Goal: Communication & Community: Answer question/provide support

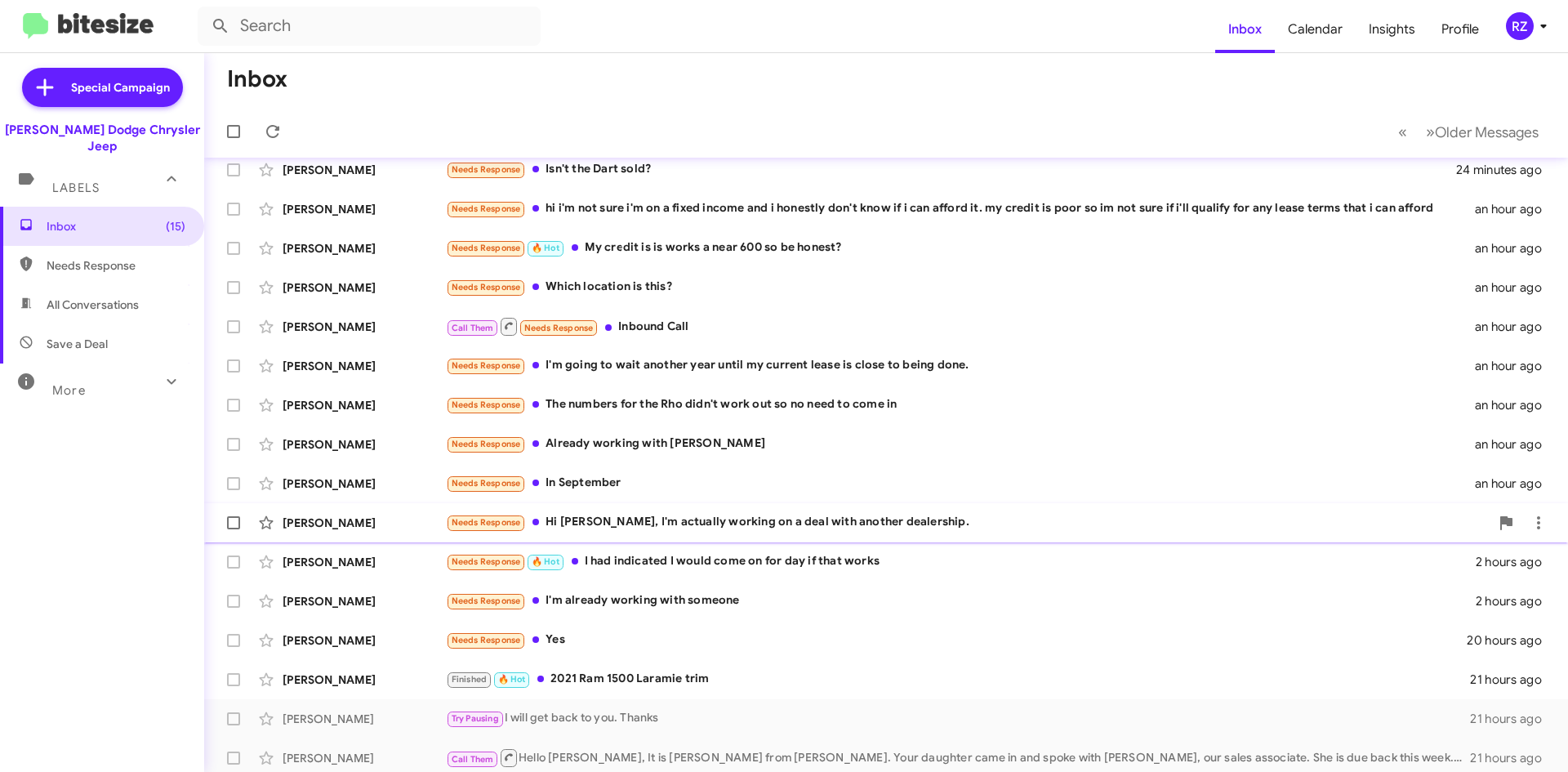
scroll to position [82, 0]
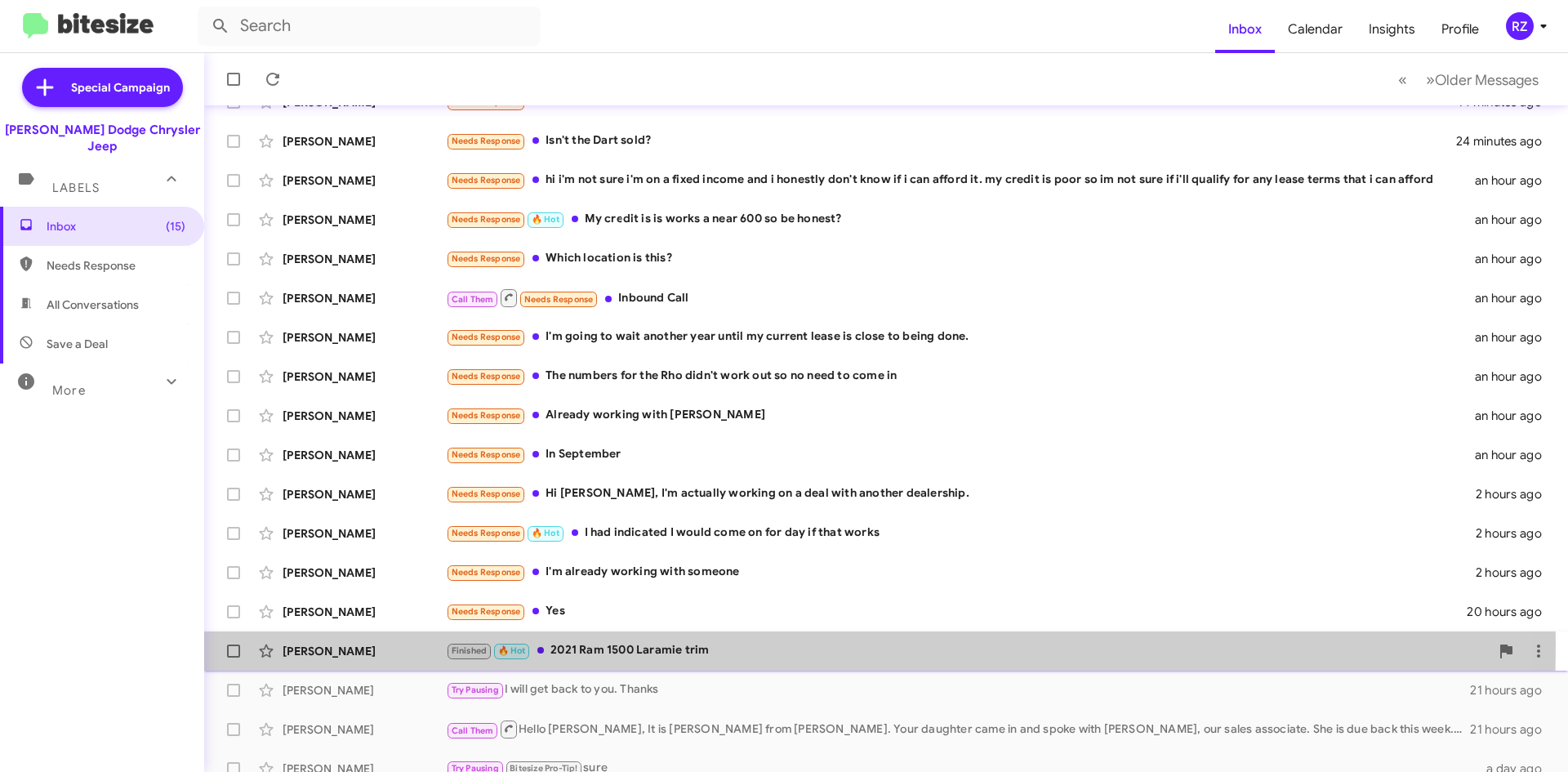
click at [403, 644] on div "[PERSON_NAME]" at bounding box center [365, 651] width 164 height 16
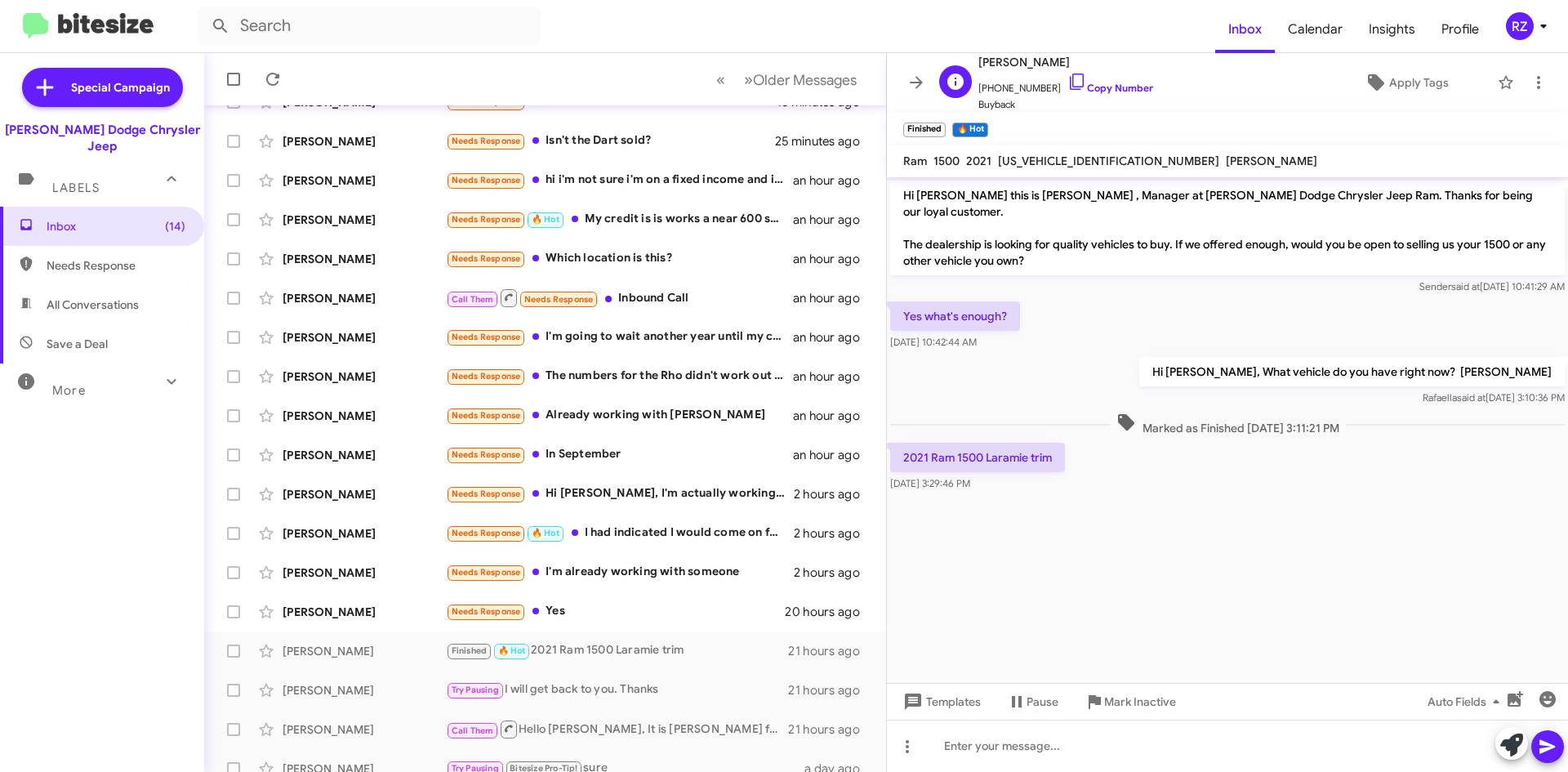
drag, startPoint x: 1057, startPoint y: 85, endPoint x: 1051, endPoint y: 71, distance: 15.2
click at [1063, 82] on span "[PHONE_NUMBER] Copy Number" at bounding box center [1065, 84] width 174 height 25
drag, startPoint x: 1040, startPoint y: 87, endPoint x: 991, endPoint y: 84, distance: 49.1
click at [985, 83] on span "[PHONE_NUMBER] Copy Number" at bounding box center [1065, 84] width 174 height 25
copy span "2017268453"
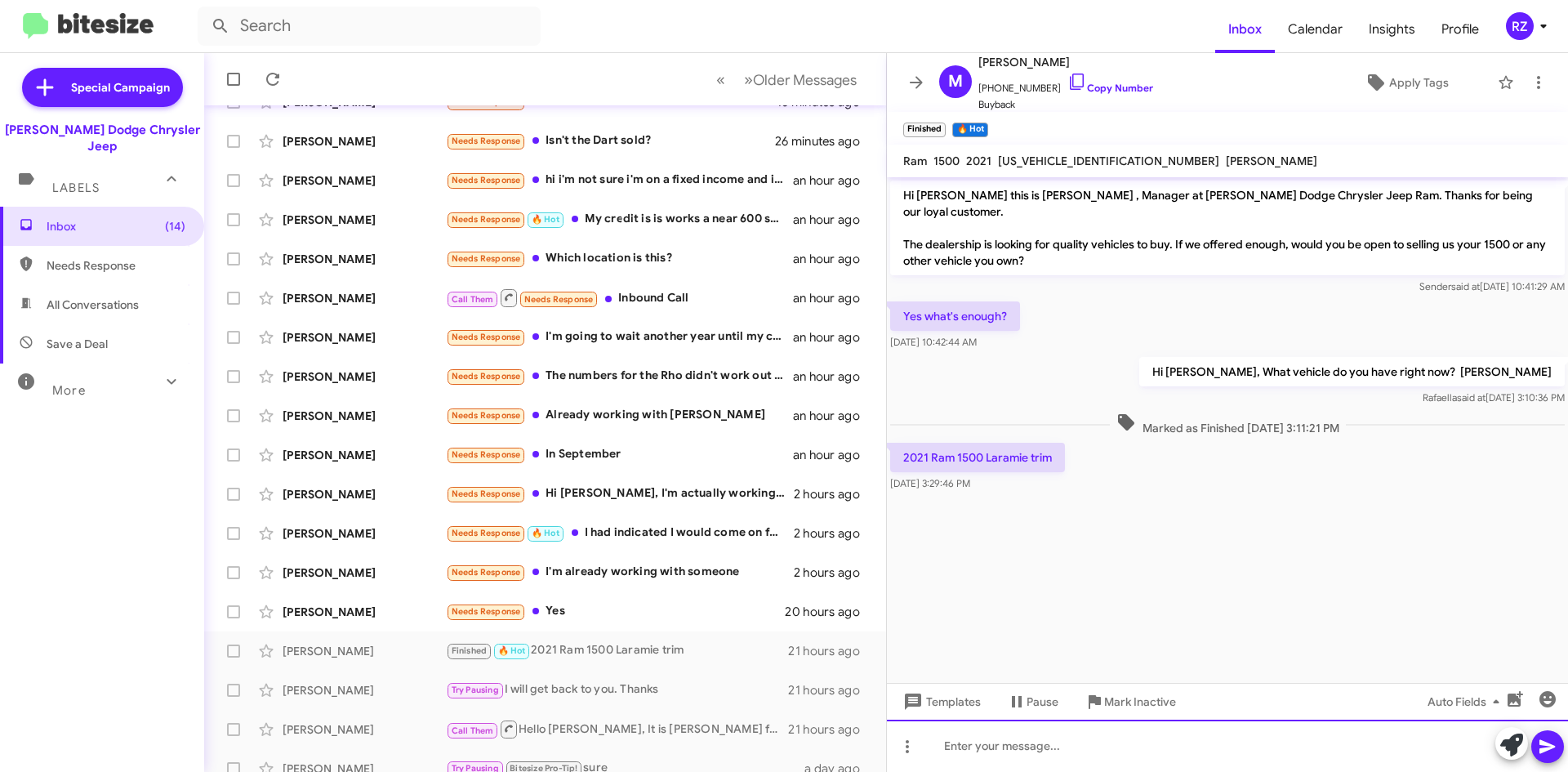
click at [986, 751] on div at bounding box center [1227, 745] width 681 height 52
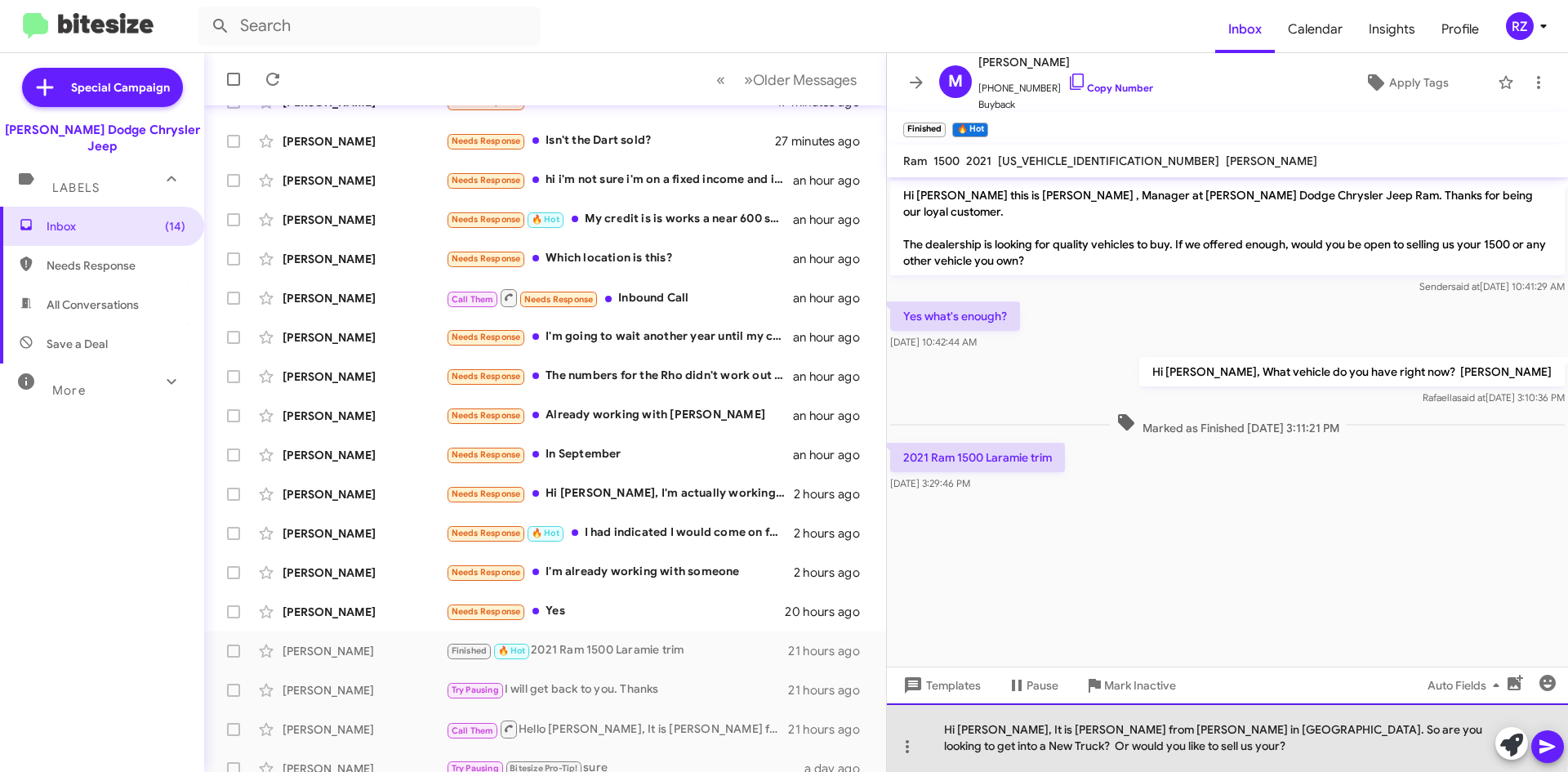
click at [1030, 736] on div "Hi [PERSON_NAME], It is [PERSON_NAME] from [PERSON_NAME] in [GEOGRAPHIC_DATA]. …" at bounding box center [1227, 737] width 681 height 68
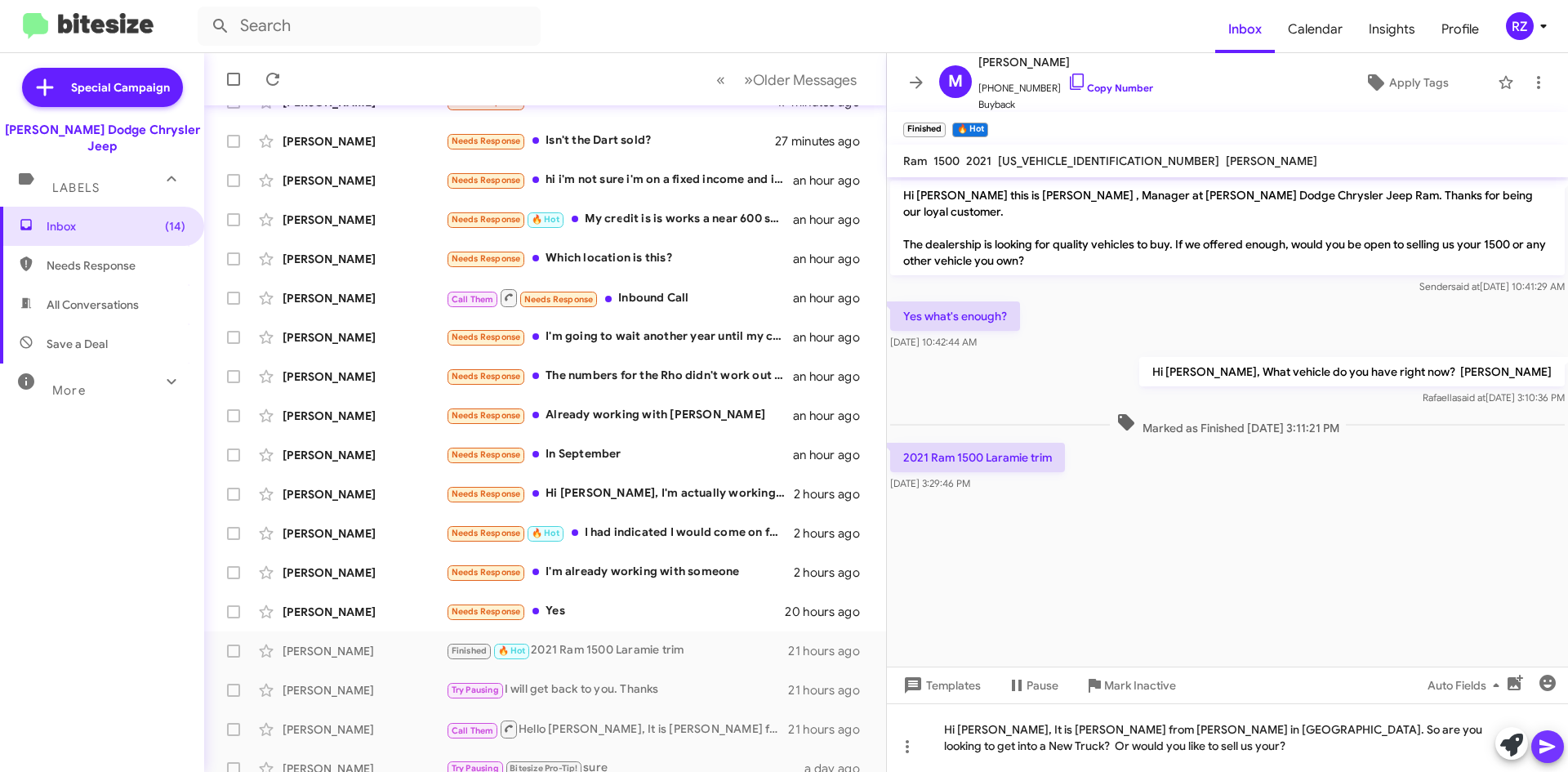
click at [1557, 741] on button at bounding box center [1548, 746] width 33 height 33
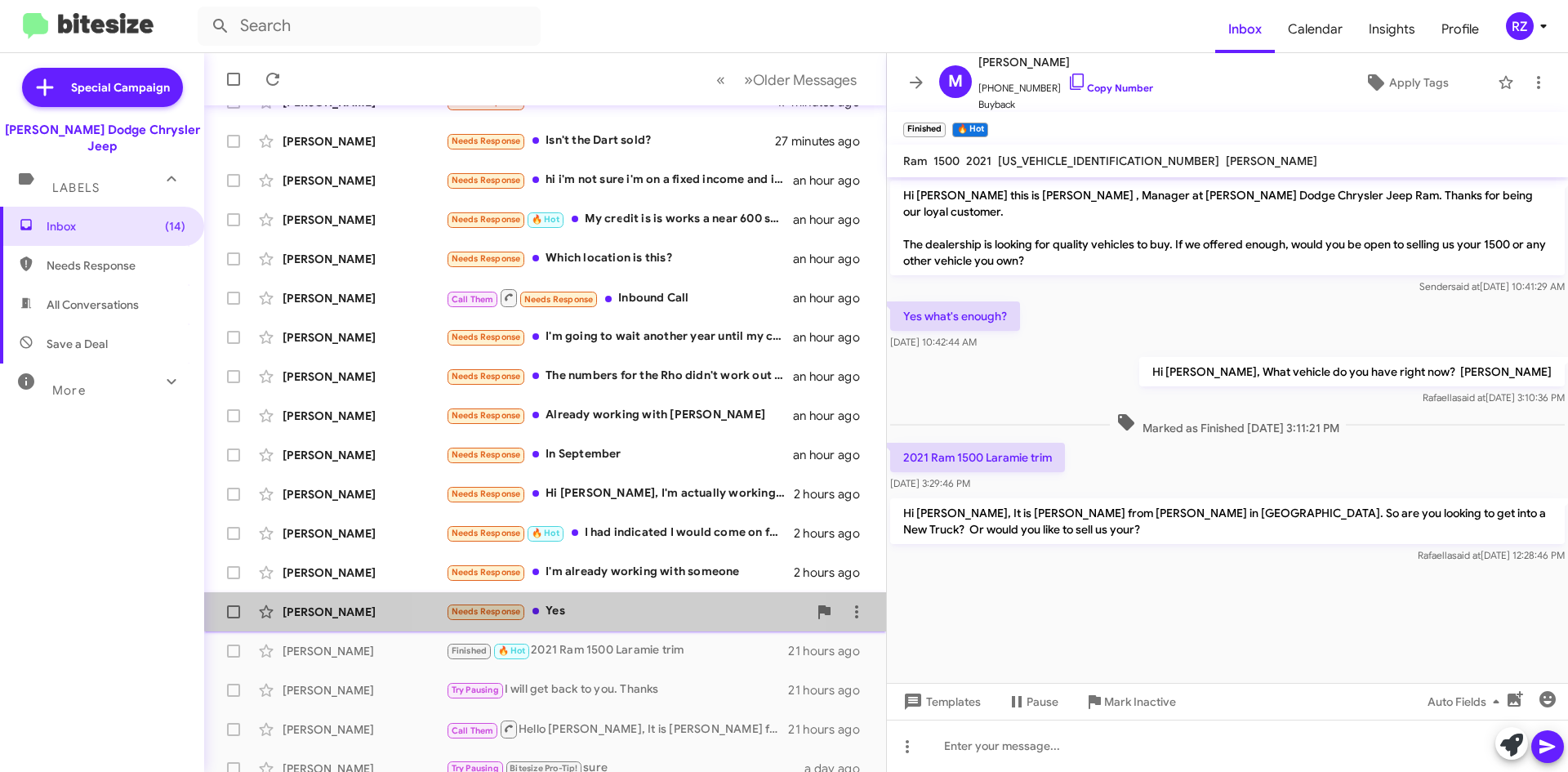
click at [598, 604] on div "Needs Response Yes" at bounding box center [626, 611] width 362 height 19
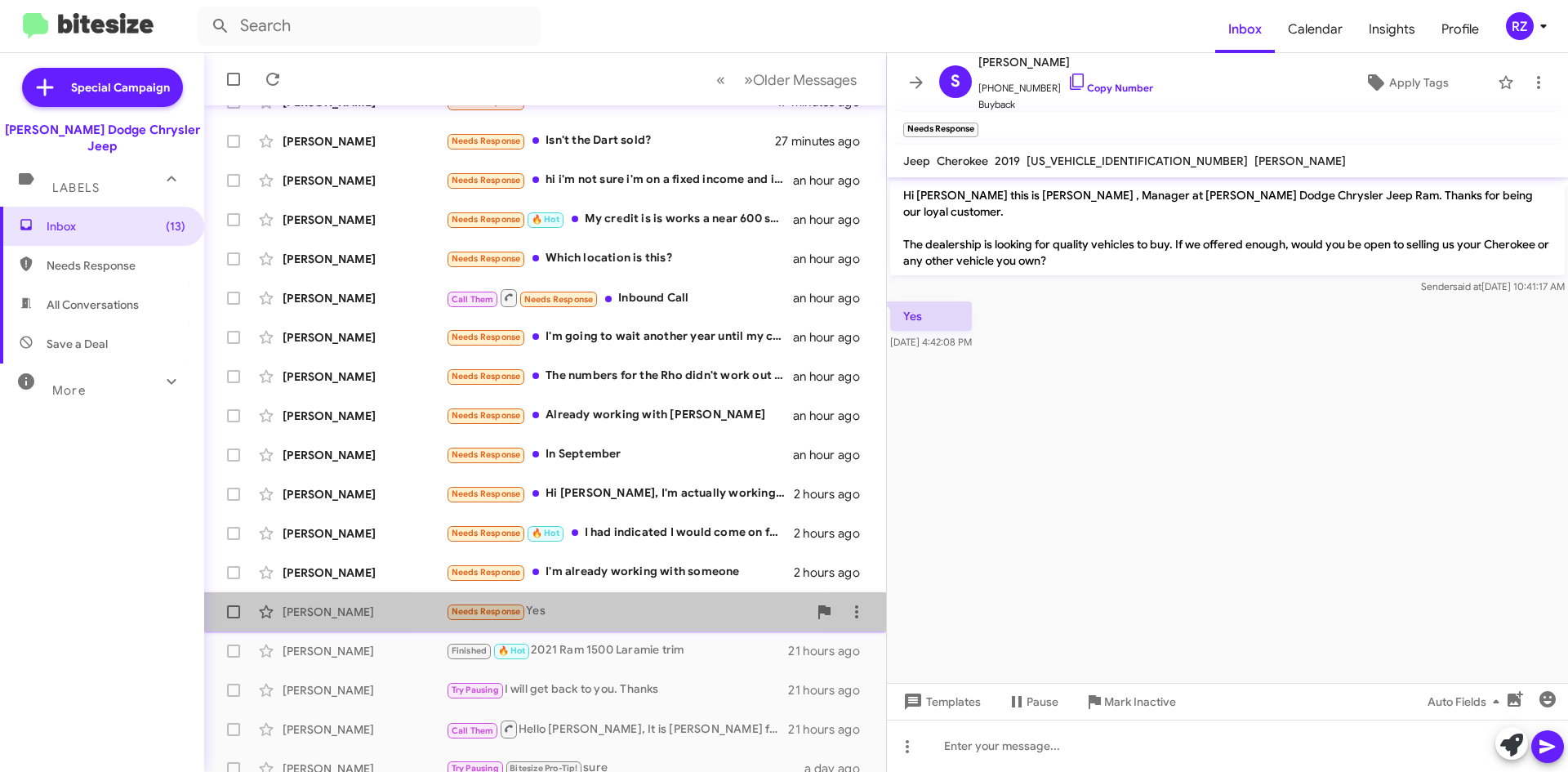
click at [583, 612] on div "Needs Response Yes" at bounding box center [626, 611] width 362 height 19
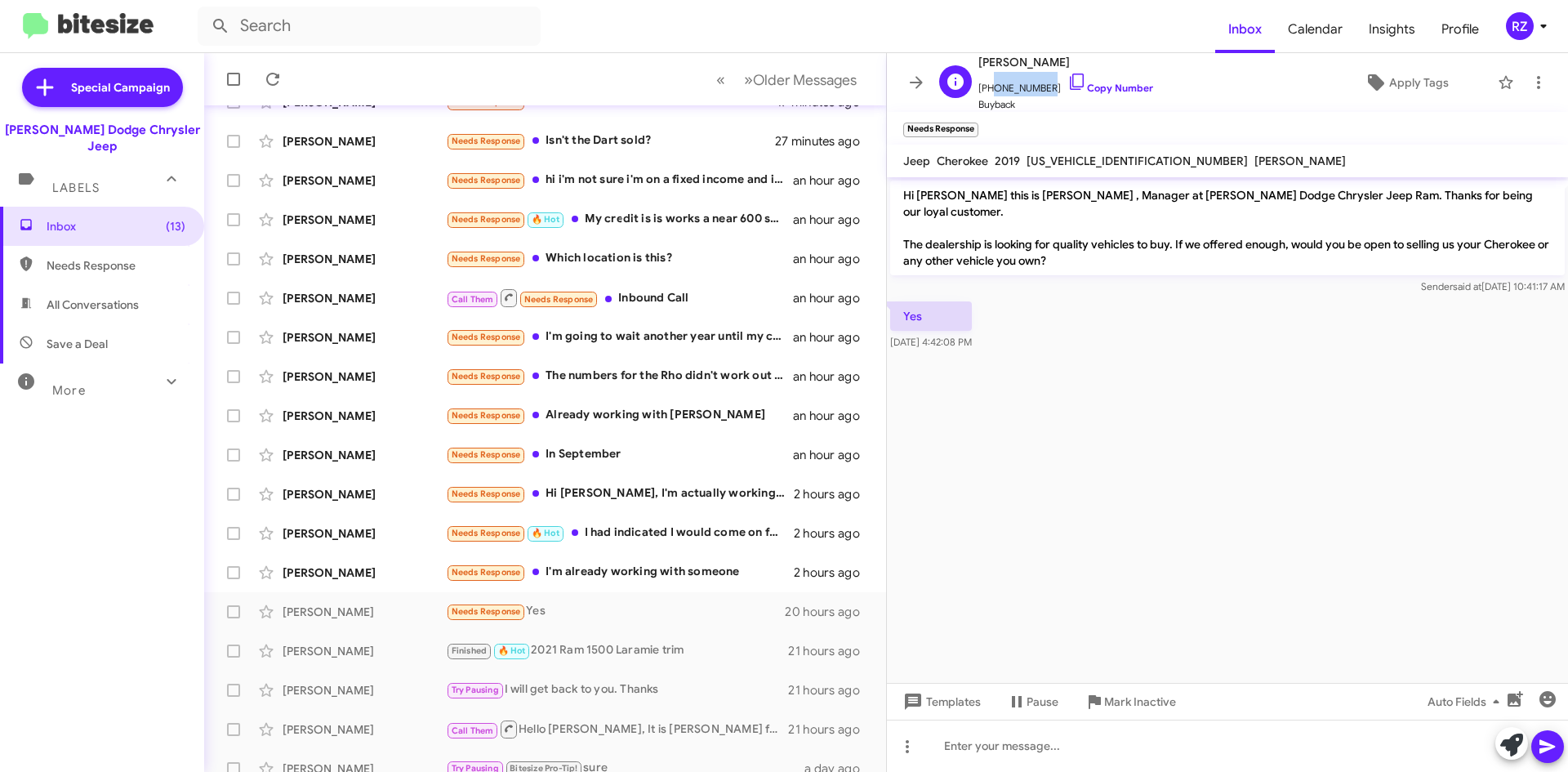
drag, startPoint x: 1041, startPoint y: 89, endPoint x: 987, endPoint y: 88, distance: 54.0
click at [987, 88] on span "[PHONE_NUMBER] Copy Number" at bounding box center [1065, 84] width 174 height 25
copy span "9733808207"
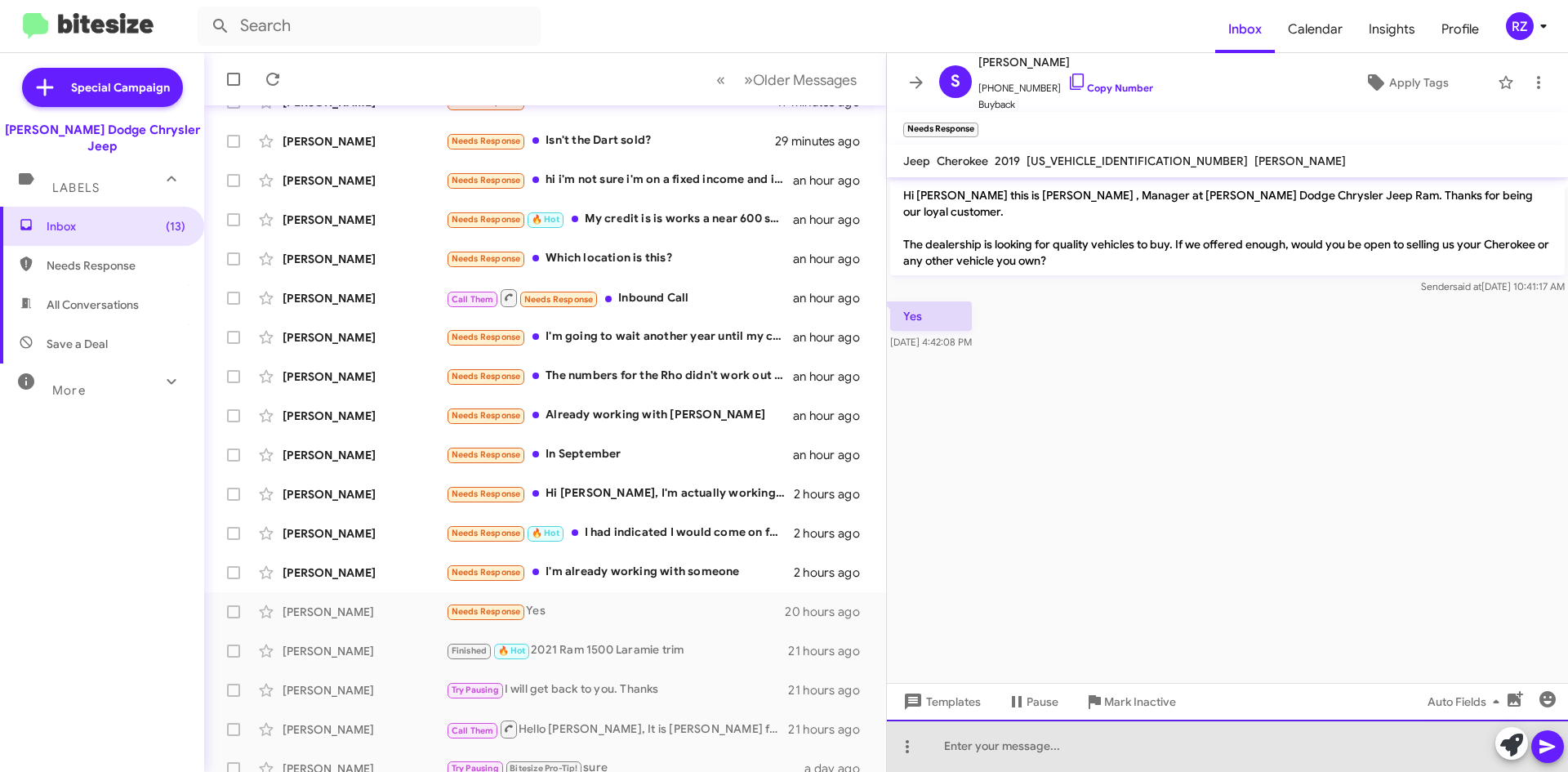
click at [977, 749] on div at bounding box center [1227, 745] width 681 height 52
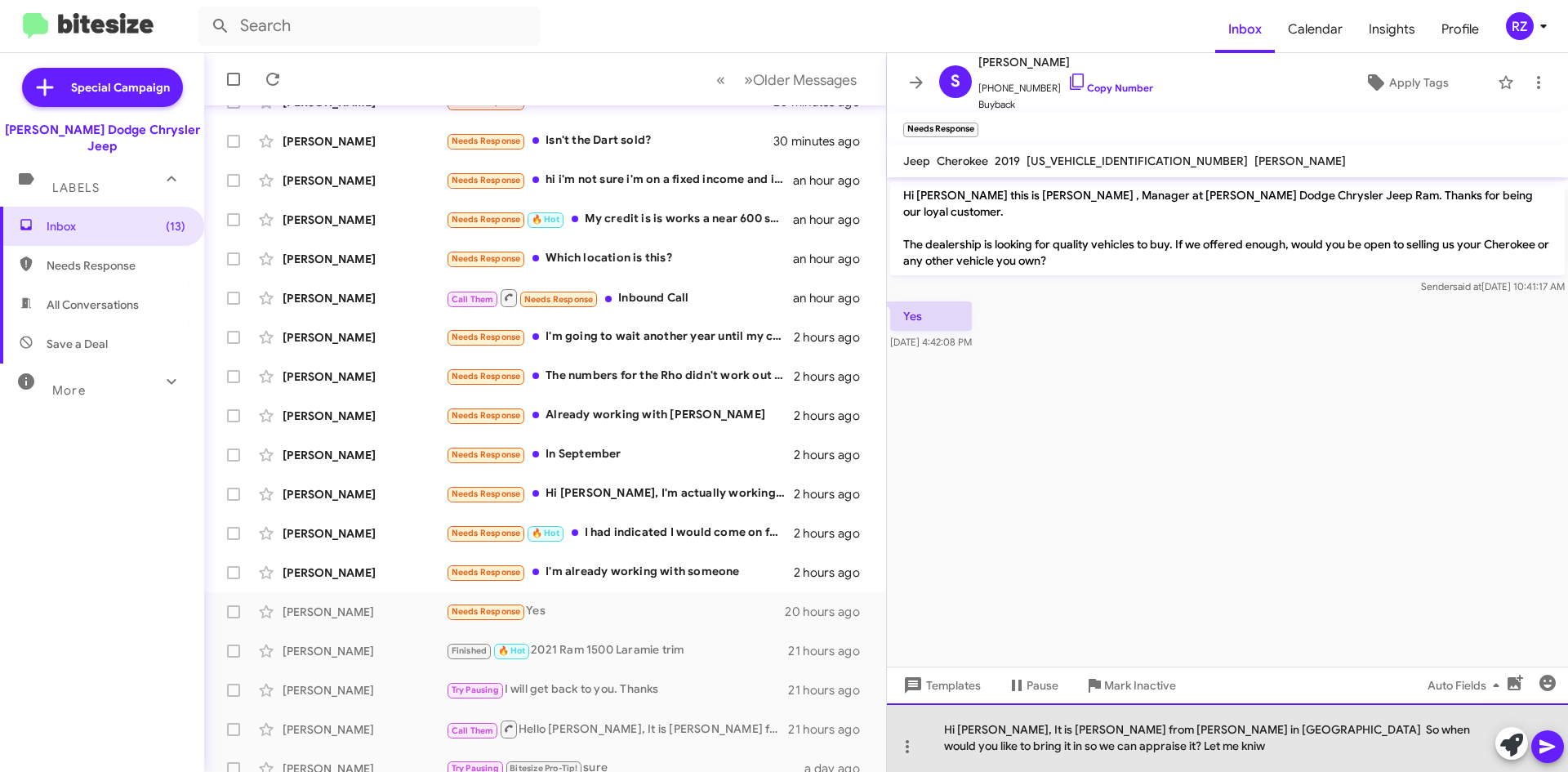
click at [1007, 747] on div "Hi [PERSON_NAME], It is [PERSON_NAME] from [PERSON_NAME] in [GEOGRAPHIC_DATA] S…" at bounding box center [1227, 737] width 681 height 68
click at [1013, 728] on div "Hi [PERSON_NAME], It is [PERSON_NAME] from [PERSON_NAME] in [GEOGRAPHIC_DATA] S…" at bounding box center [1227, 737] width 681 height 68
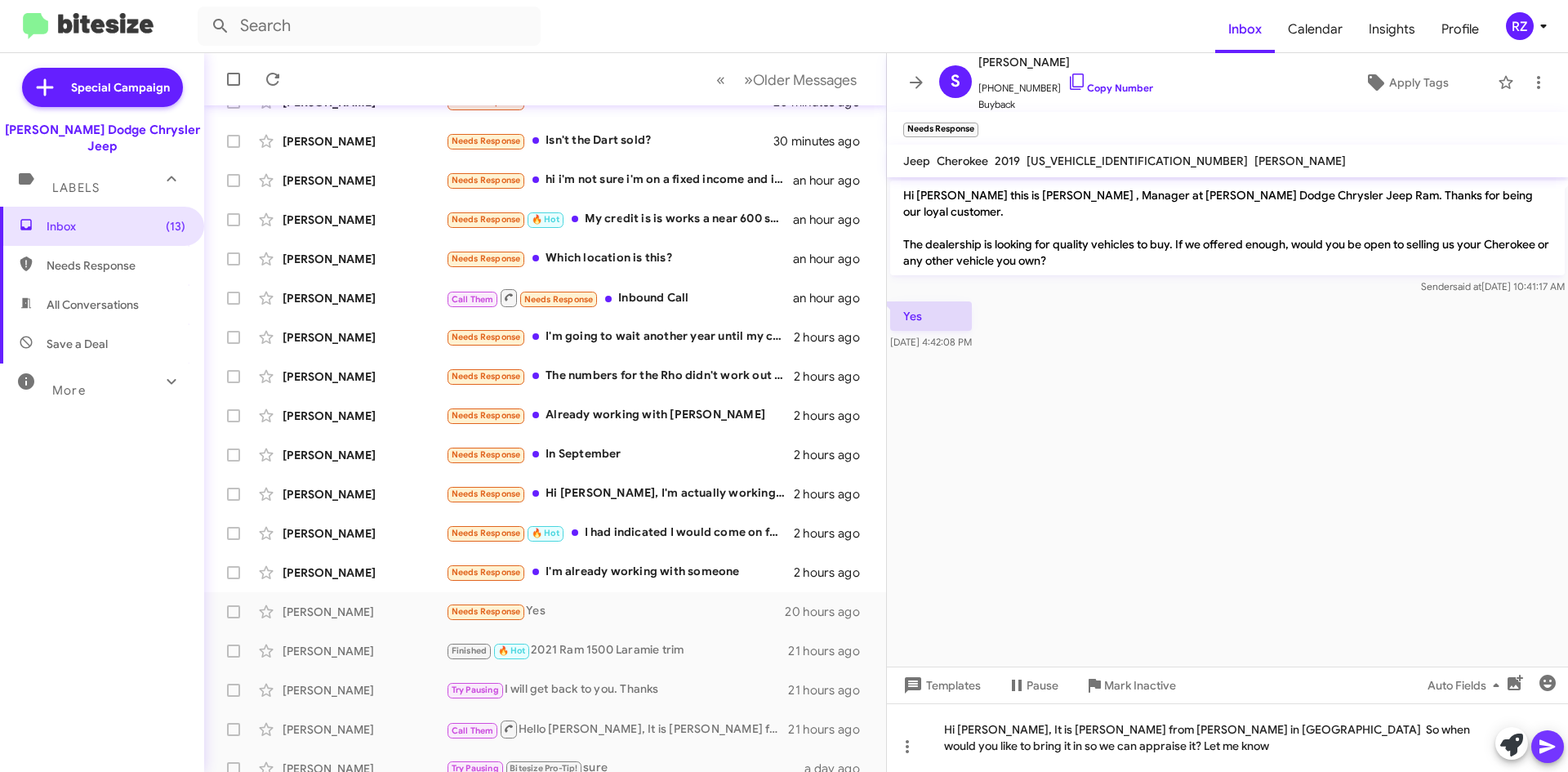
click at [1548, 748] on icon at bounding box center [1547, 747] width 15 height 14
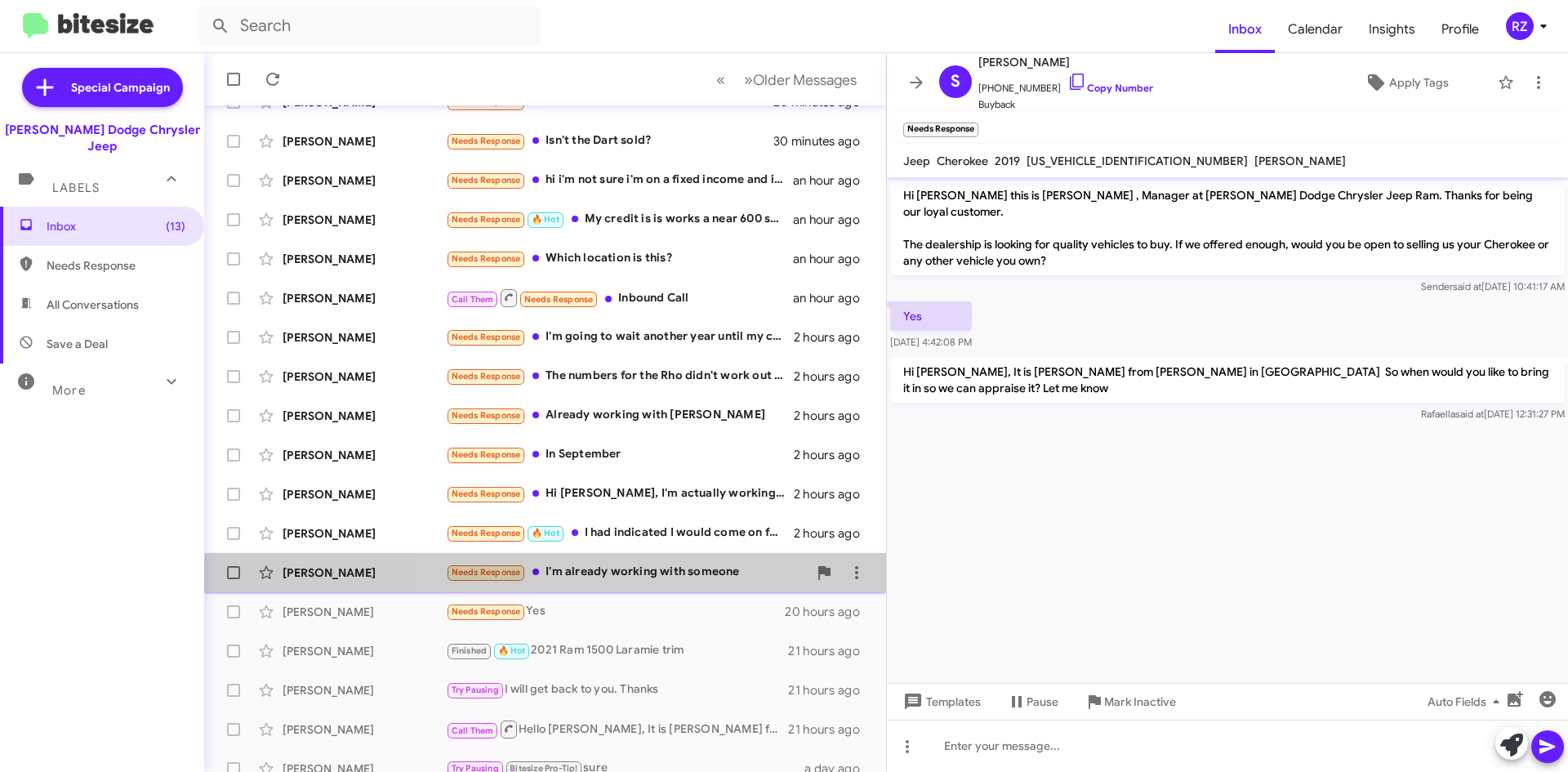
click at [686, 583] on div "[PERSON_NAME] Needs Response I'm already working with someone 2 hours ago" at bounding box center [544, 572] width 655 height 33
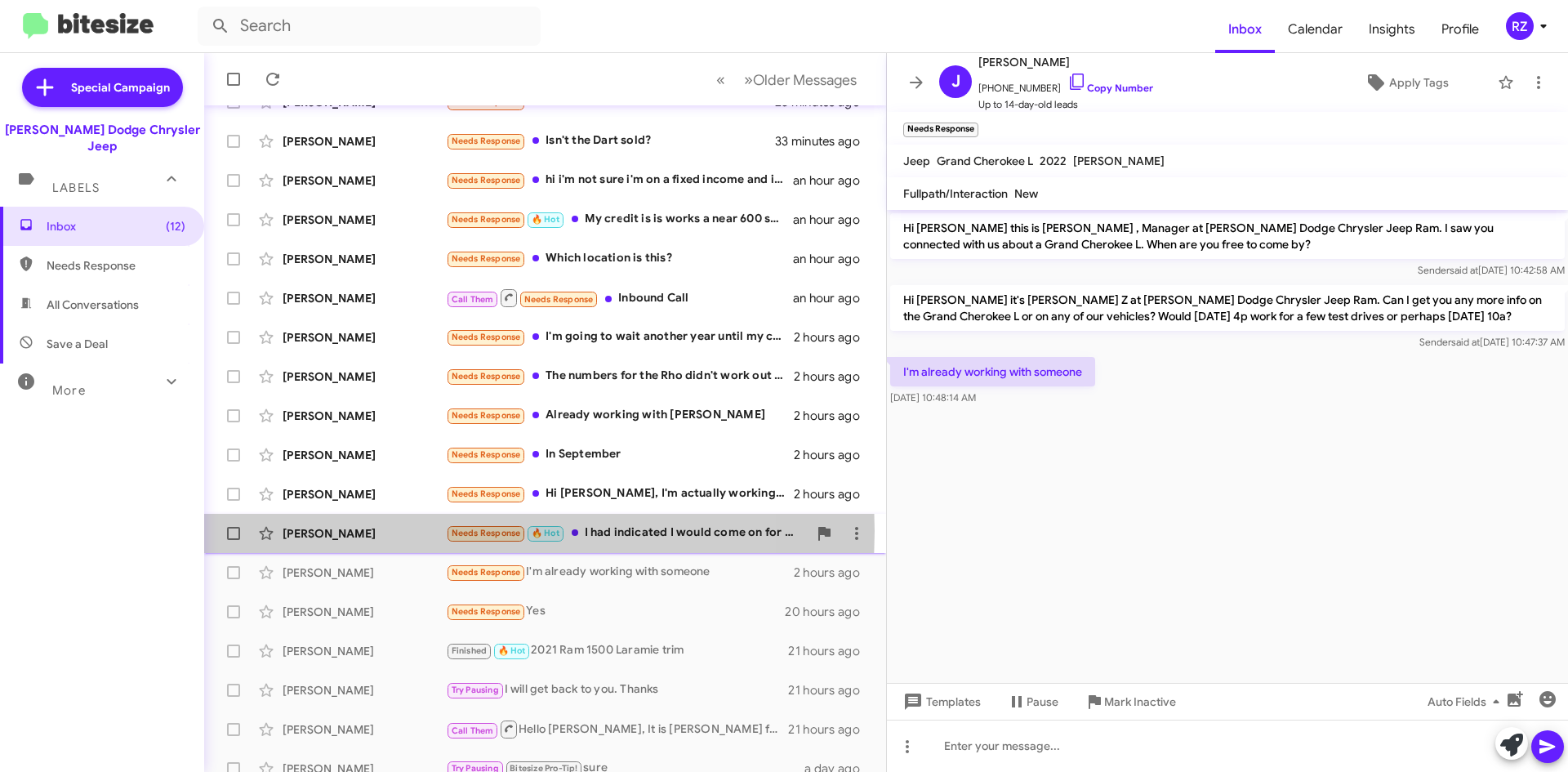
click at [410, 531] on div "[PERSON_NAME]" at bounding box center [365, 533] width 164 height 16
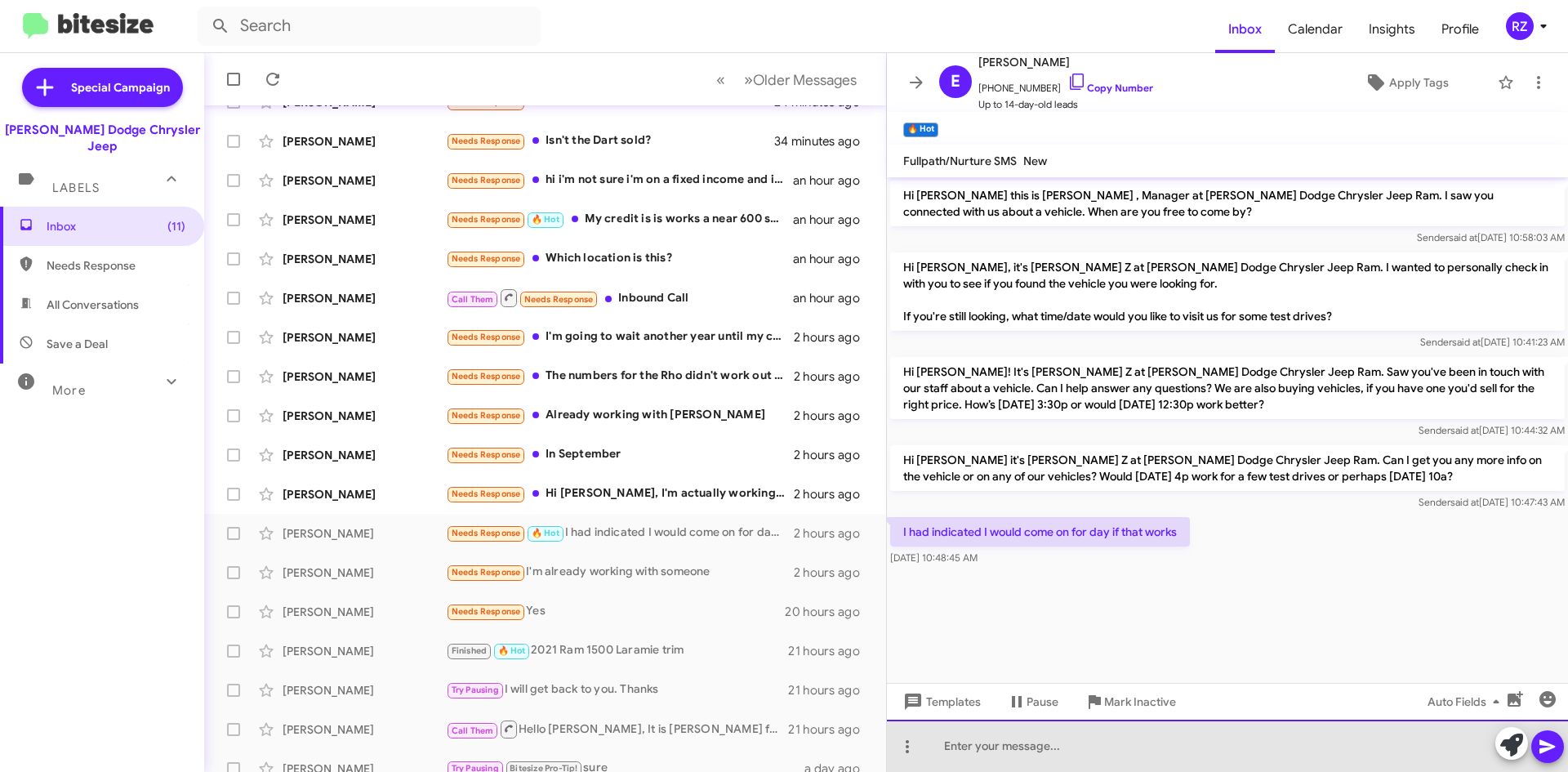
click at [975, 737] on div at bounding box center [1227, 745] width 681 height 52
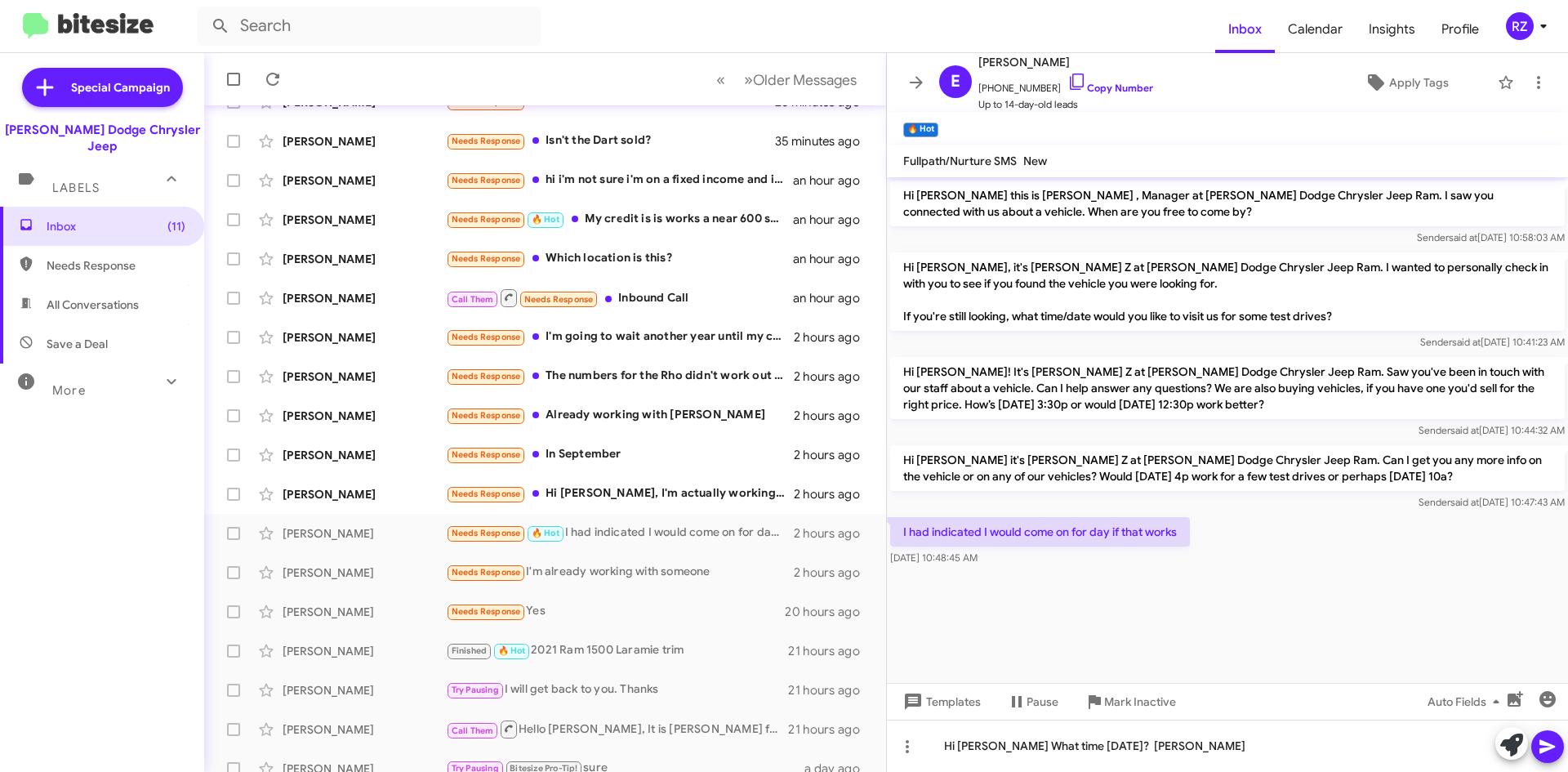
click at [1541, 752] on icon at bounding box center [1547, 747] width 15 height 14
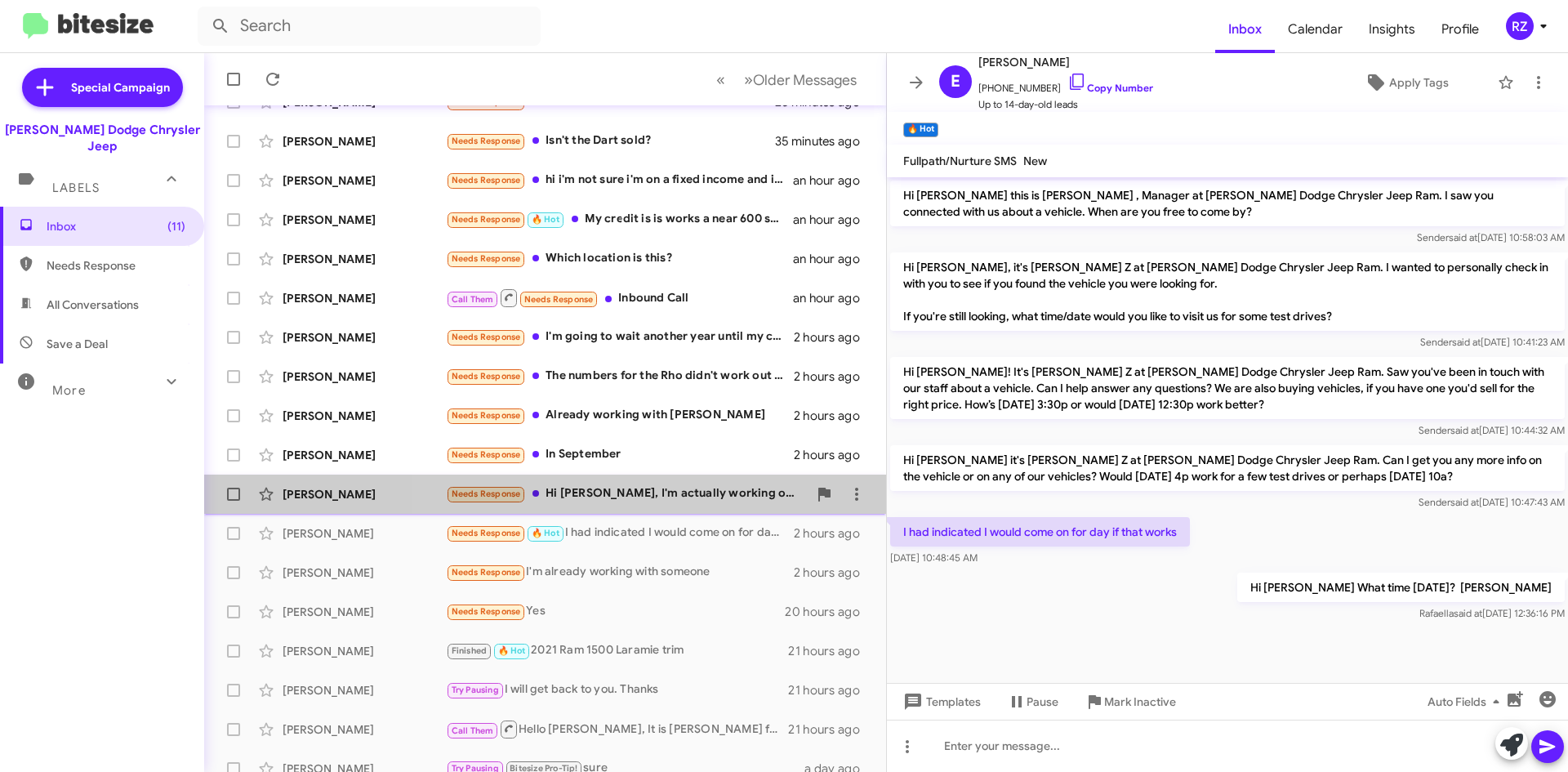
click at [662, 498] on div "Needs Response Hi [PERSON_NAME], I'm actually working on a deal with another de…" at bounding box center [626, 493] width 362 height 19
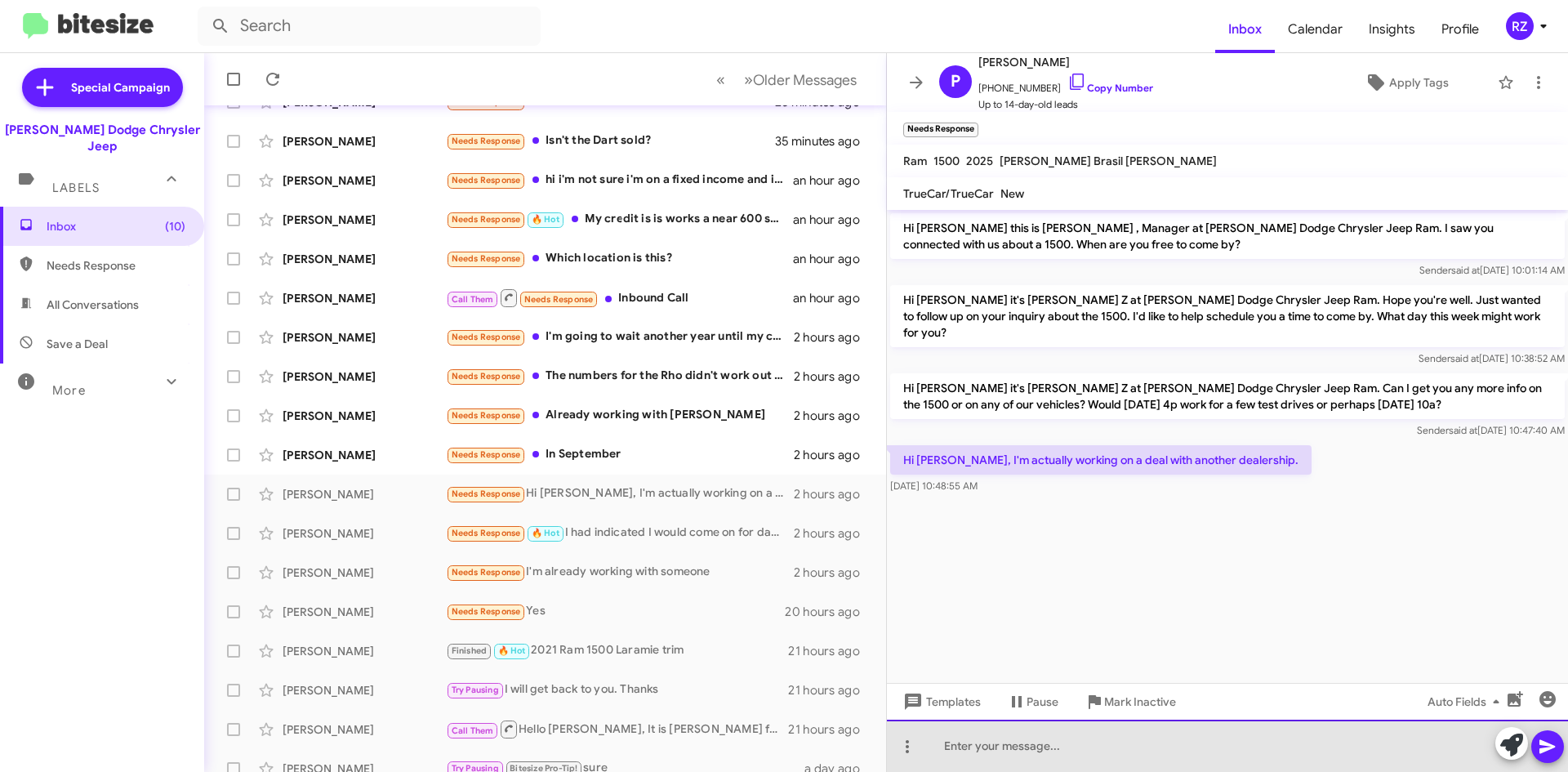
click at [948, 749] on div at bounding box center [1227, 745] width 681 height 52
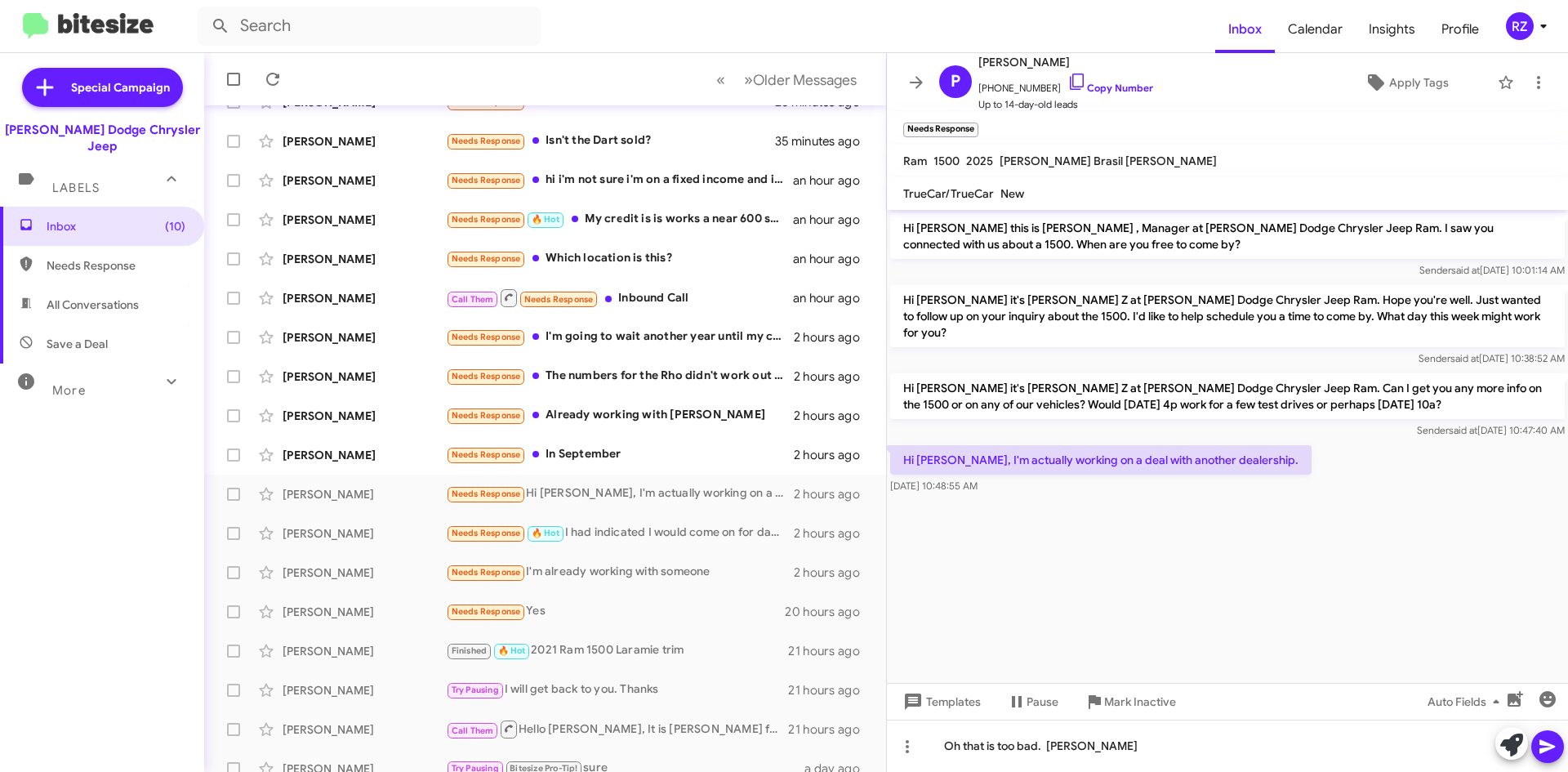
click at [1535, 743] on button at bounding box center [1548, 746] width 33 height 33
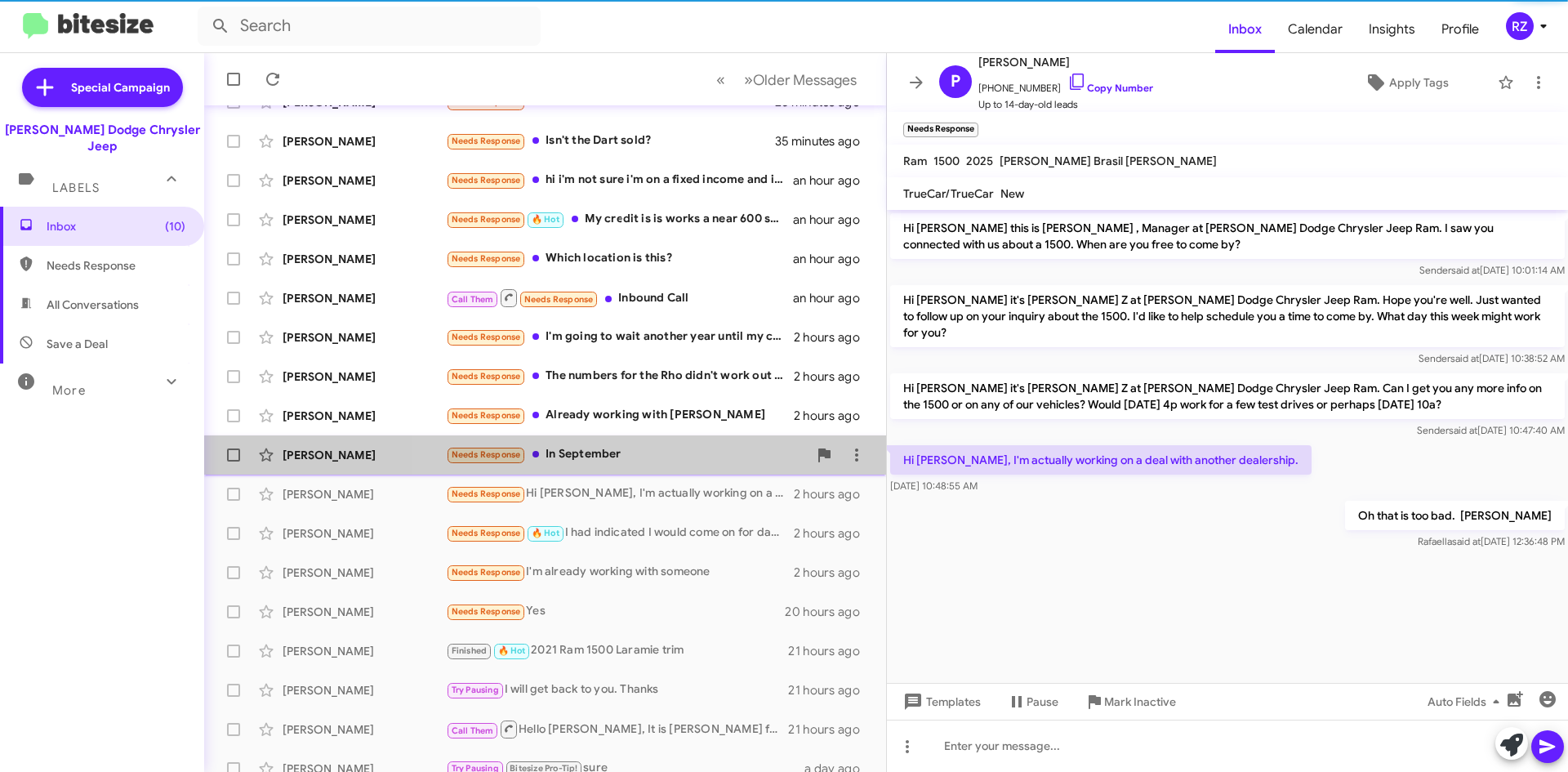
click at [673, 462] on div "Needs Response In September" at bounding box center [626, 454] width 362 height 19
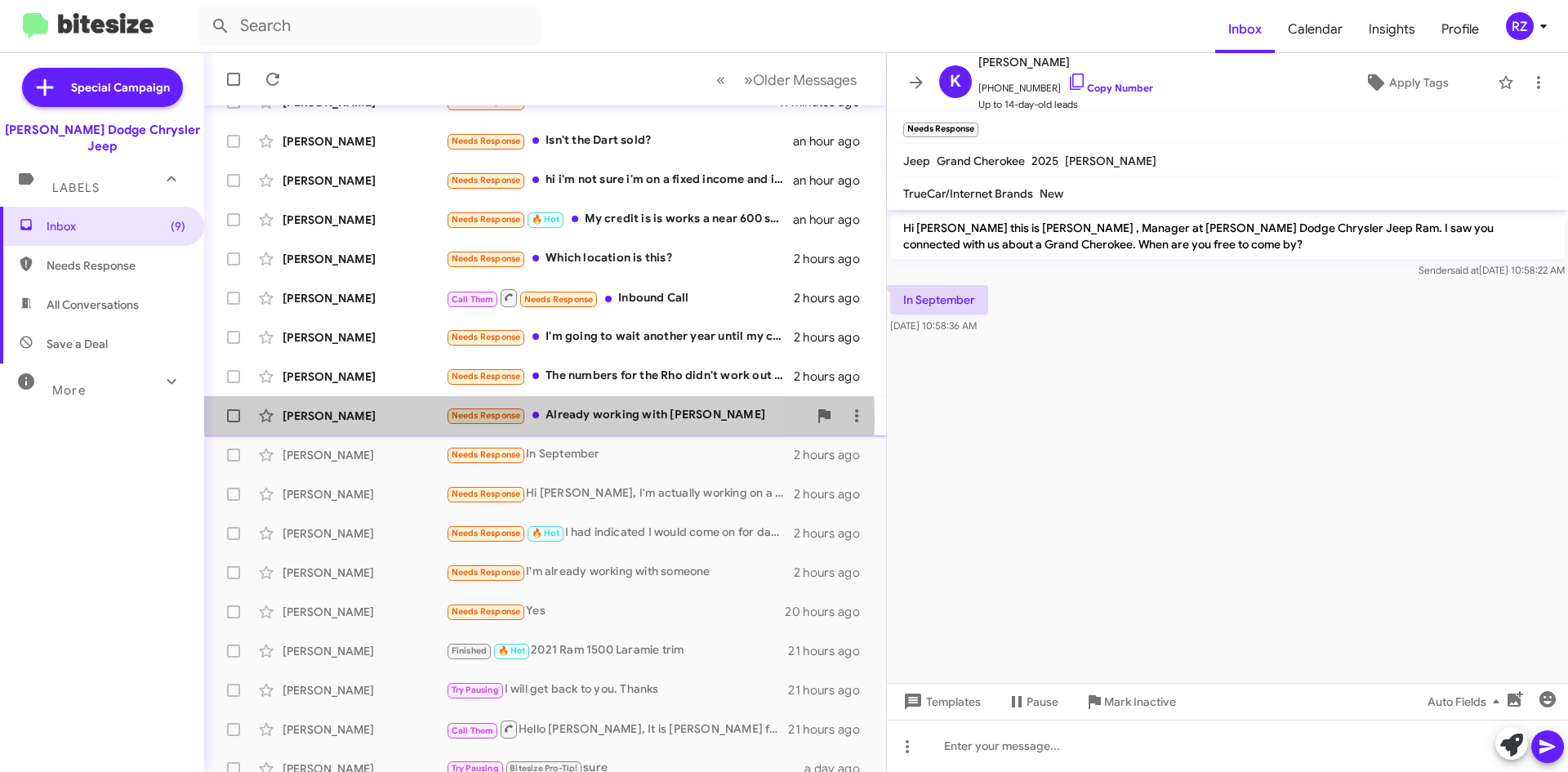
click at [414, 421] on div "[PERSON_NAME]" at bounding box center [365, 415] width 164 height 16
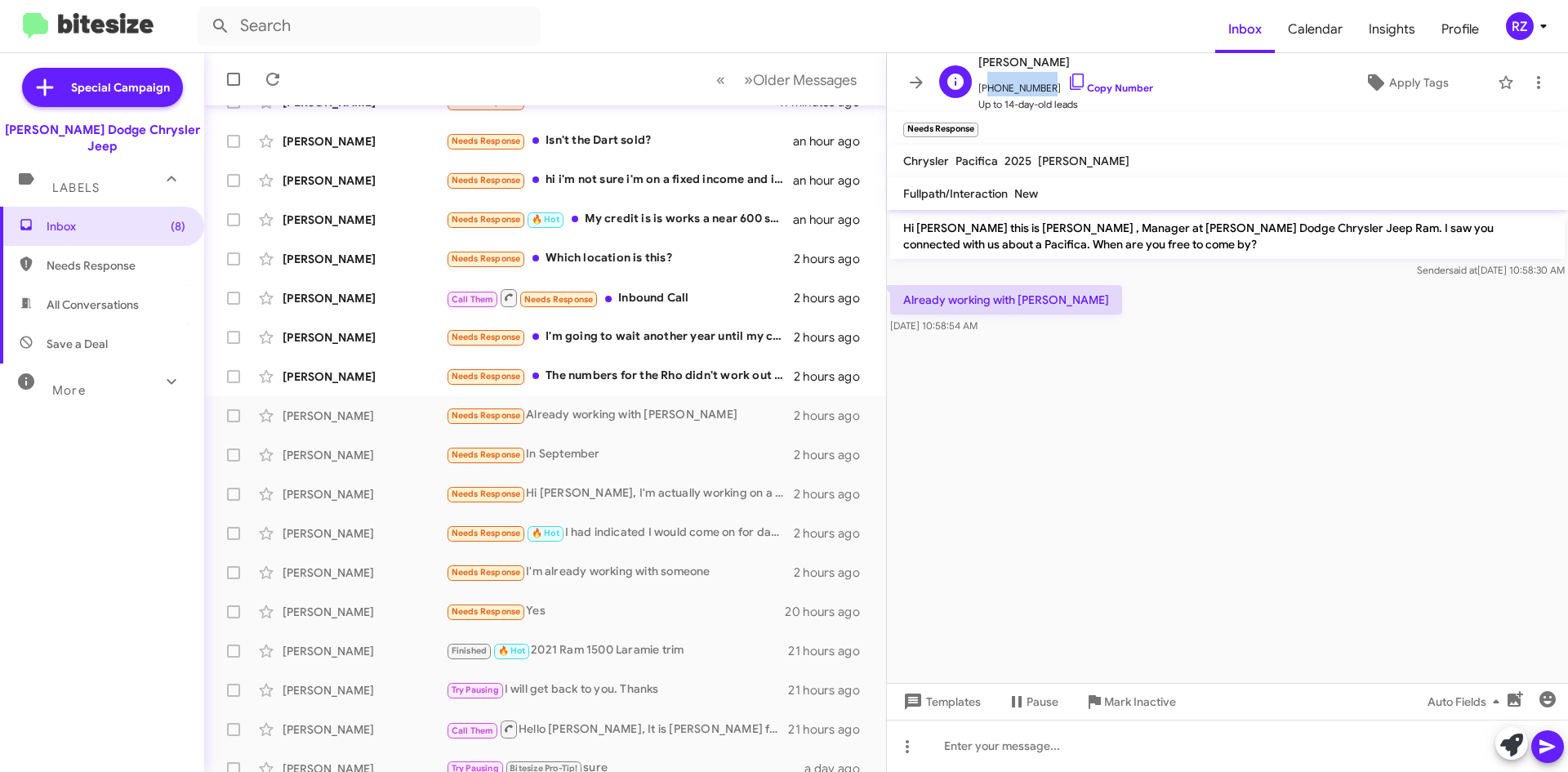
drag, startPoint x: 1040, startPoint y: 84, endPoint x: 983, endPoint y: 87, distance: 57.1
click at [983, 87] on span "[PHONE_NUMBER] Copy Number" at bounding box center [1065, 84] width 174 height 25
copy span "12166405589"
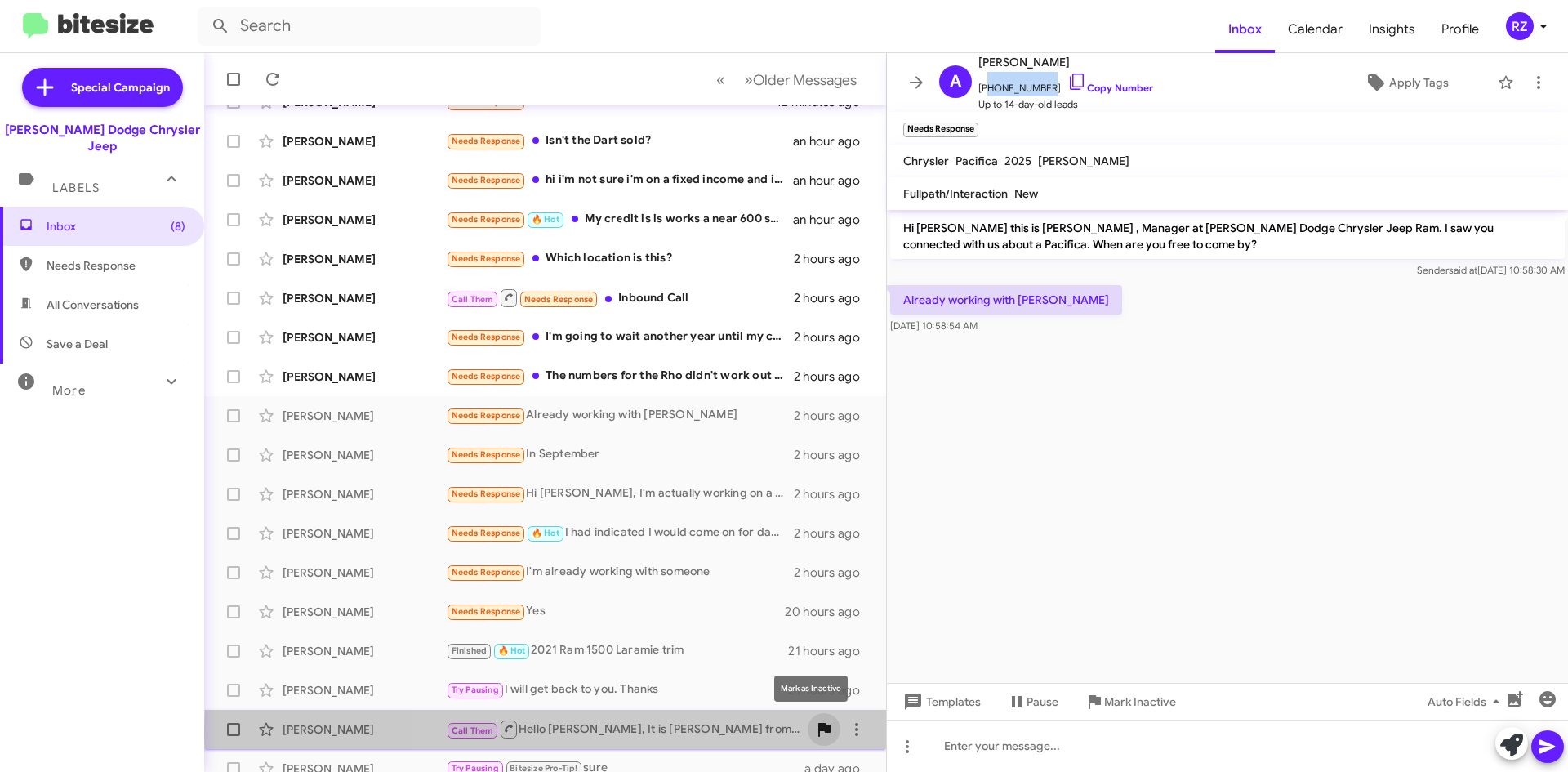
click at [826, 733] on span at bounding box center [824, 729] width 33 height 20
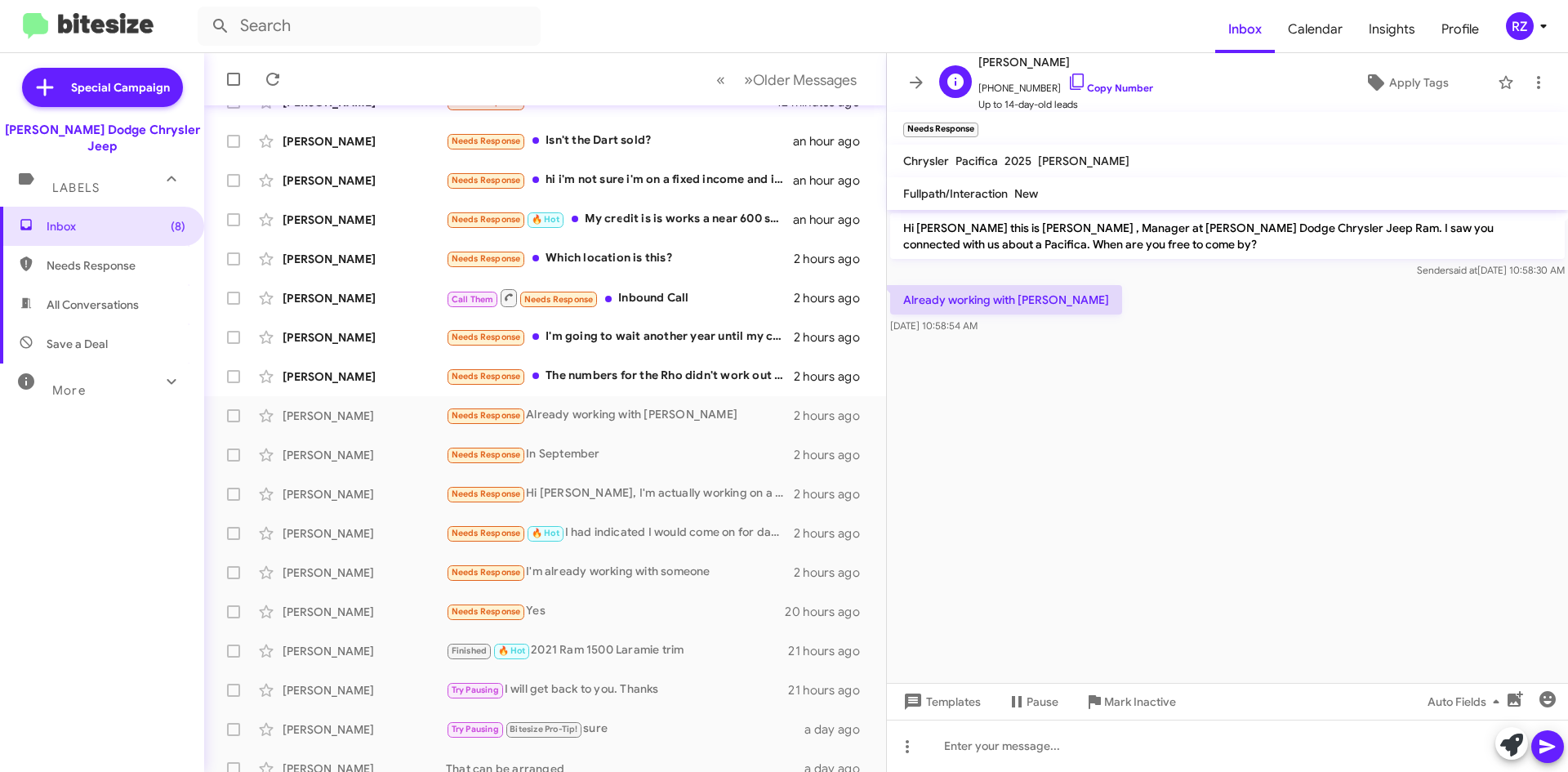
click at [1064, 61] on span "[PERSON_NAME]" at bounding box center [1065, 62] width 174 height 20
drag, startPoint x: 1064, startPoint y: 60, endPoint x: 1036, endPoint y: 59, distance: 28.0
click at [1027, 60] on span "[PERSON_NAME]" at bounding box center [1065, 62] width 174 height 20
click at [1134, 69] on span "[PERSON_NAME]" at bounding box center [1065, 62] width 174 height 20
drag, startPoint x: 1072, startPoint y: 60, endPoint x: 1015, endPoint y: 61, distance: 57.0
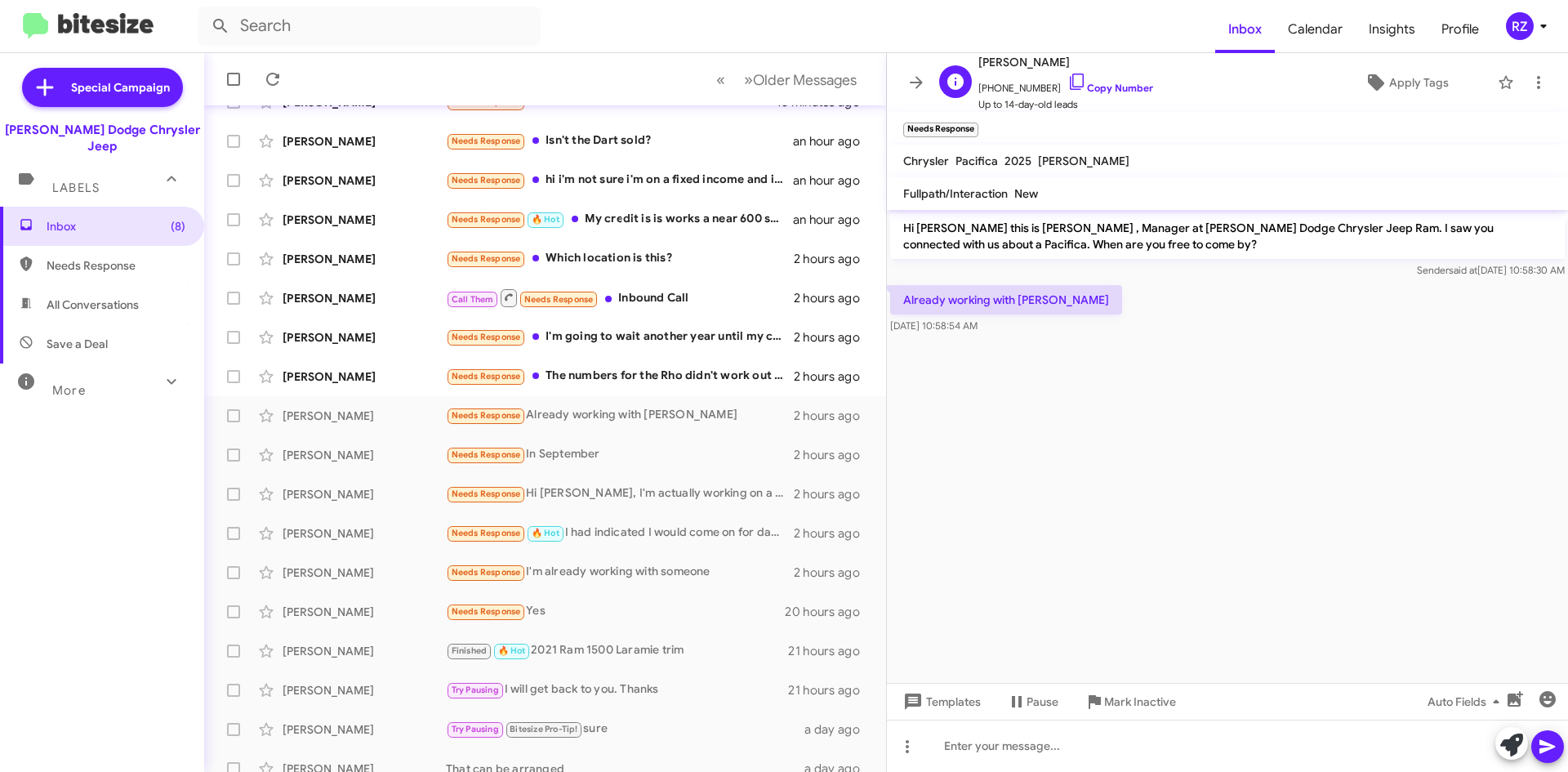
click at [1015, 61] on span "[PERSON_NAME]" at bounding box center [1065, 62] width 174 height 20
copy span "[PERSON_NAME]"
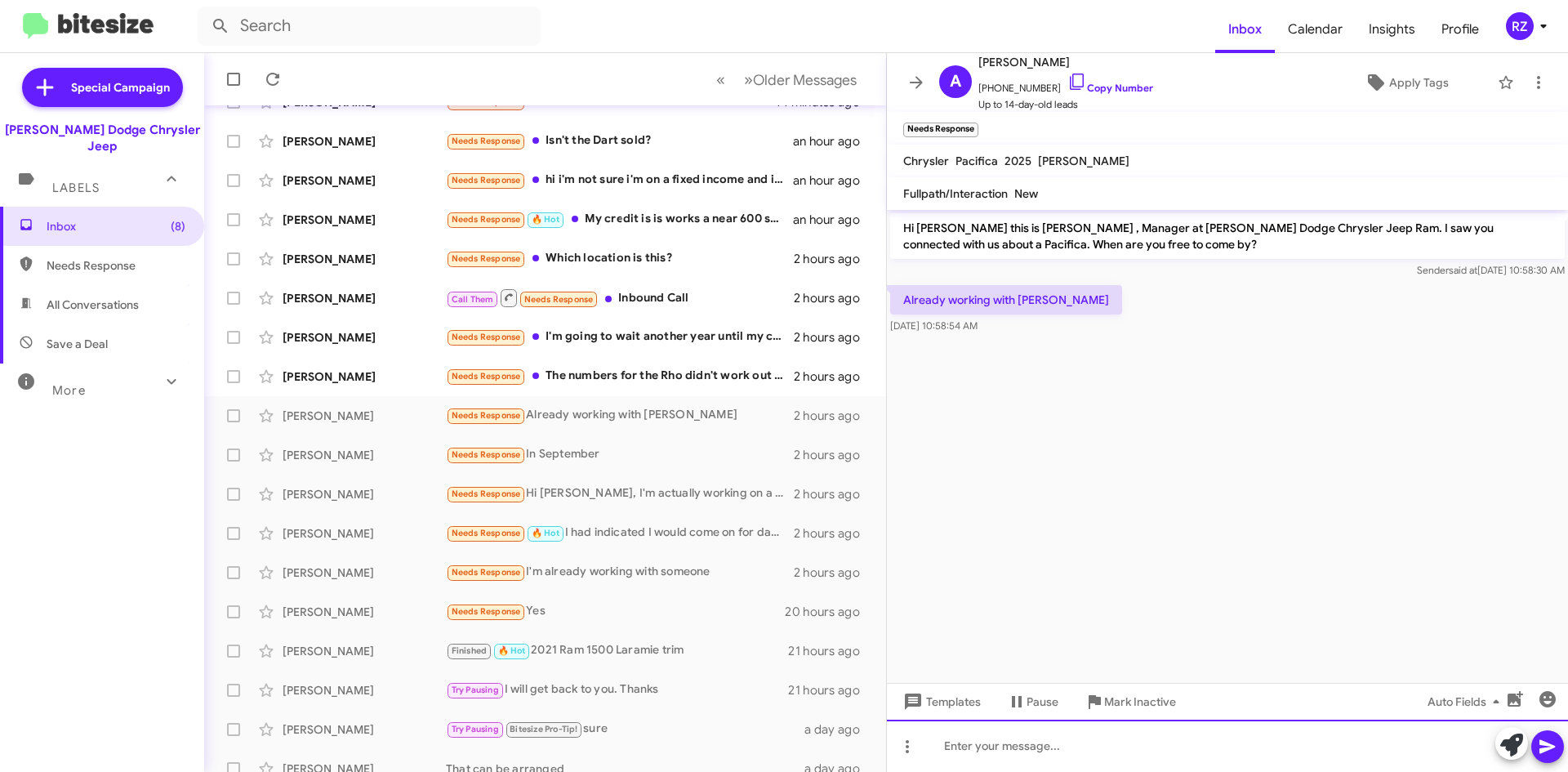
click at [956, 743] on div at bounding box center [1227, 745] width 681 height 52
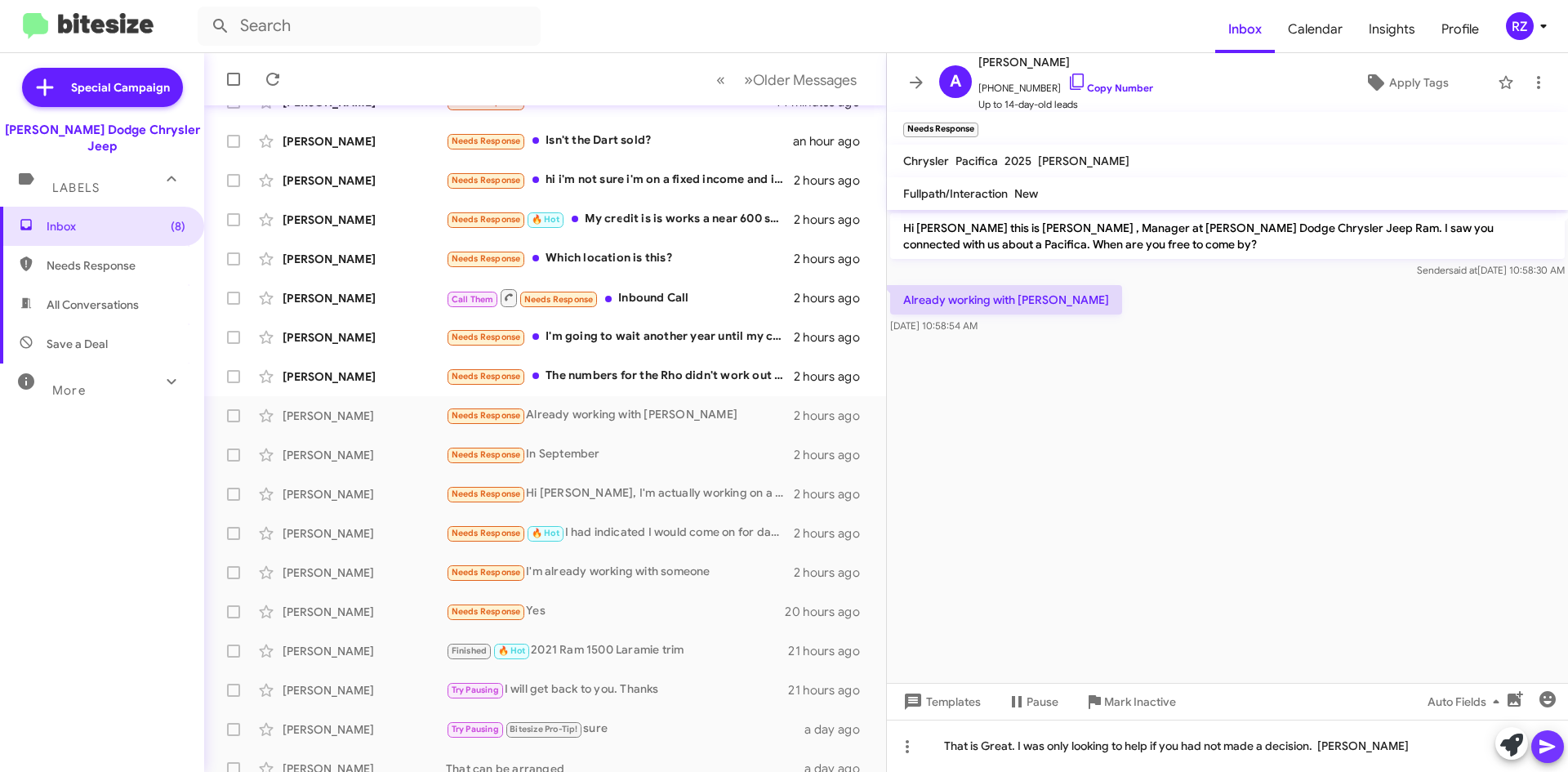
click at [1557, 746] on button at bounding box center [1548, 746] width 33 height 33
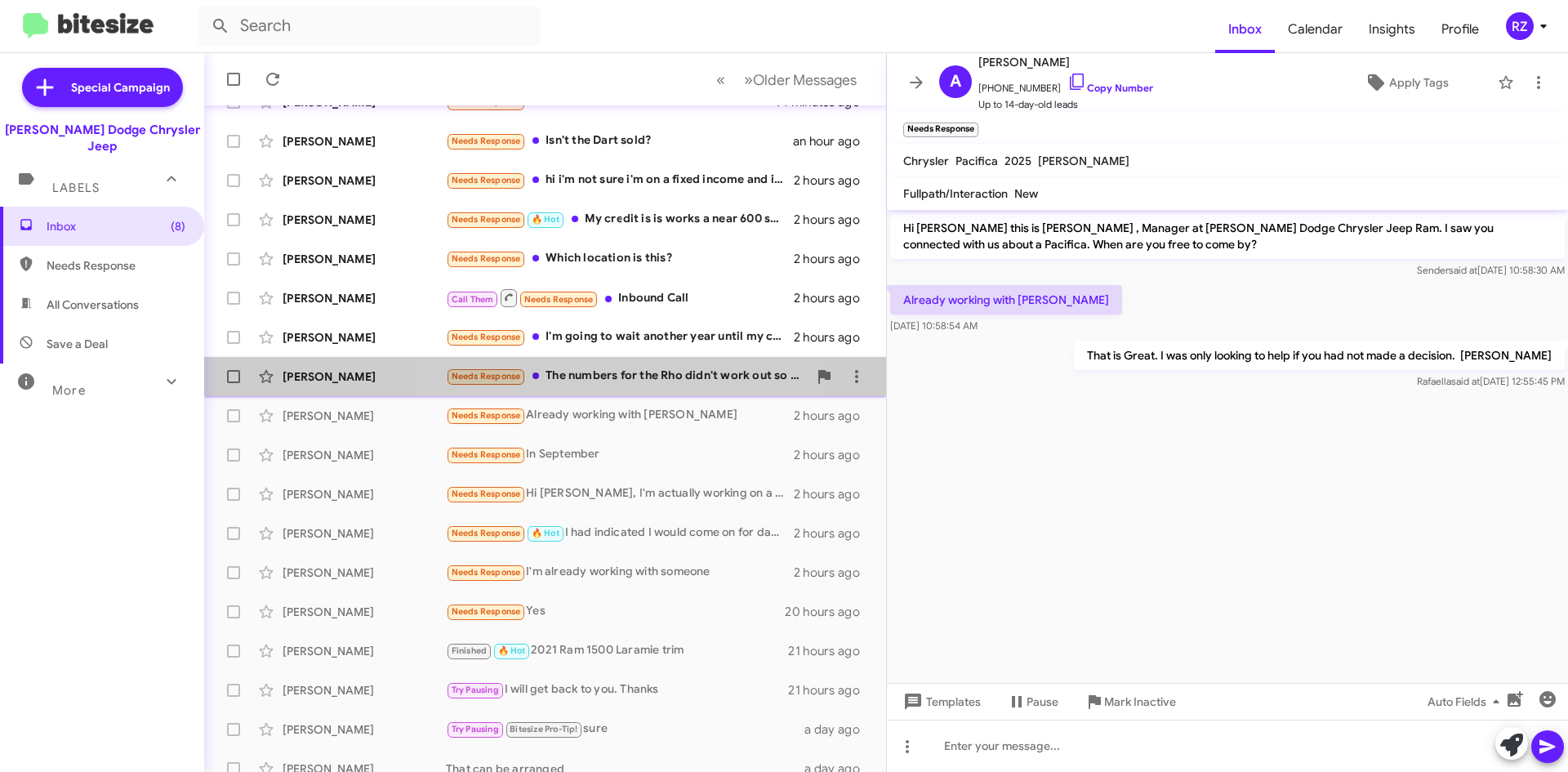
click at [611, 374] on div "Needs Response The numbers for the Rho didn't work out so no need to come in" at bounding box center [626, 375] width 362 height 19
click at [383, 376] on div "[PERSON_NAME]" at bounding box center [365, 376] width 164 height 16
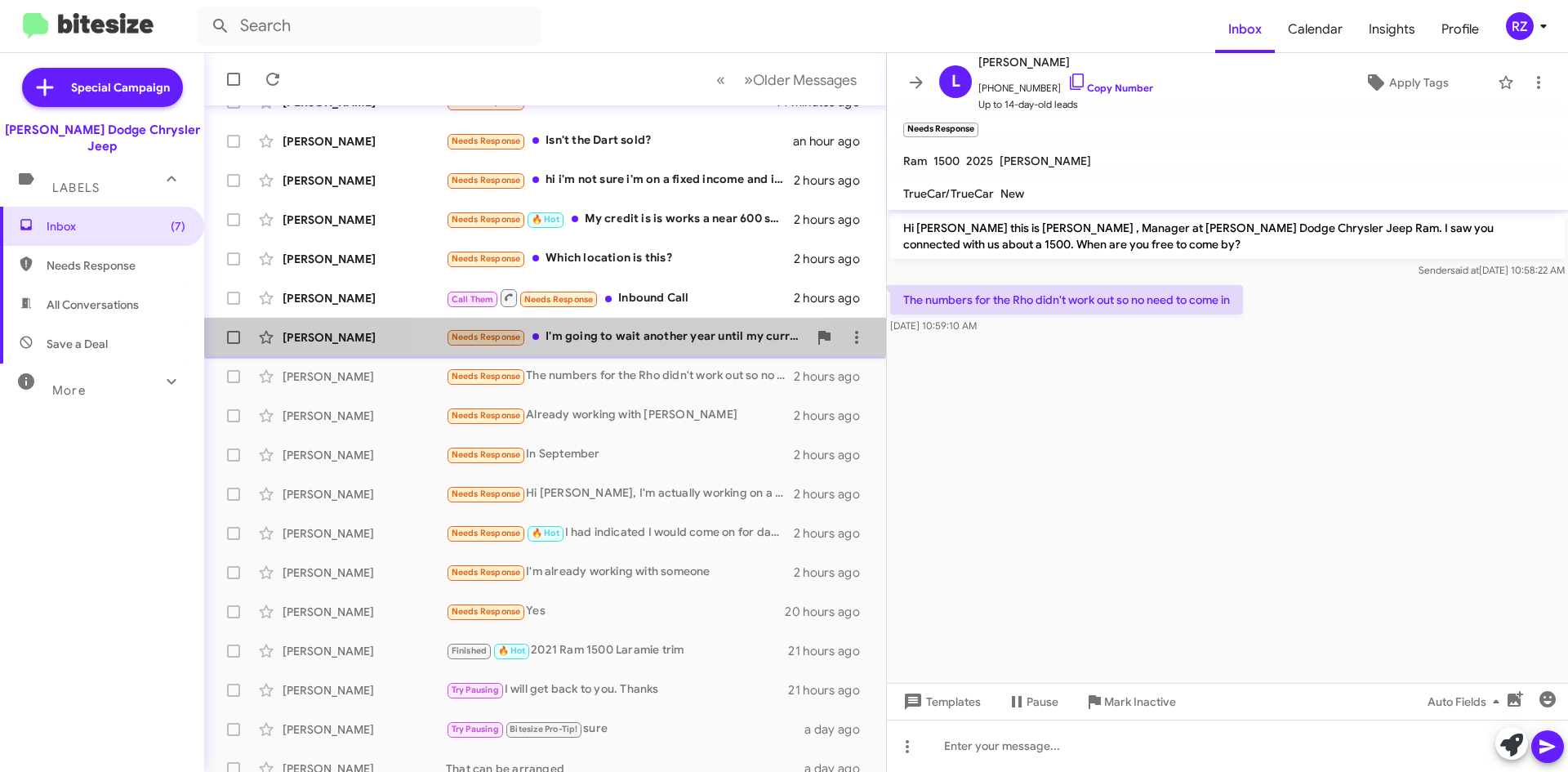
click at [580, 341] on div "Needs Response I'm going to wait another year until my current lease is close t…" at bounding box center [626, 336] width 362 height 19
click at [563, 335] on div "Needs Response I'm going to wait another year until my current lease is close t…" at bounding box center [626, 336] width 362 height 19
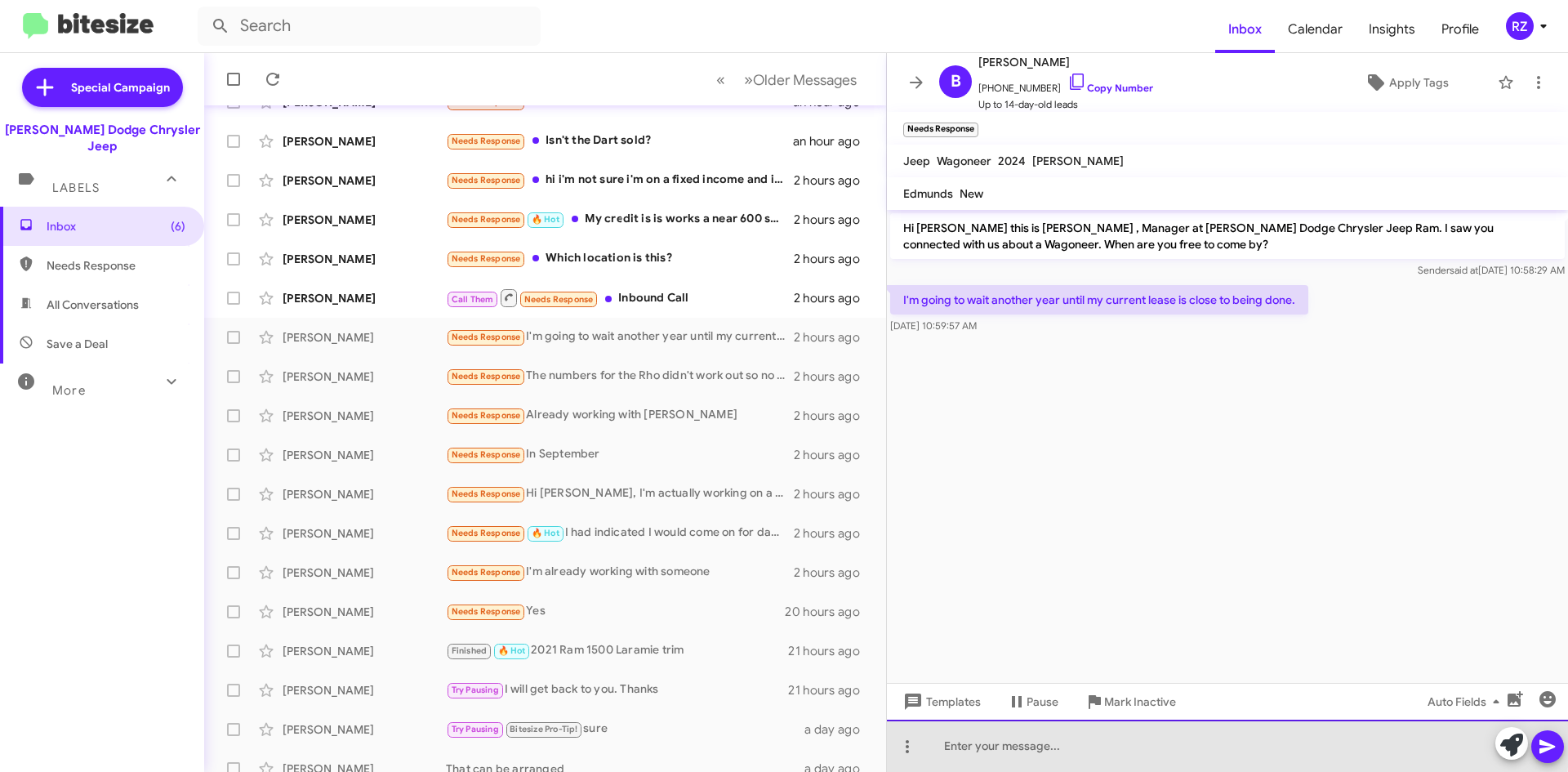
click at [1010, 737] on div at bounding box center [1227, 745] width 681 height 52
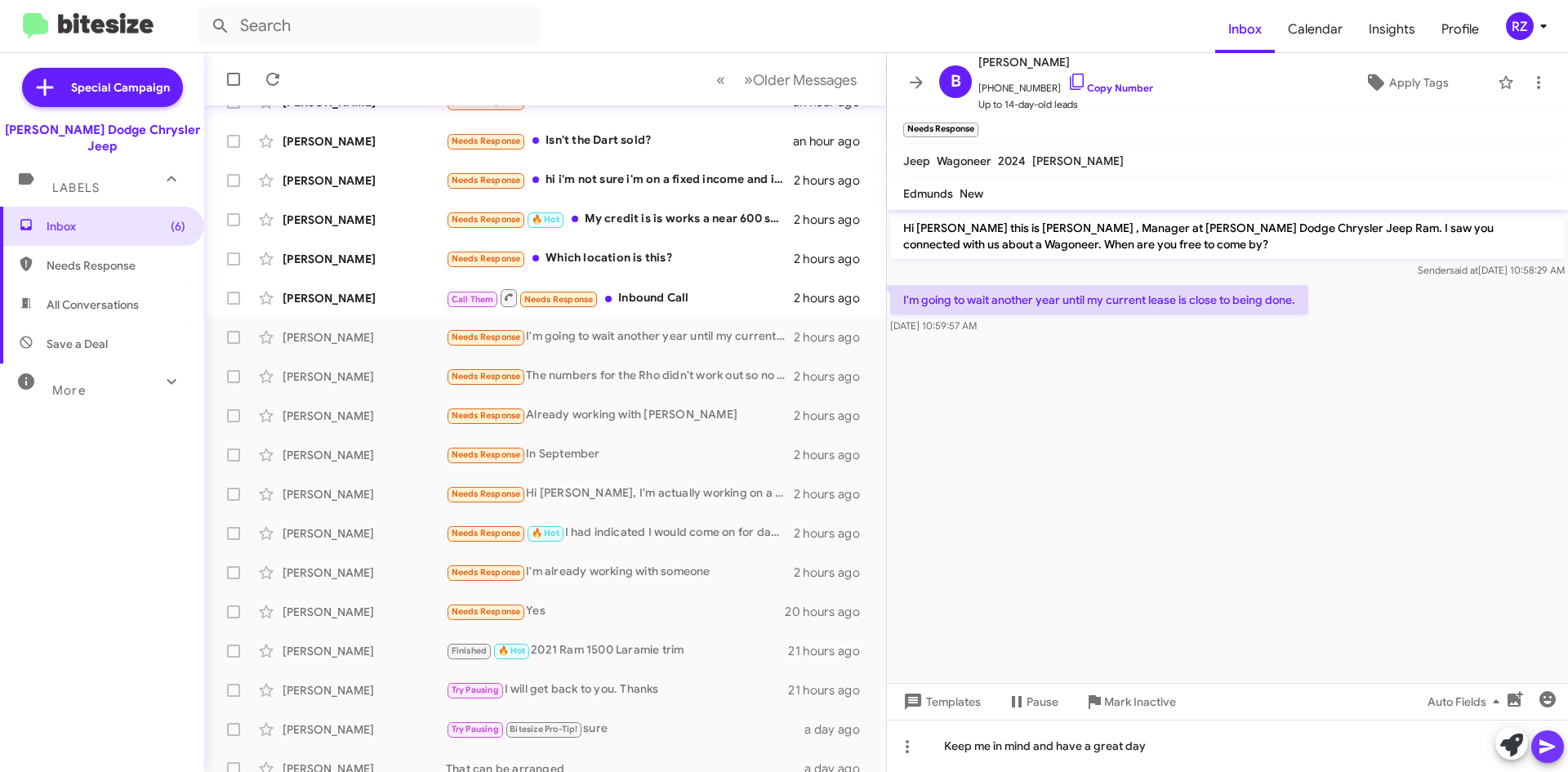
click at [1547, 744] on icon at bounding box center [1547, 747] width 15 height 14
click at [741, 383] on div "Needs Response The numbers for the Rho didn't work out so no need to come in" at bounding box center [626, 375] width 362 height 19
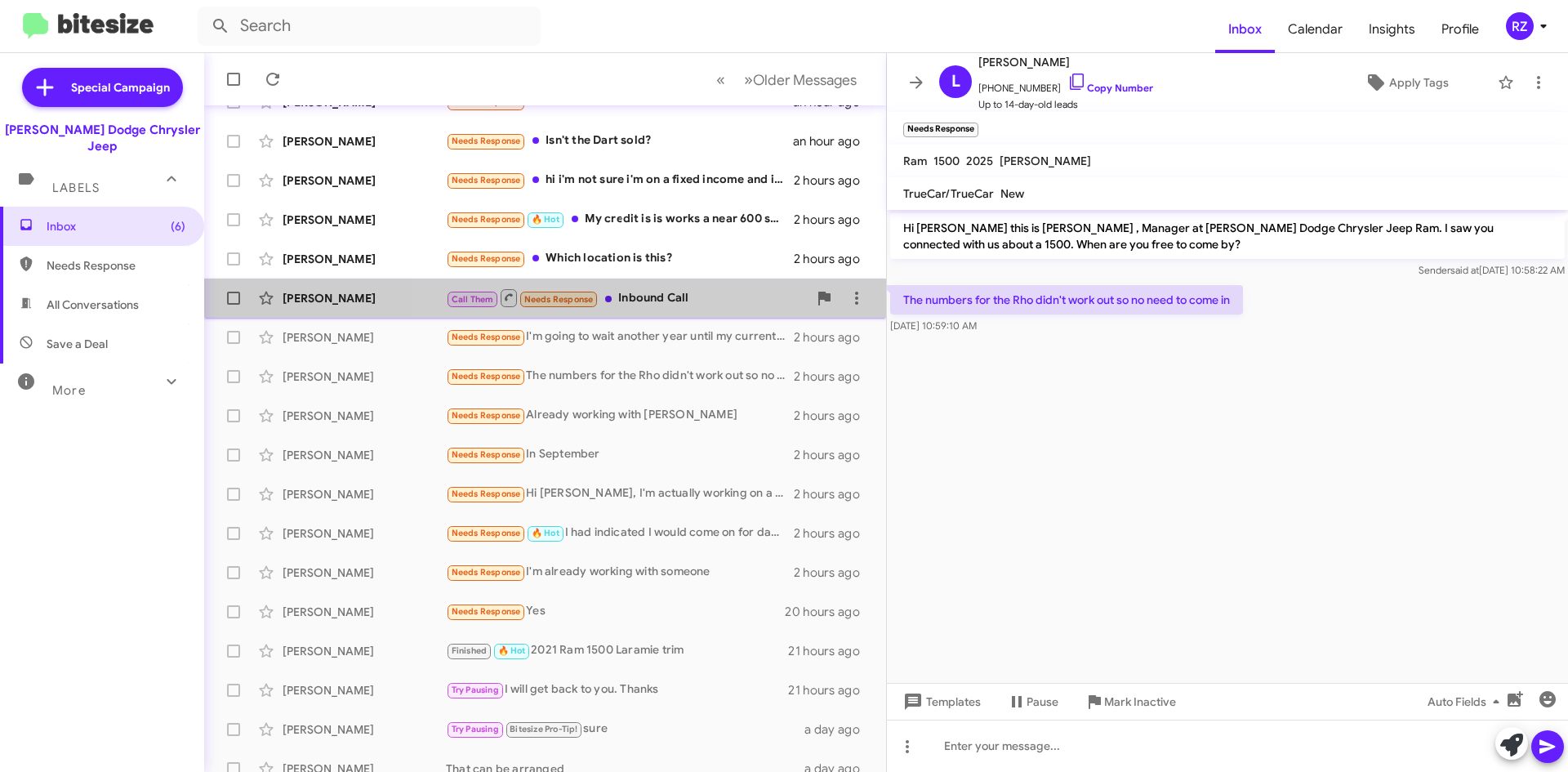
click at [704, 302] on div "Call Them Needs Response Inbound Call" at bounding box center [626, 297] width 362 height 20
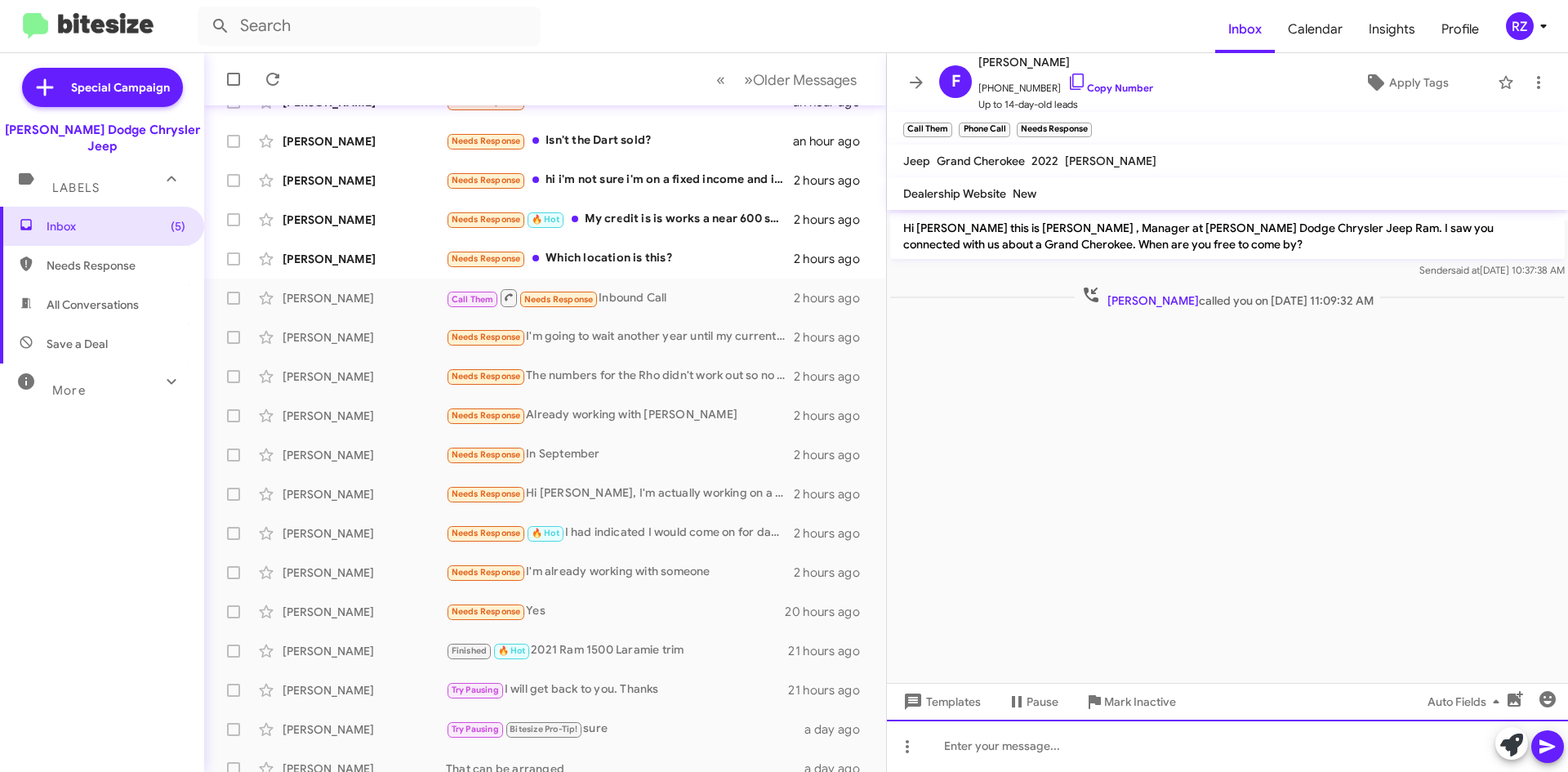
click at [1033, 746] on div at bounding box center [1227, 745] width 681 height 52
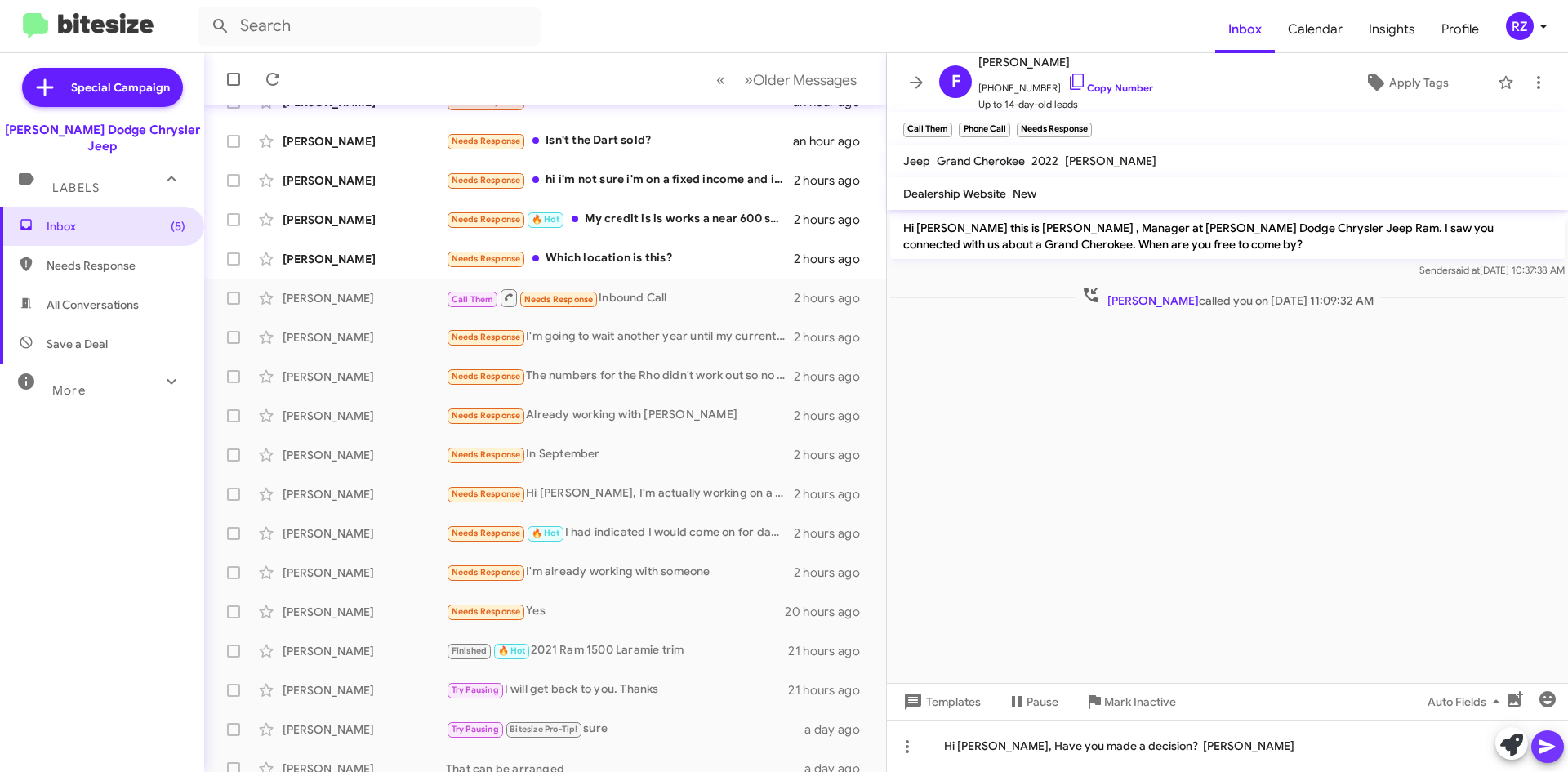
click at [1547, 747] on icon at bounding box center [1547, 747] width 15 height 14
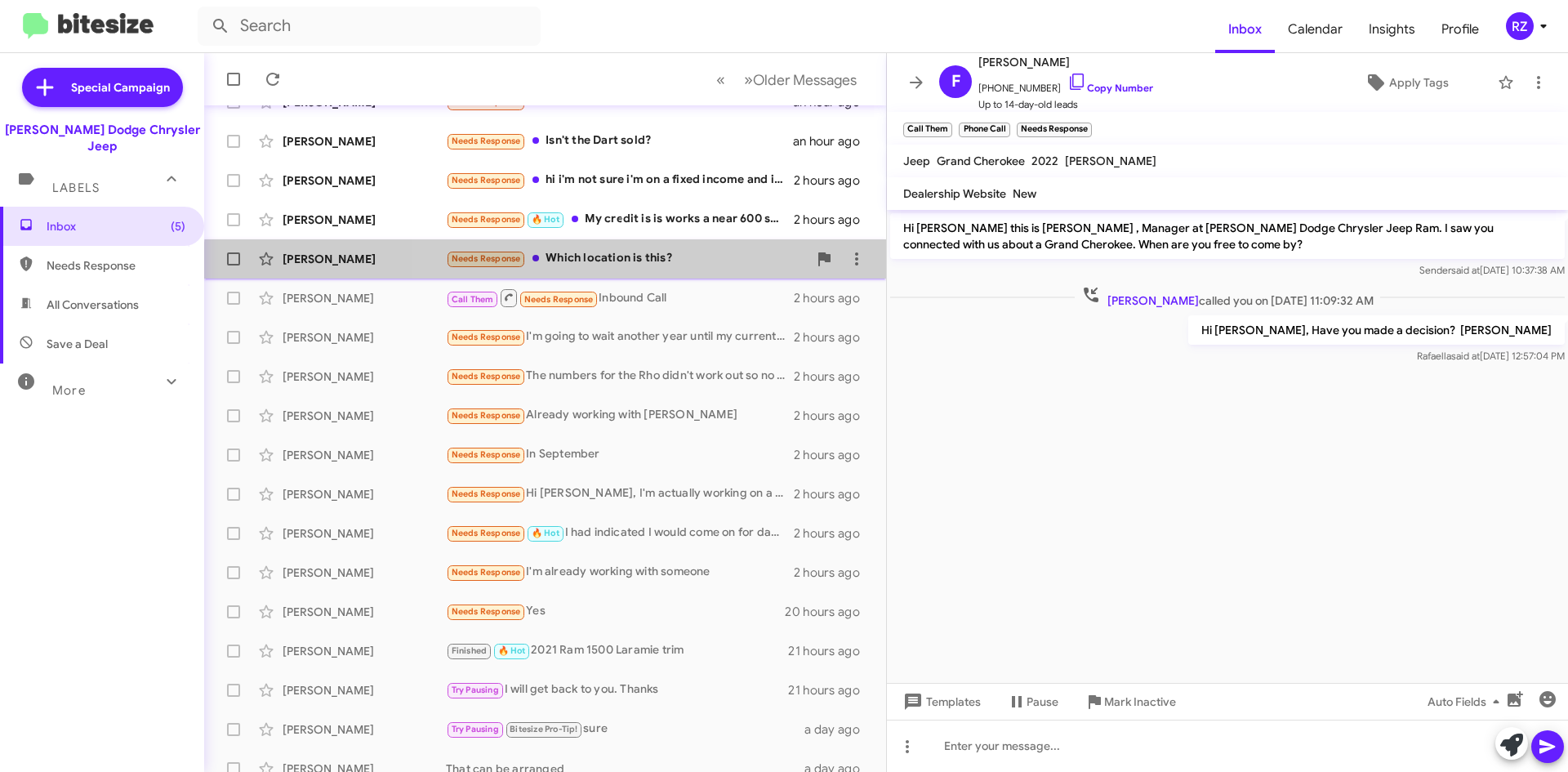
click at [712, 270] on div "[PERSON_NAME] Needs Response Which location is this? 2 hours ago" at bounding box center [544, 259] width 655 height 33
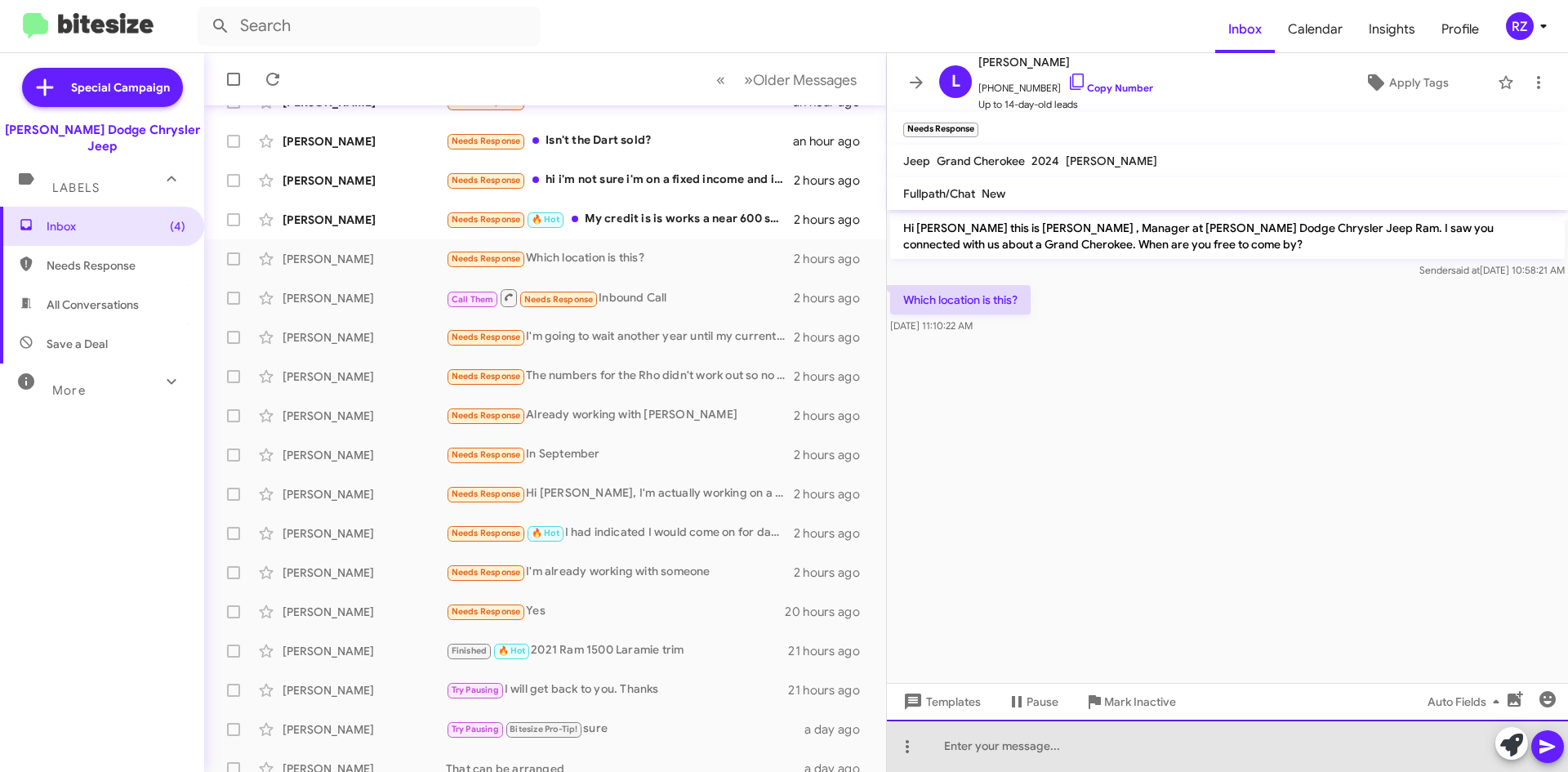
click at [1005, 742] on div at bounding box center [1227, 745] width 681 height 52
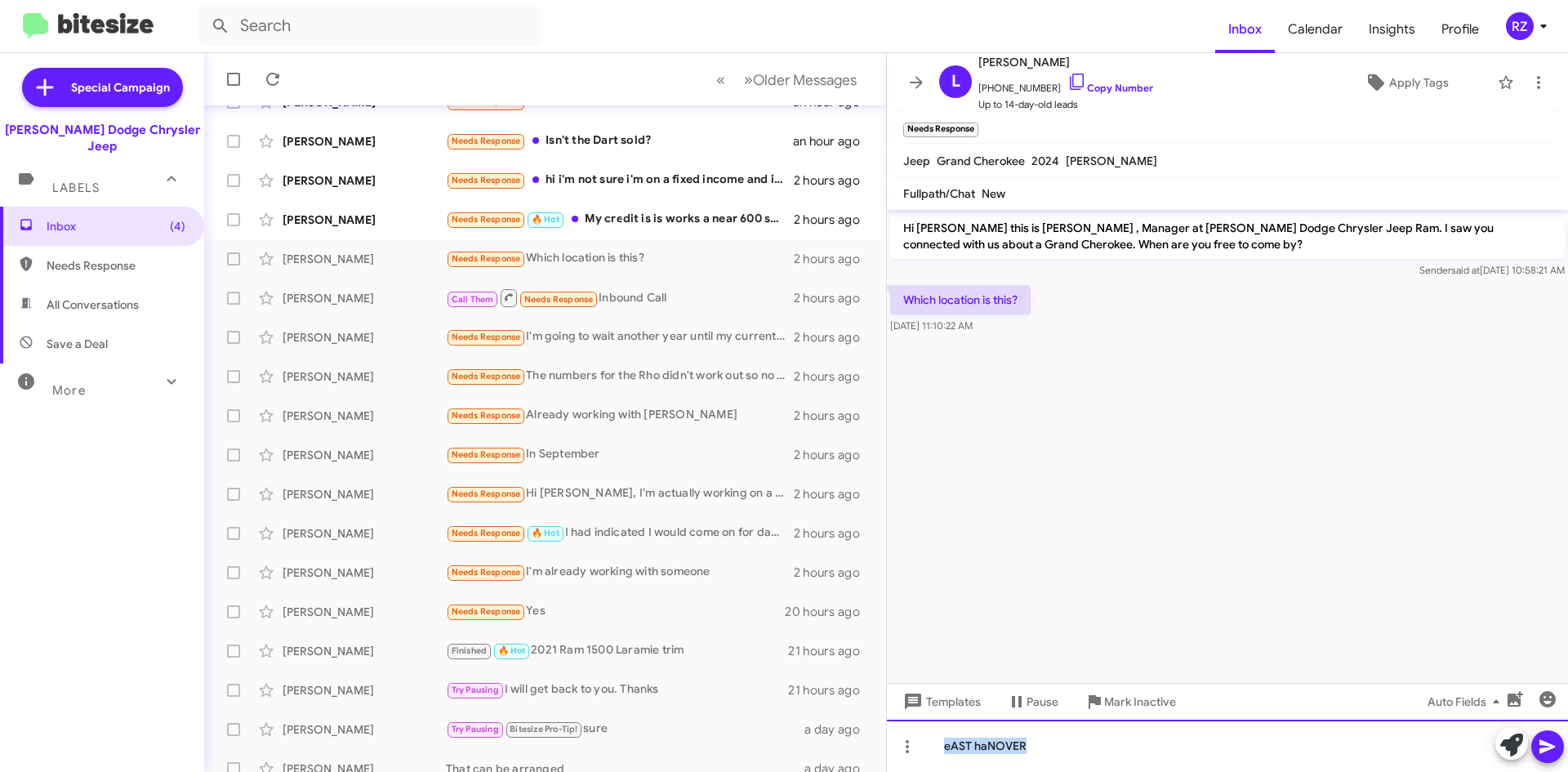
drag, startPoint x: 1029, startPoint y: 749, endPoint x: 879, endPoint y: 731, distance: 151.1
click at [879, 731] on div "Inbox « Previous » Next Older Messages [PERSON_NAME] Needs Response Yes an hour…" at bounding box center [886, 413] width 1363 height 719
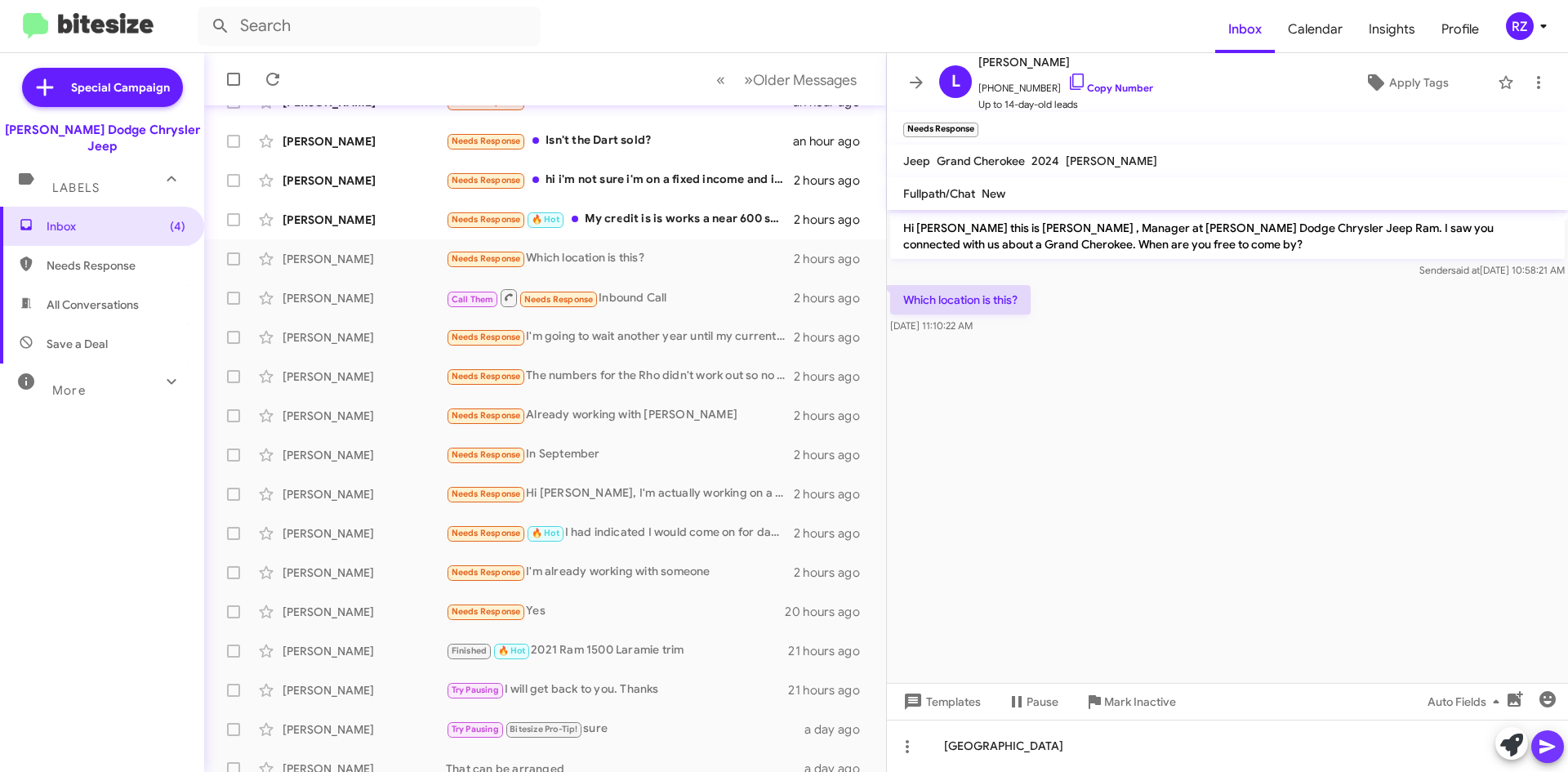
click at [1547, 754] on icon at bounding box center [1548, 746] width 20 height 20
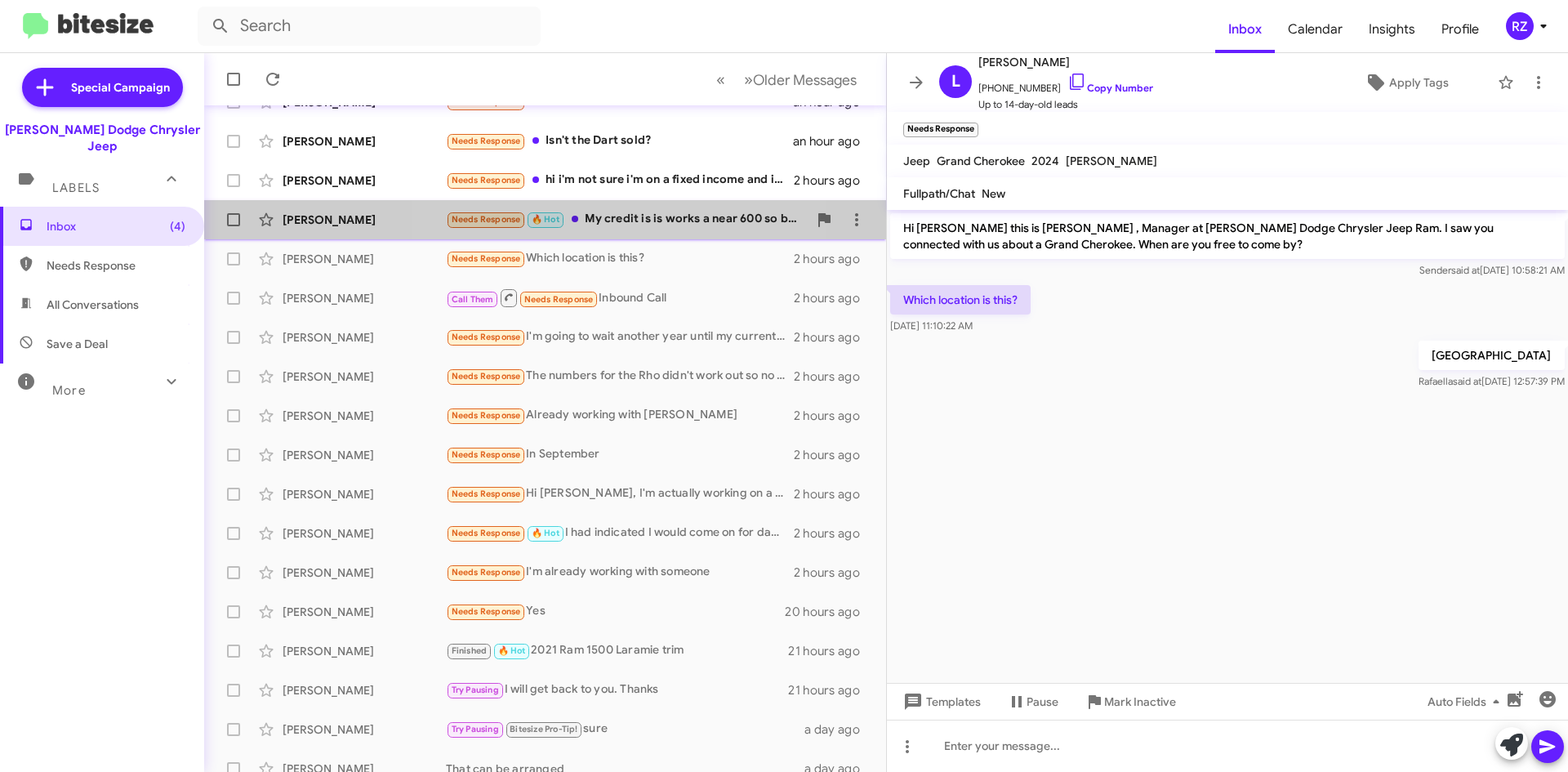
click at [631, 218] on div "Needs Response 🔥 Hot My credit is is works a near 600 so be honest?" at bounding box center [626, 219] width 362 height 19
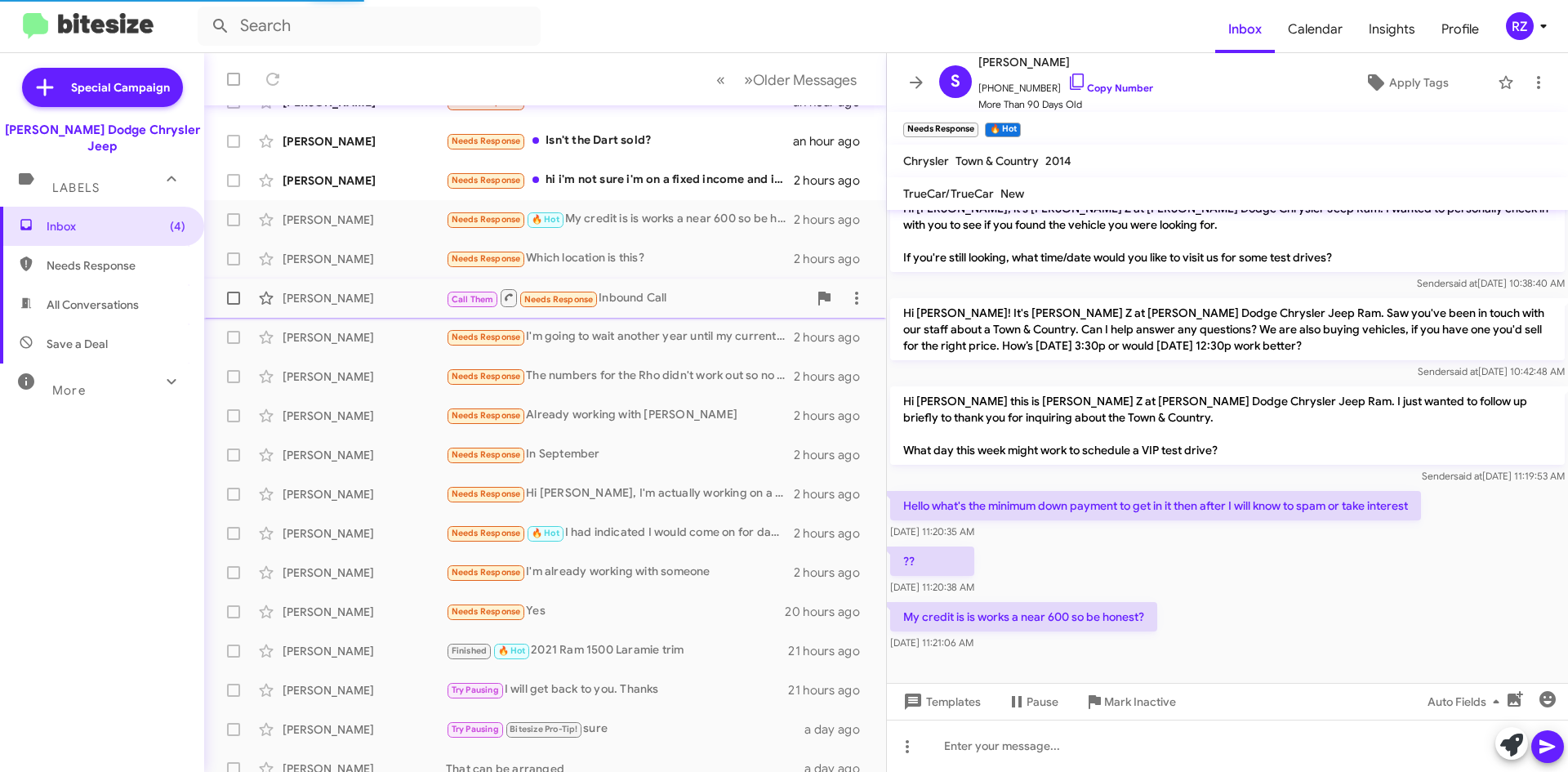
scroll to position [121, 0]
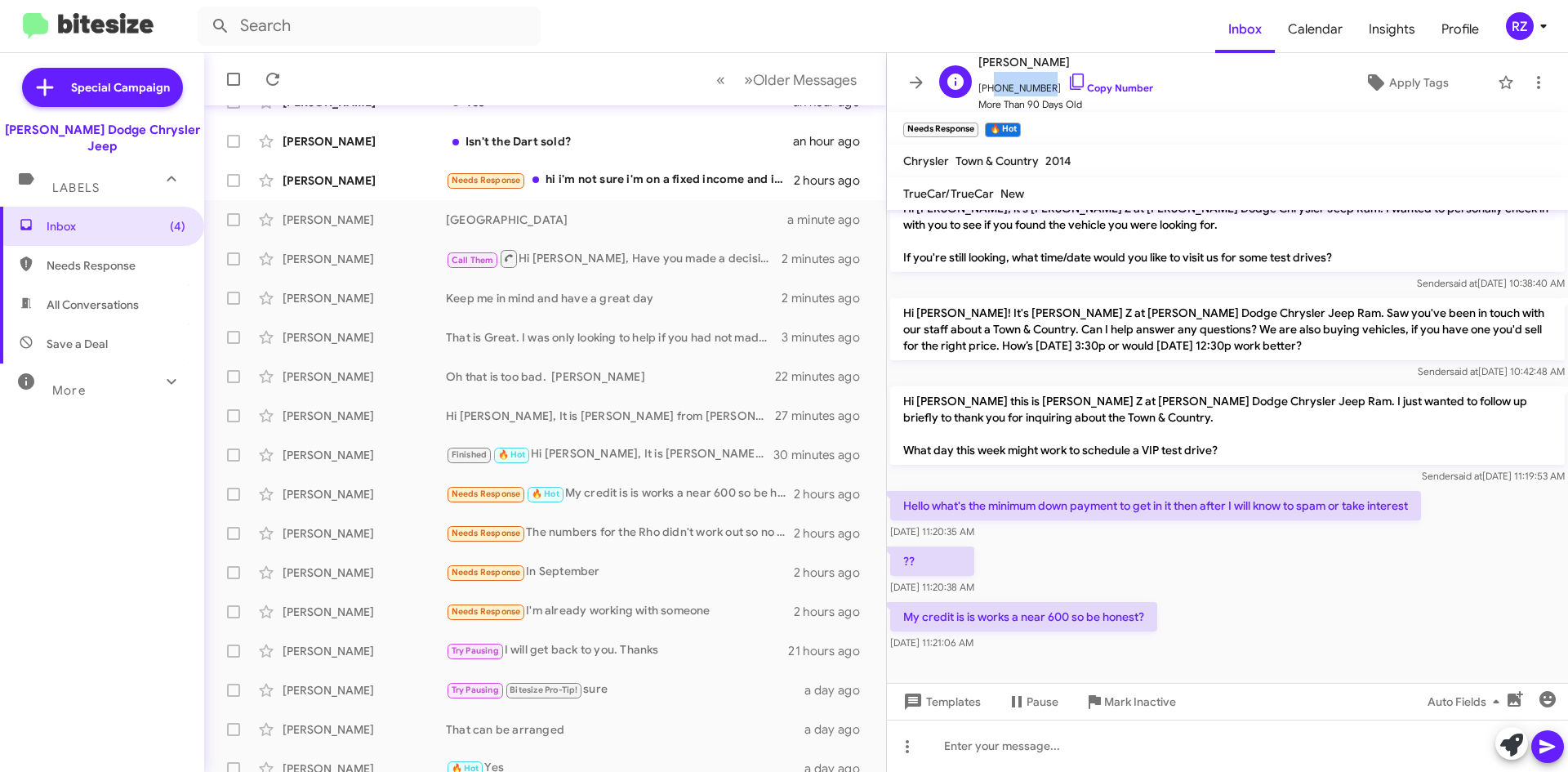
drag, startPoint x: 1038, startPoint y: 89, endPoint x: 991, endPoint y: 78, distance: 48.3
click at [991, 78] on span "[PHONE_NUMBER] Copy Number" at bounding box center [1065, 84] width 174 height 25
copy span "4847317757"
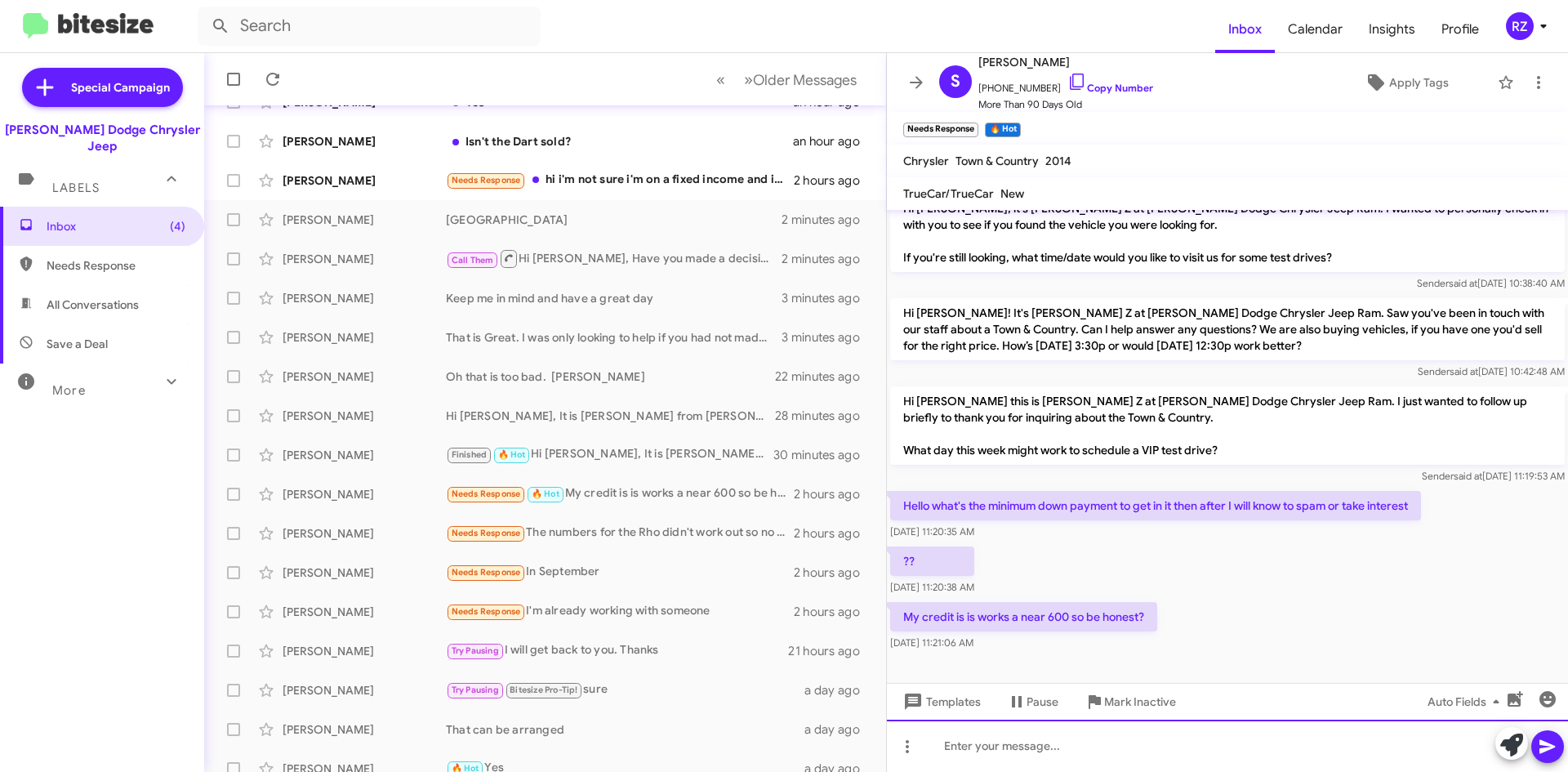
click at [982, 745] on div at bounding box center [1227, 745] width 681 height 52
drag, startPoint x: 1258, startPoint y: 752, endPoint x: 817, endPoint y: 742, distance: 441.1
click at [817, 742] on div "Inbox « Previous » Next Older Messages [PERSON_NAME] 🔥 Hot Needs Response Betwe…" at bounding box center [886, 413] width 1363 height 719
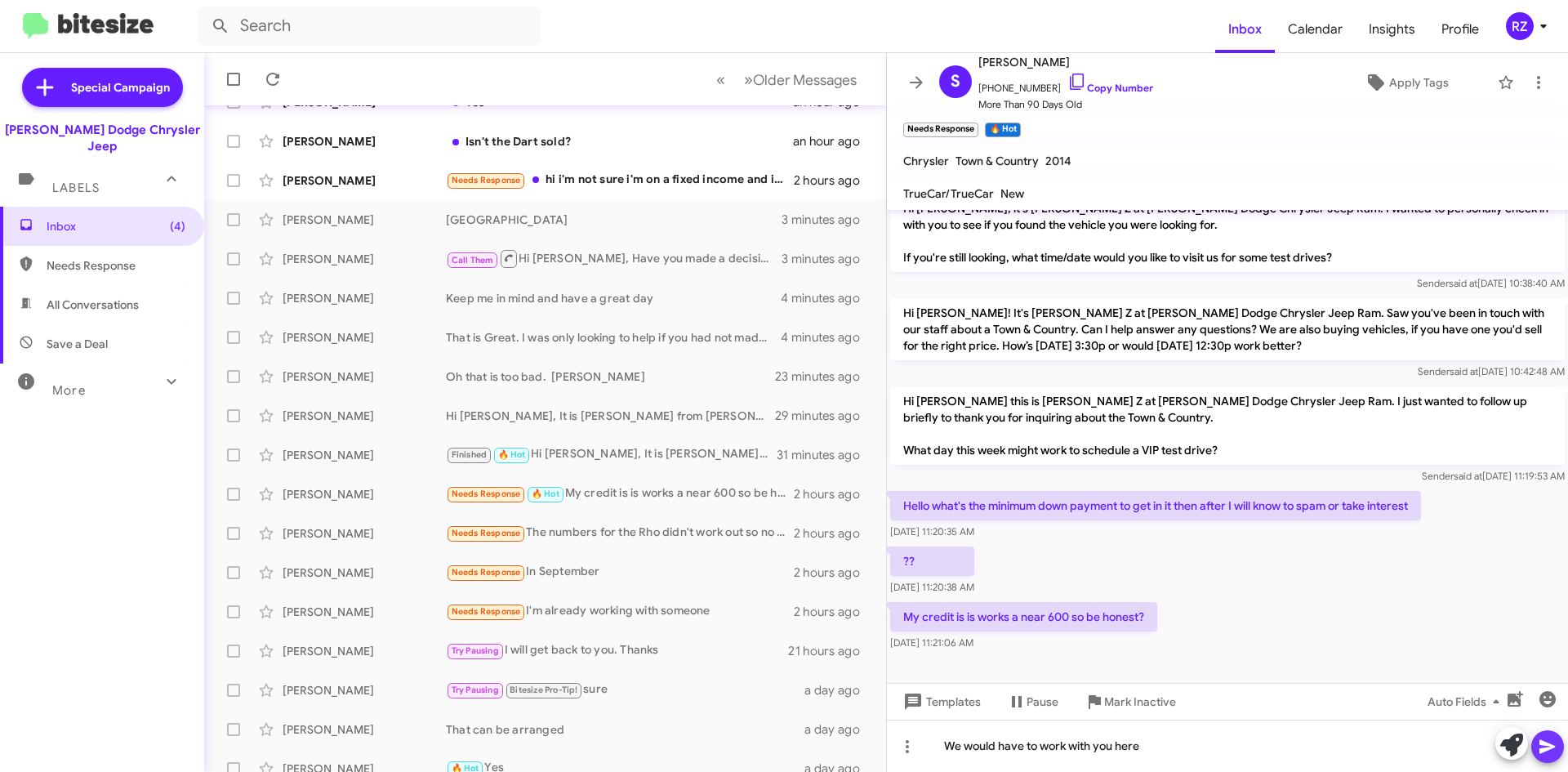
click at [1546, 743] on icon at bounding box center [1547, 747] width 15 height 14
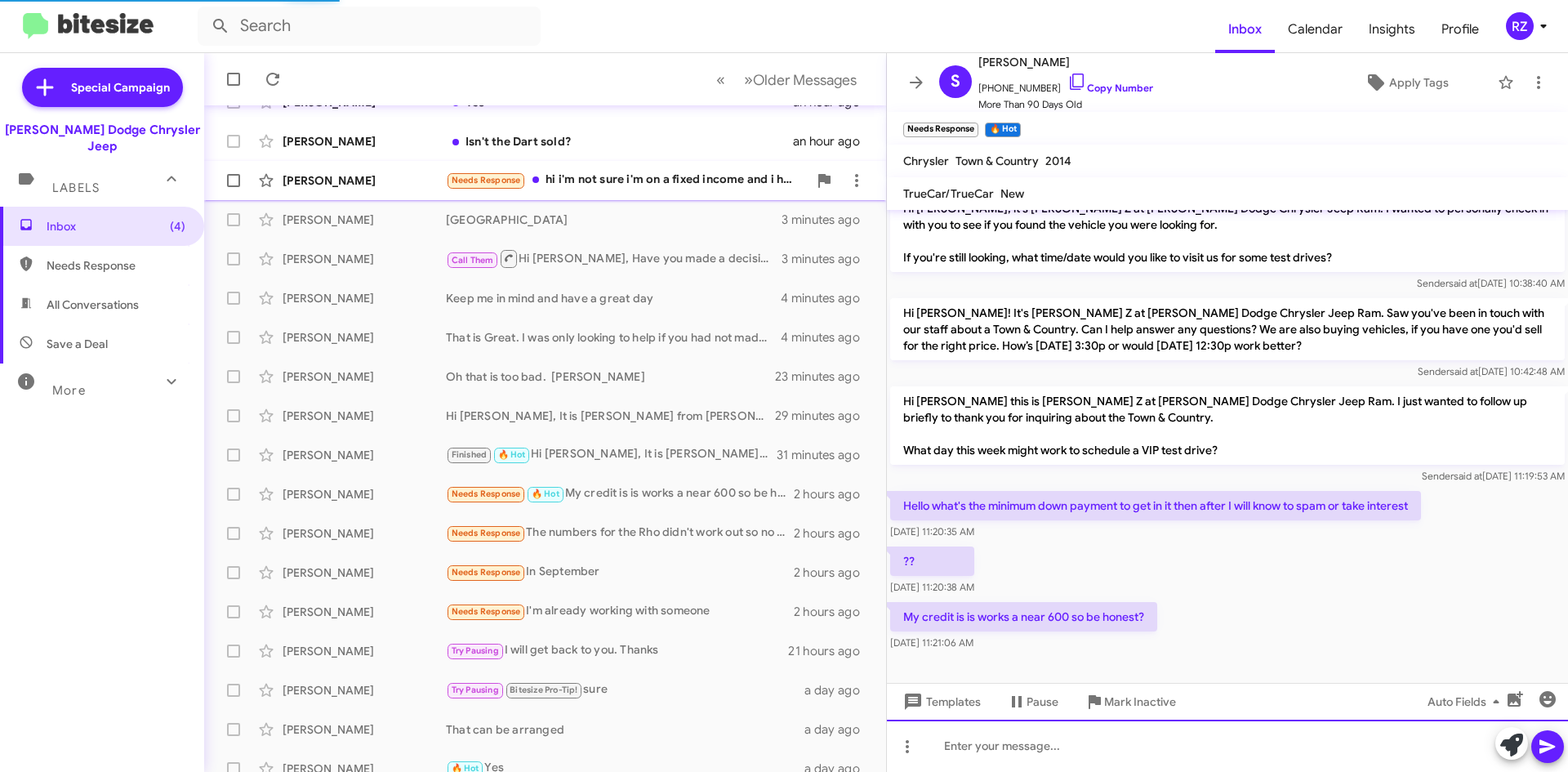
scroll to position [0, 0]
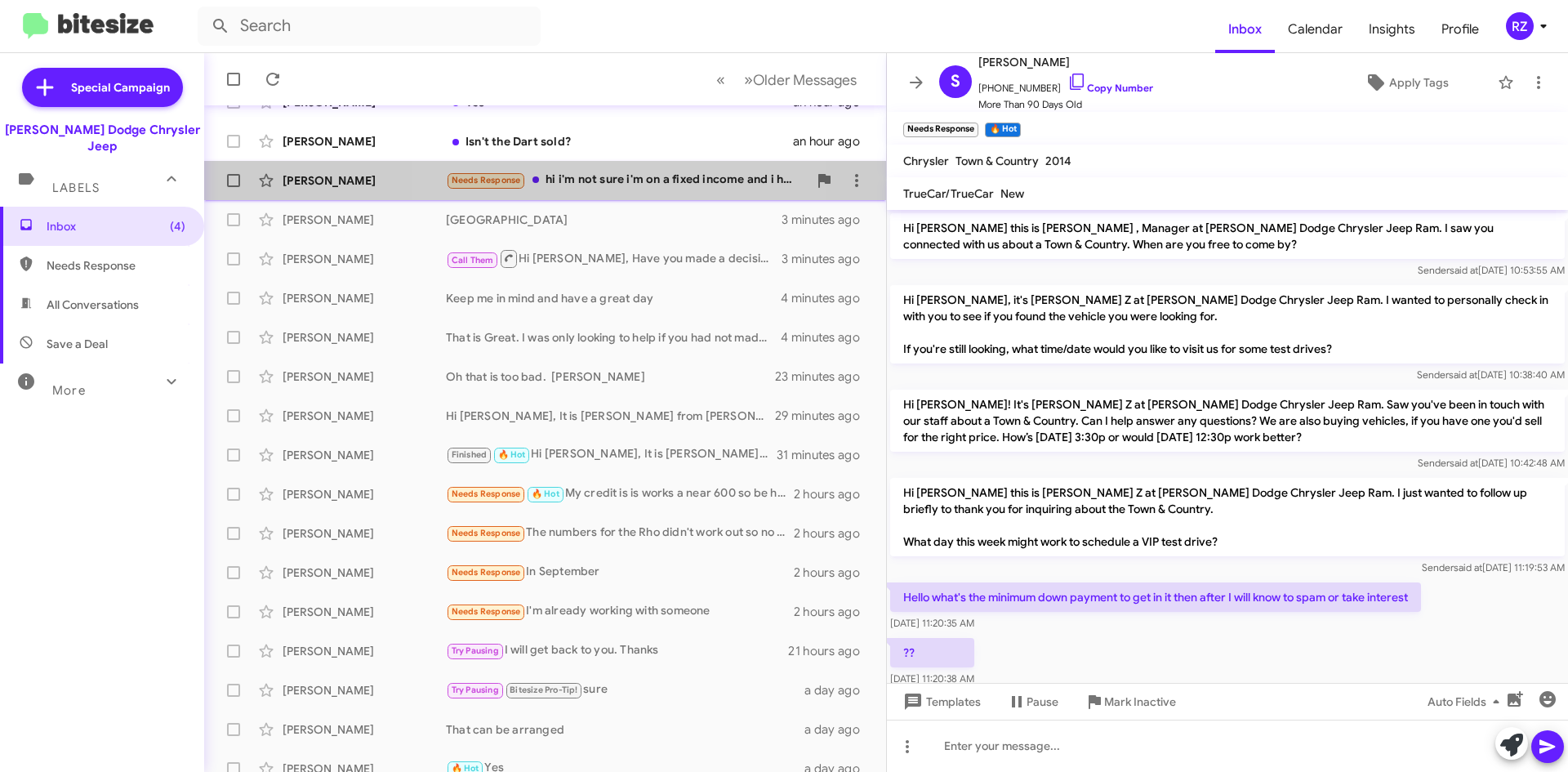
click at [593, 184] on div "Needs Response hi i'm not sure i'm on a fixed income and i honestly don't know …" at bounding box center [626, 180] width 362 height 19
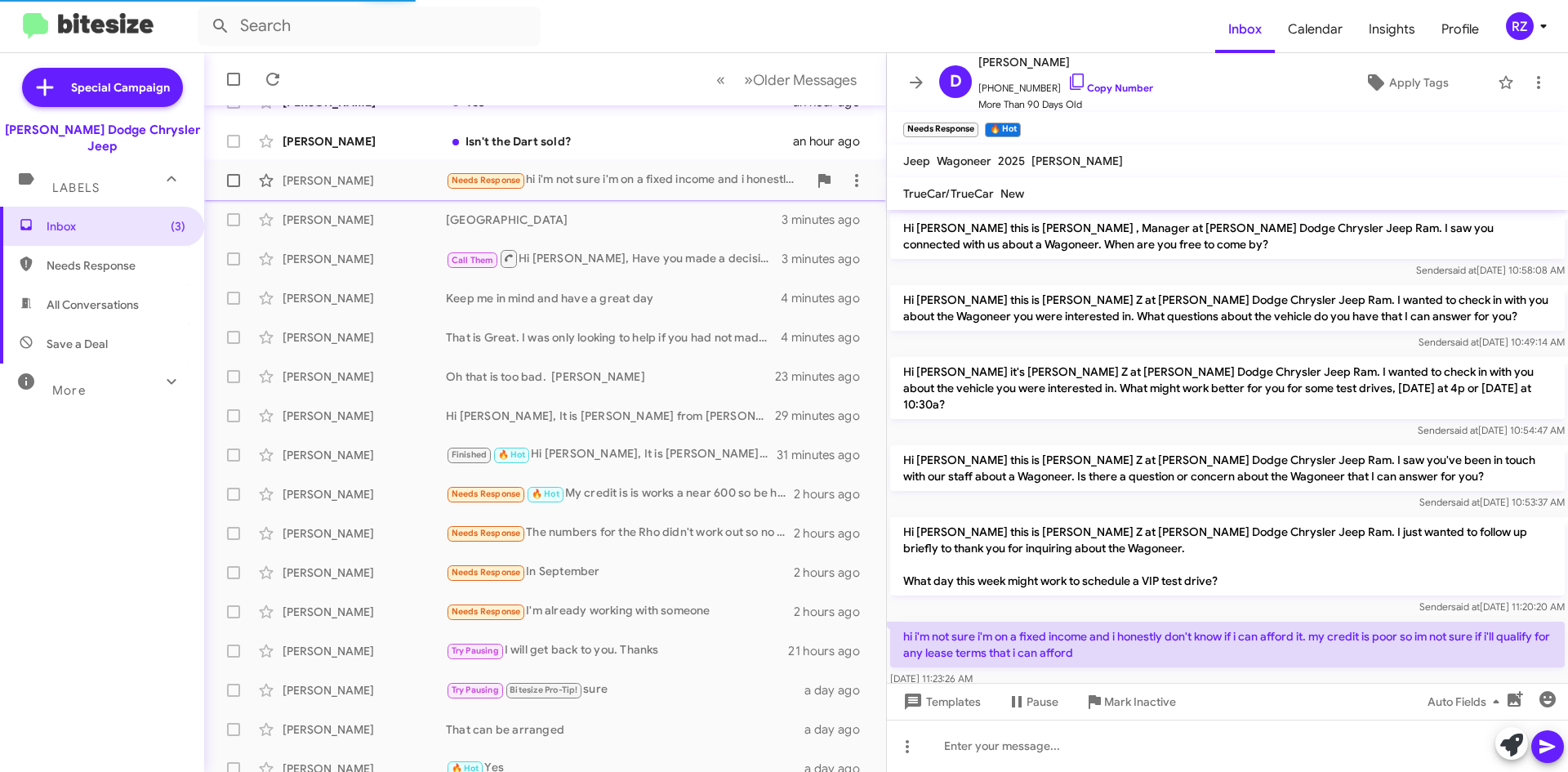
scroll to position [15, 0]
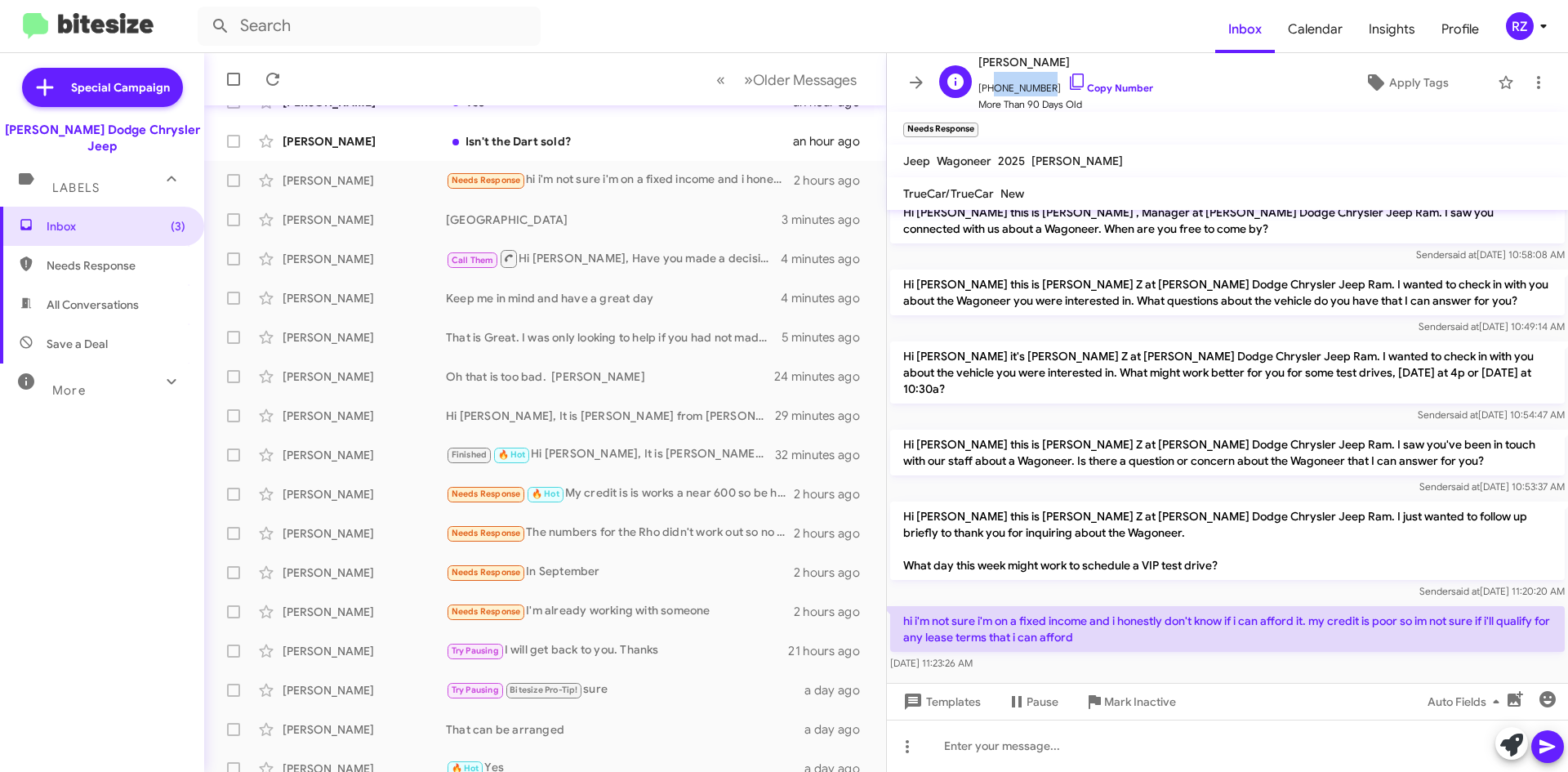
drag, startPoint x: 1039, startPoint y: 90, endPoint x: 989, endPoint y: 91, distance: 50.0
click at [989, 91] on span "[PHONE_NUMBER] Copy Number" at bounding box center [1065, 84] width 174 height 25
copy span "3478208218"
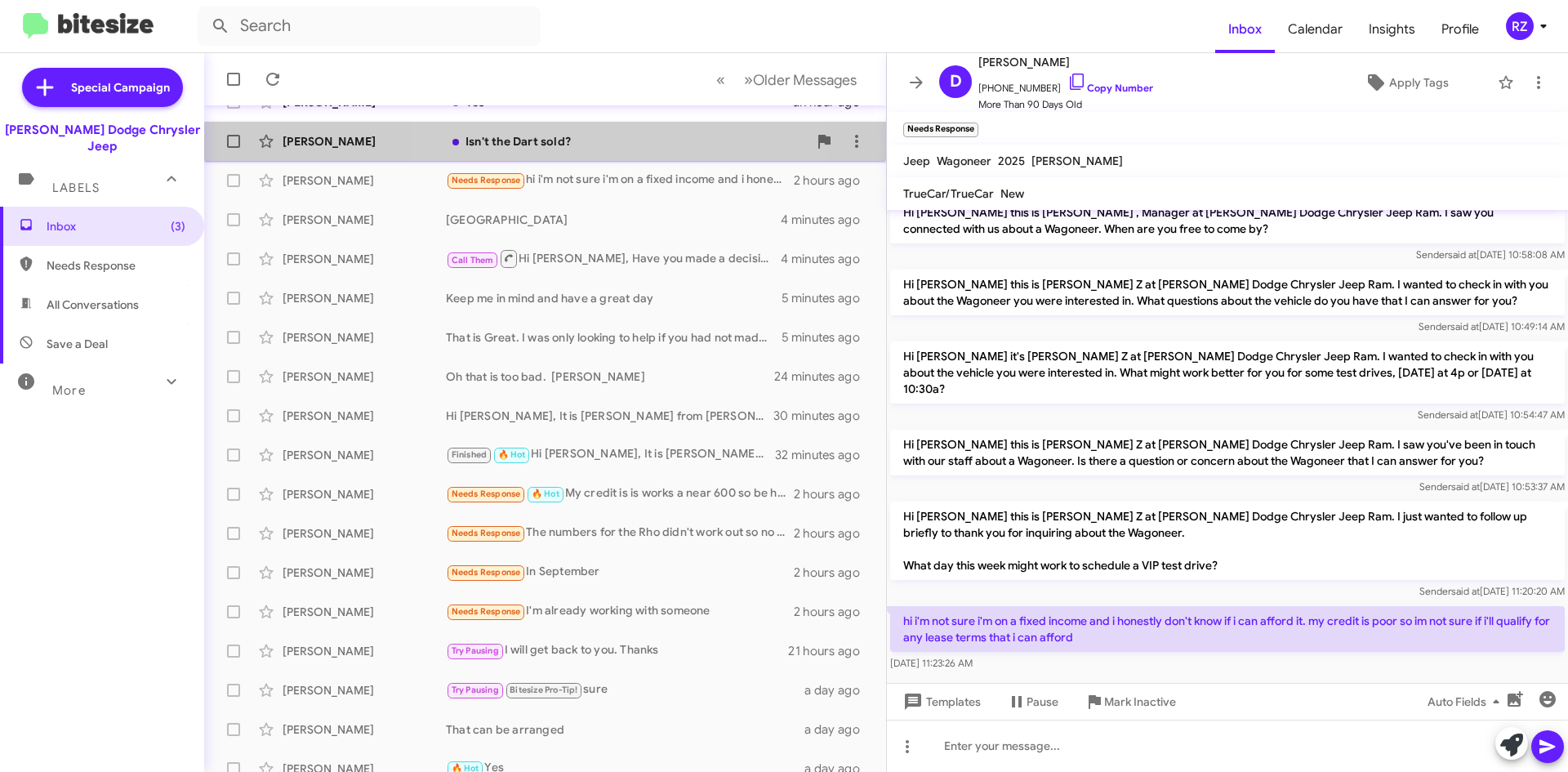
click at [585, 160] on span "[PERSON_NAME] Isn't the Dart sold? an hour ago" at bounding box center [545, 141] width 682 height 39
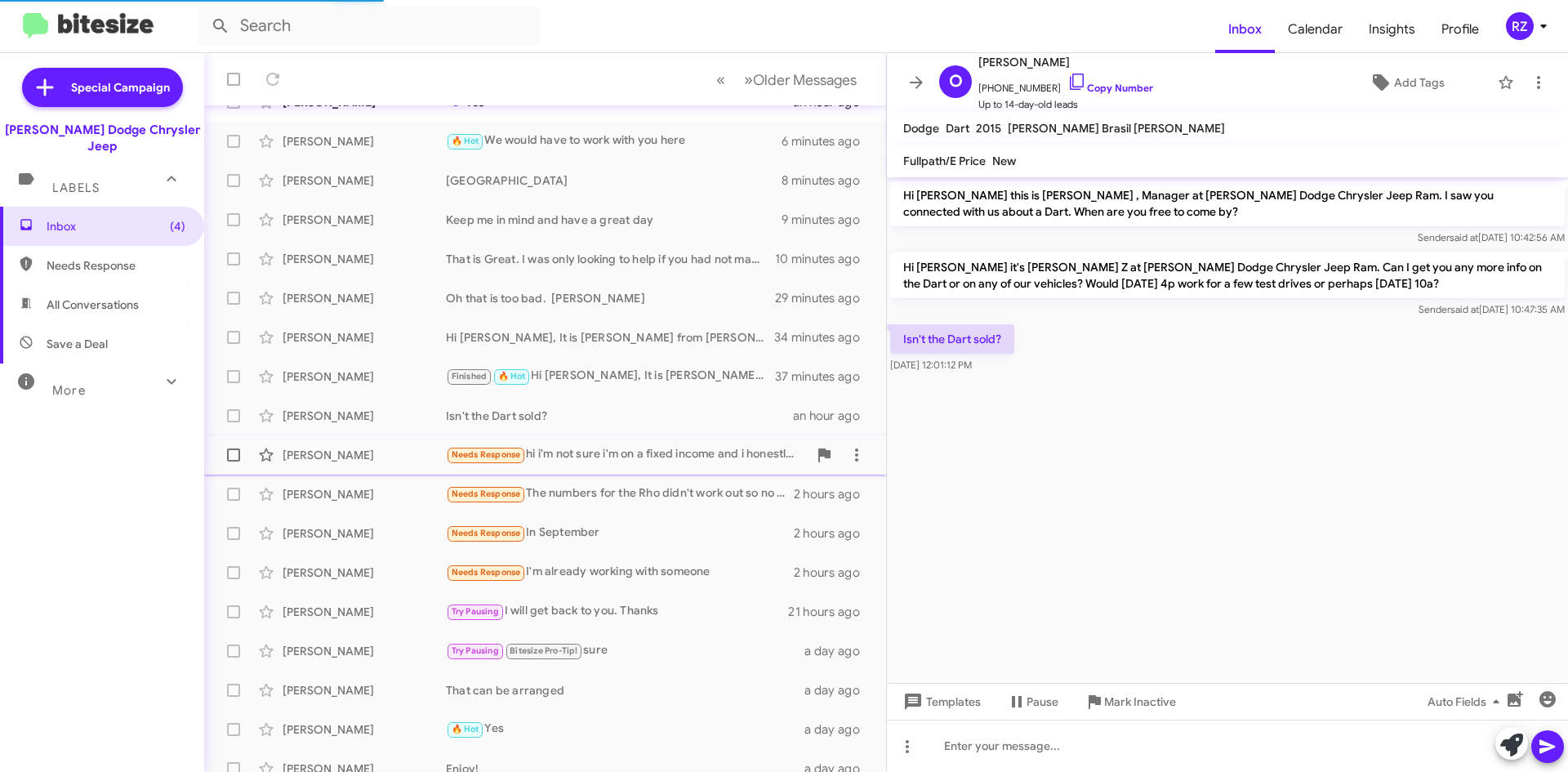
scroll to position [176, 0]
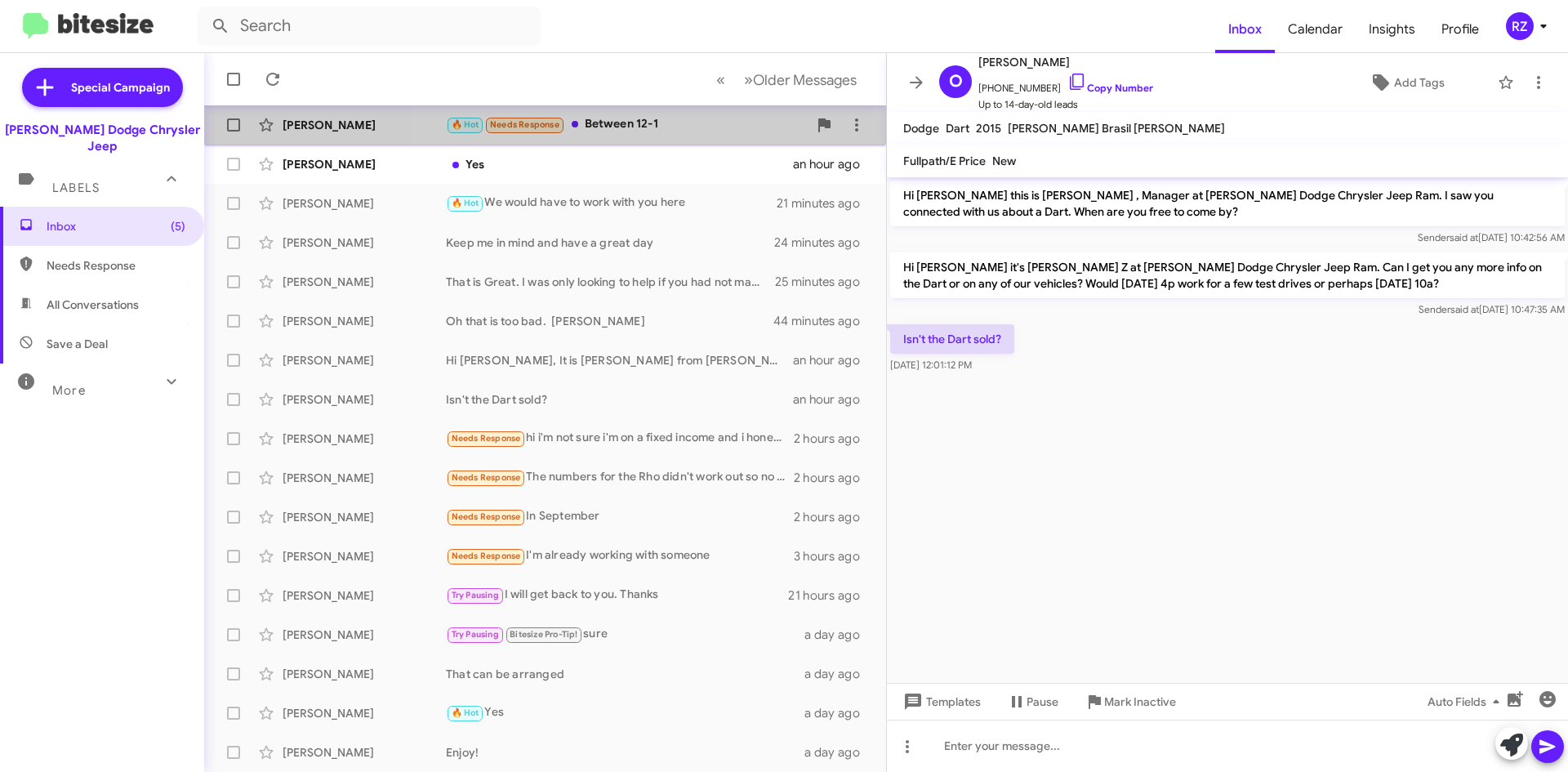
click at [694, 125] on div "🔥 Hot Needs Response Between 12-1" at bounding box center [626, 124] width 362 height 19
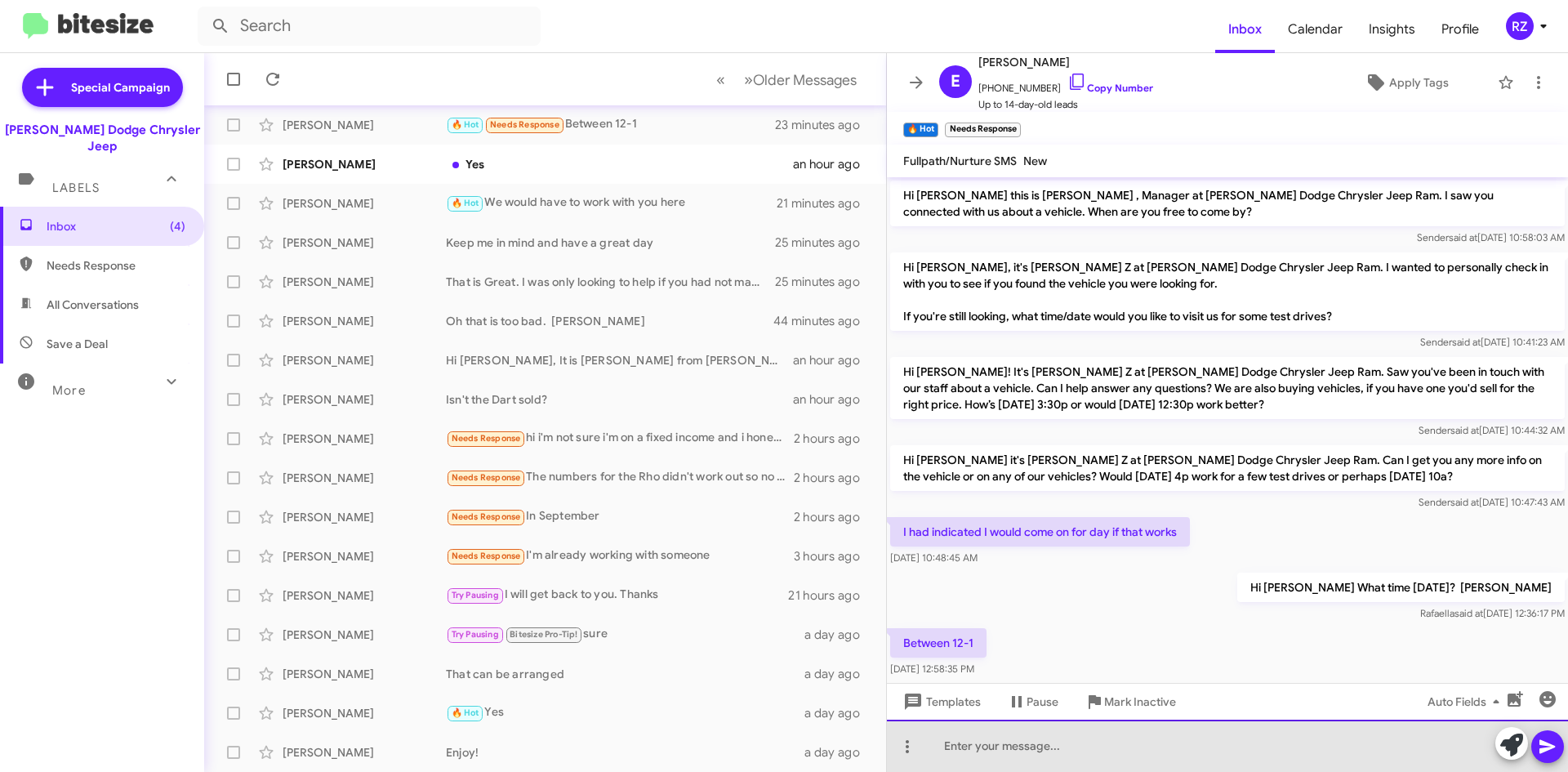
click at [1039, 740] on div at bounding box center [1227, 745] width 681 height 52
click at [969, 744] on div "Grea see you then" at bounding box center [1227, 745] width 681 height 52
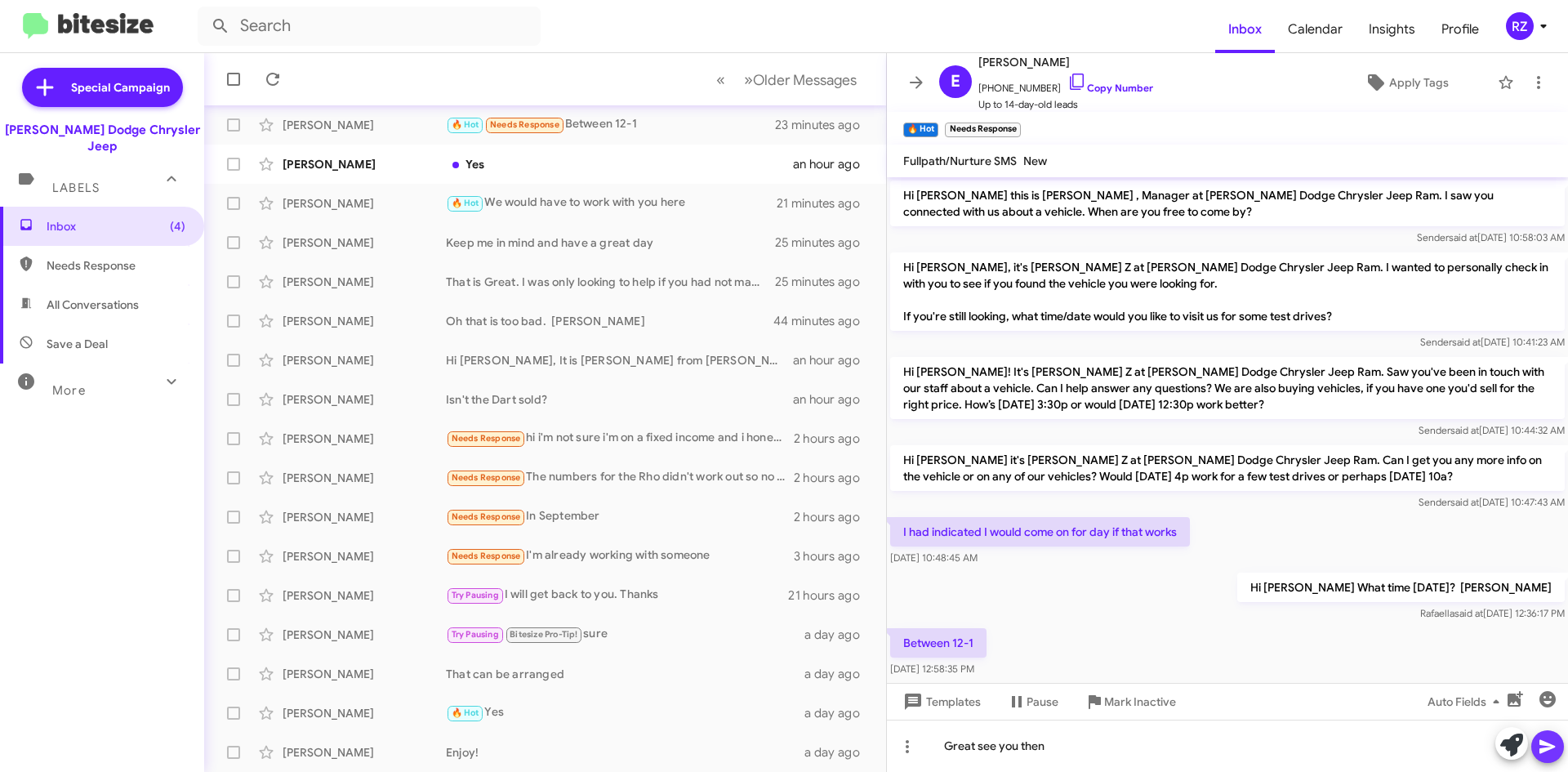
click at [1551, 748] on icon at bounding box center [1547, 747] width 15 height 14
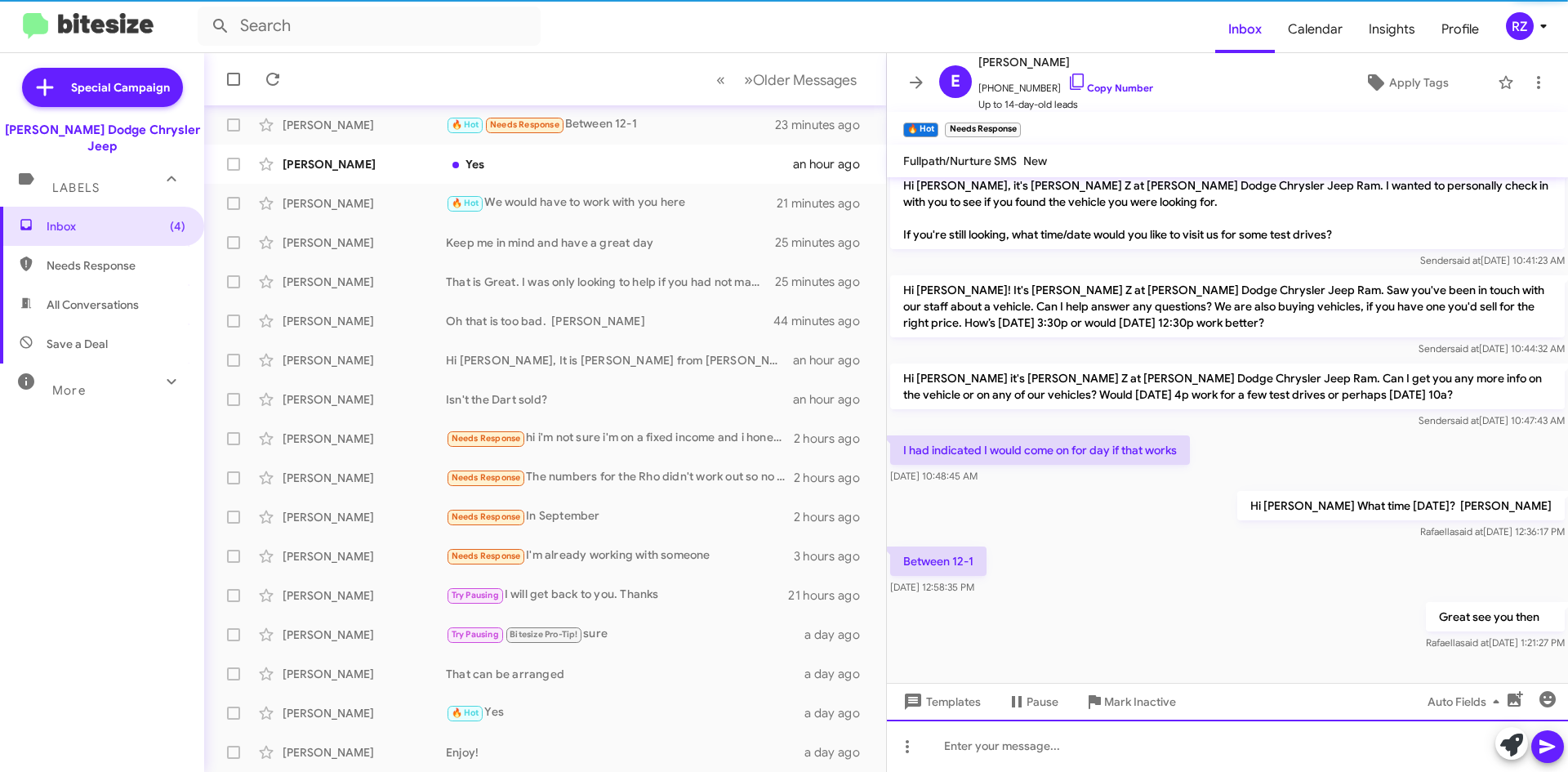
scroll to position [85, 0]
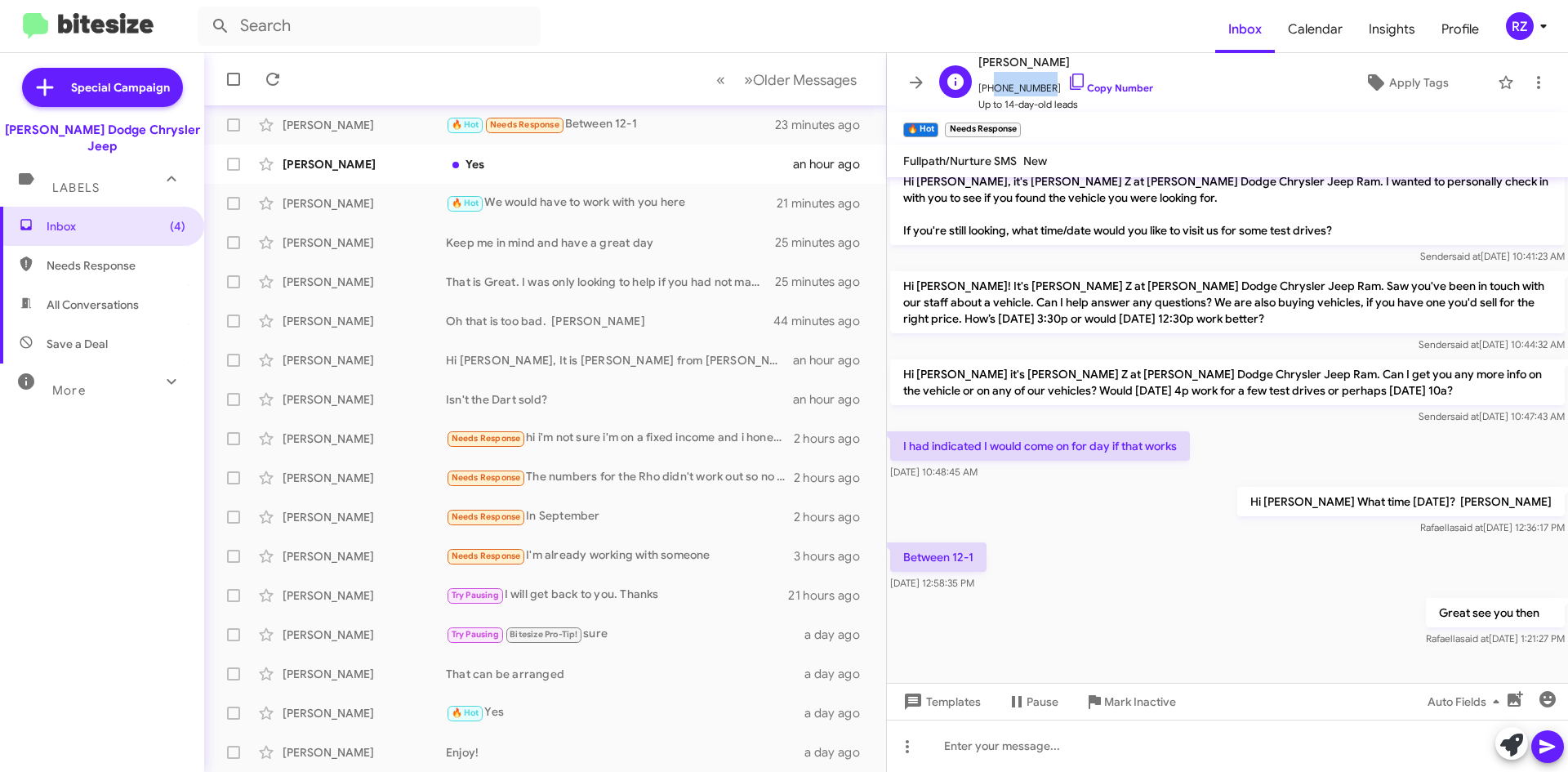
drag, startPoint x: 1038, startPoint y: 90, endPoint x: 989, endPoint y: 84, distance: 49.4
click at [989, 84] on span "[PHONE_NUMBER] Copy Number" at bounding box center [1065, 84] width 174 height 25
copy span "9176980816"
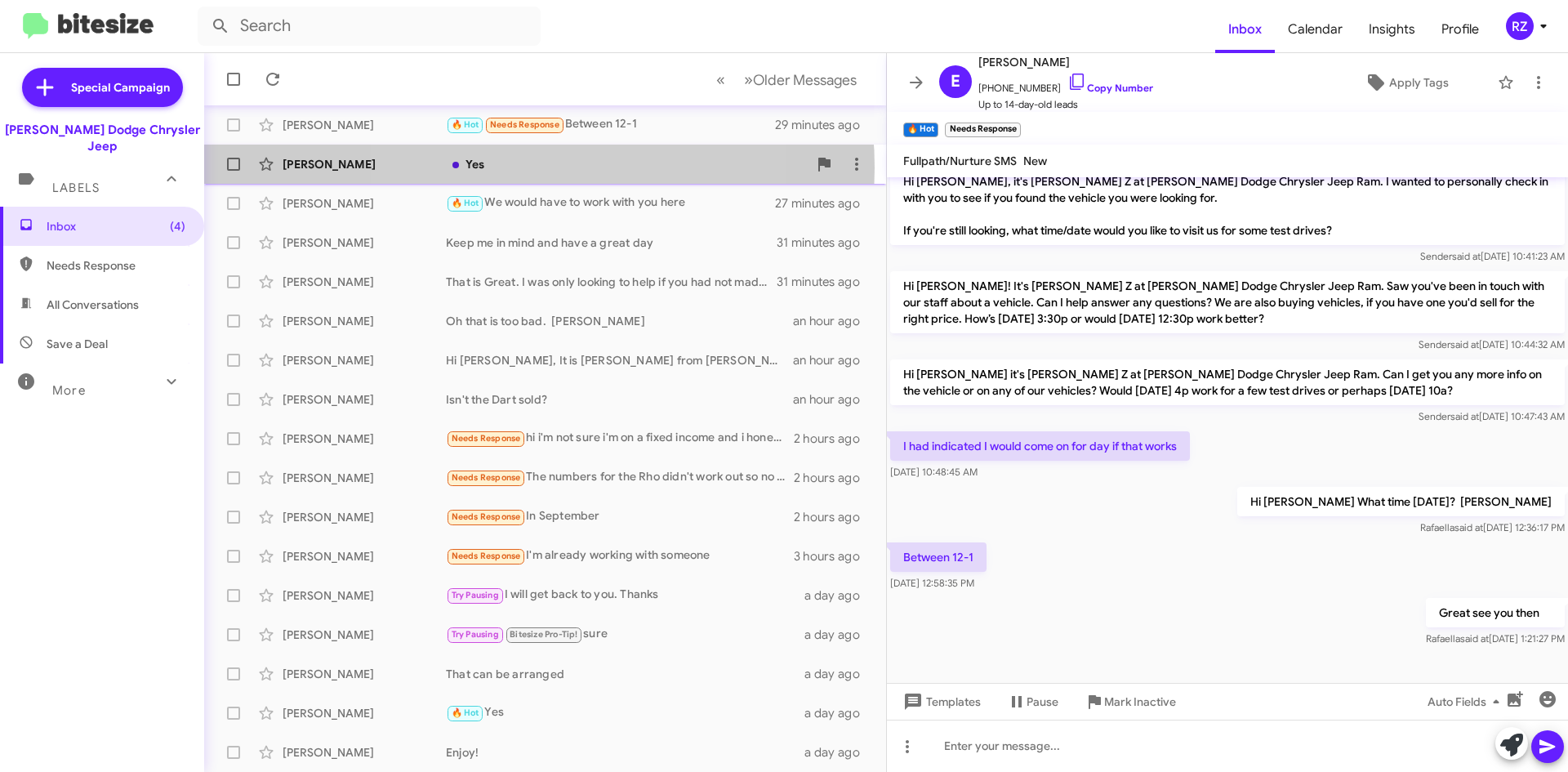
click at [519, 167] on div "Yes" at bounding box center [626, 164] width 362 height 16
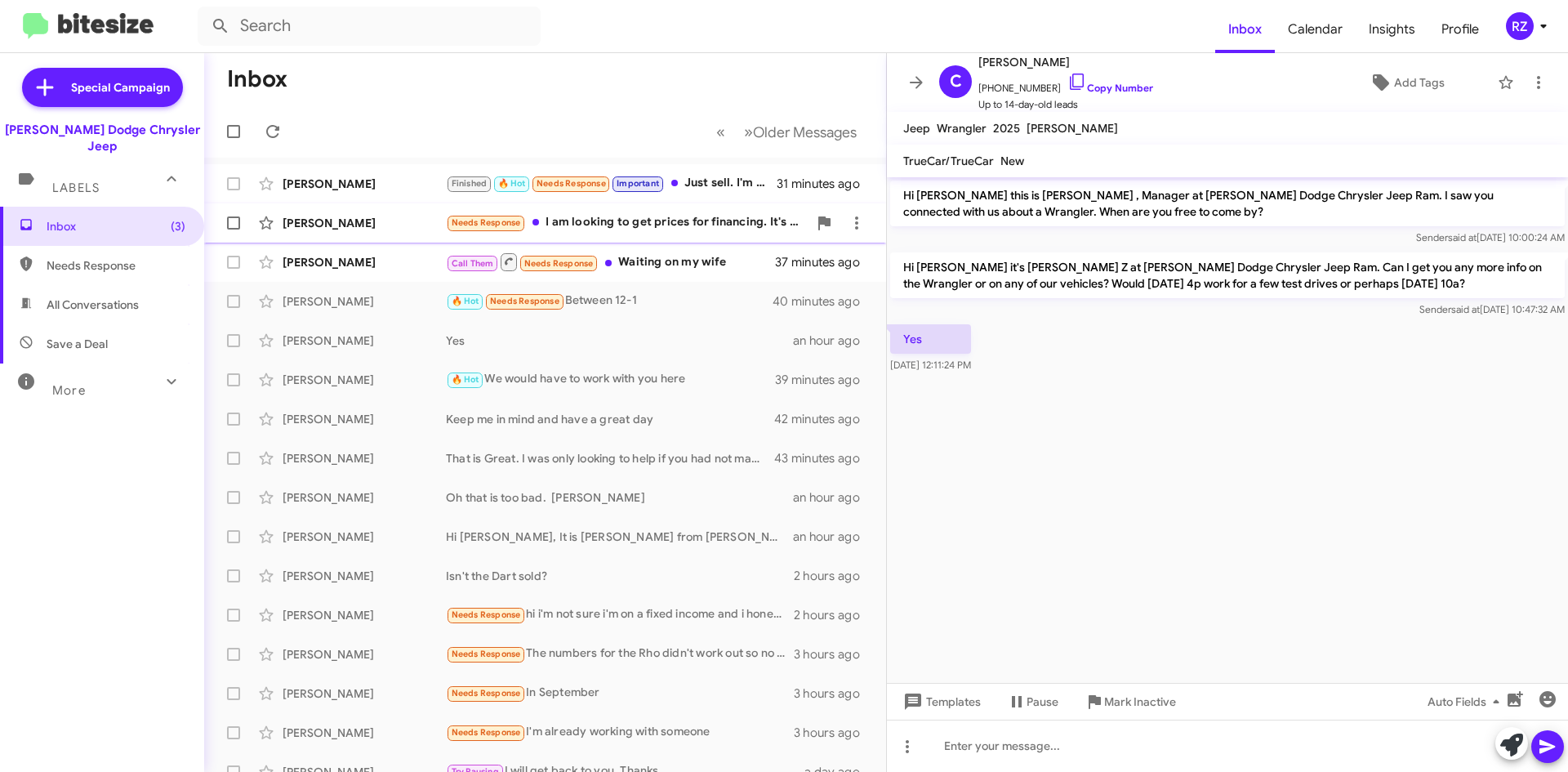
click at [731, 229] on div "Needs Response I am looking to get prices for financing. It's for my son before…" at bounding box center [626, 222] width 362 height 19
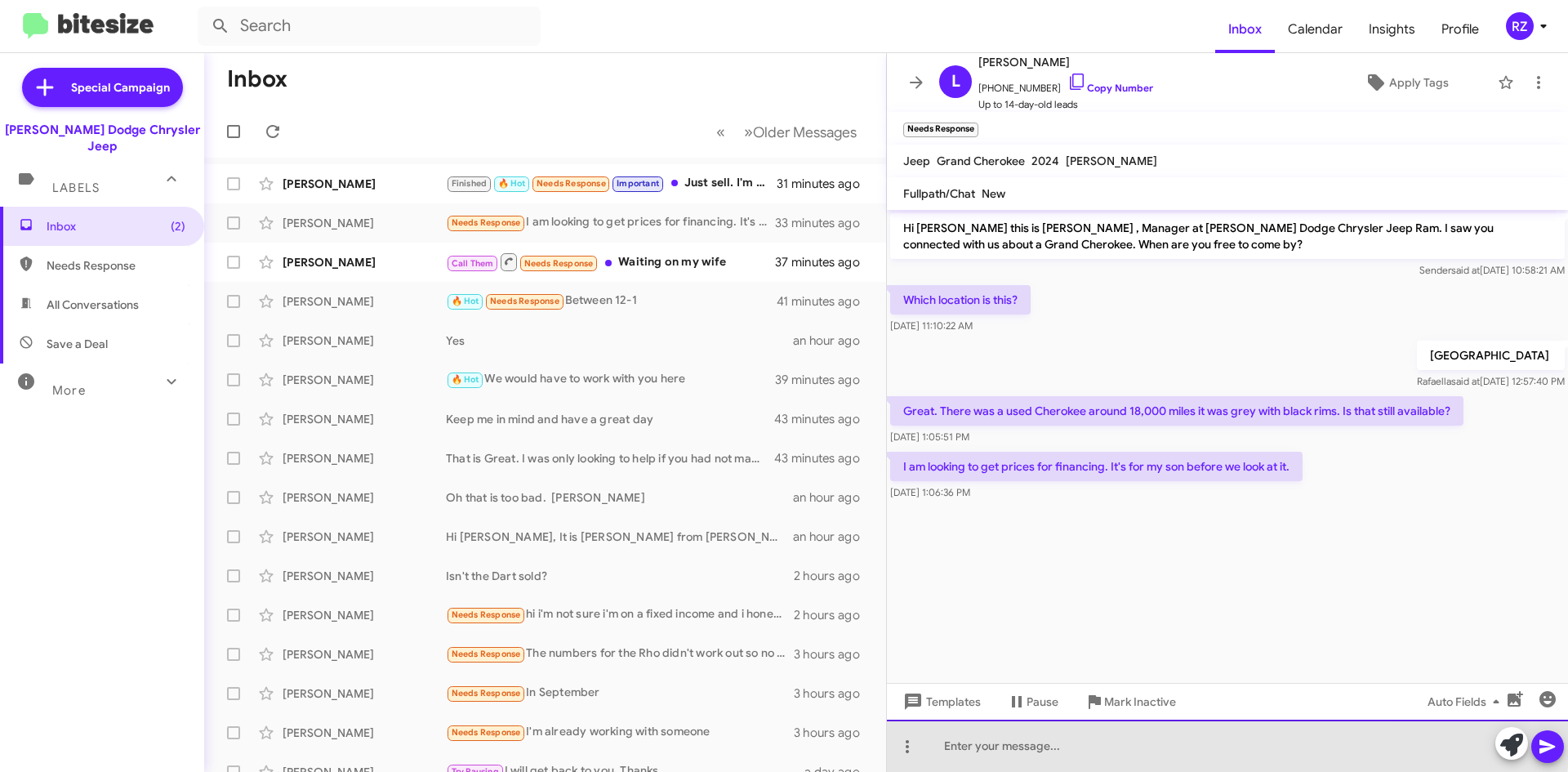
click at [1063, 737] on div at bounding box center [1227, 745] width 681 height 52
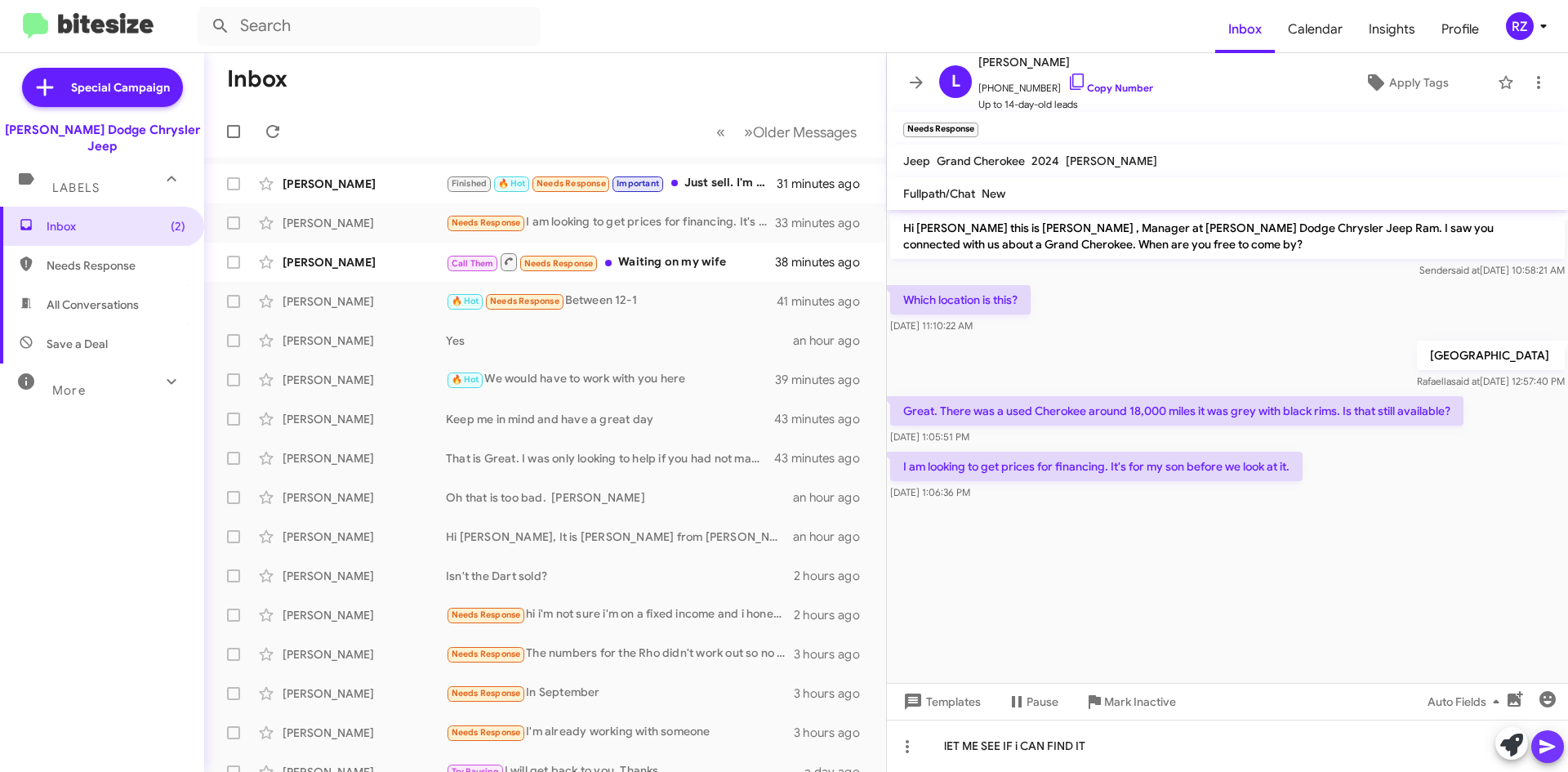
click at [1548, 744] on icon at bounding box center [1547, 747] width 15 height 14
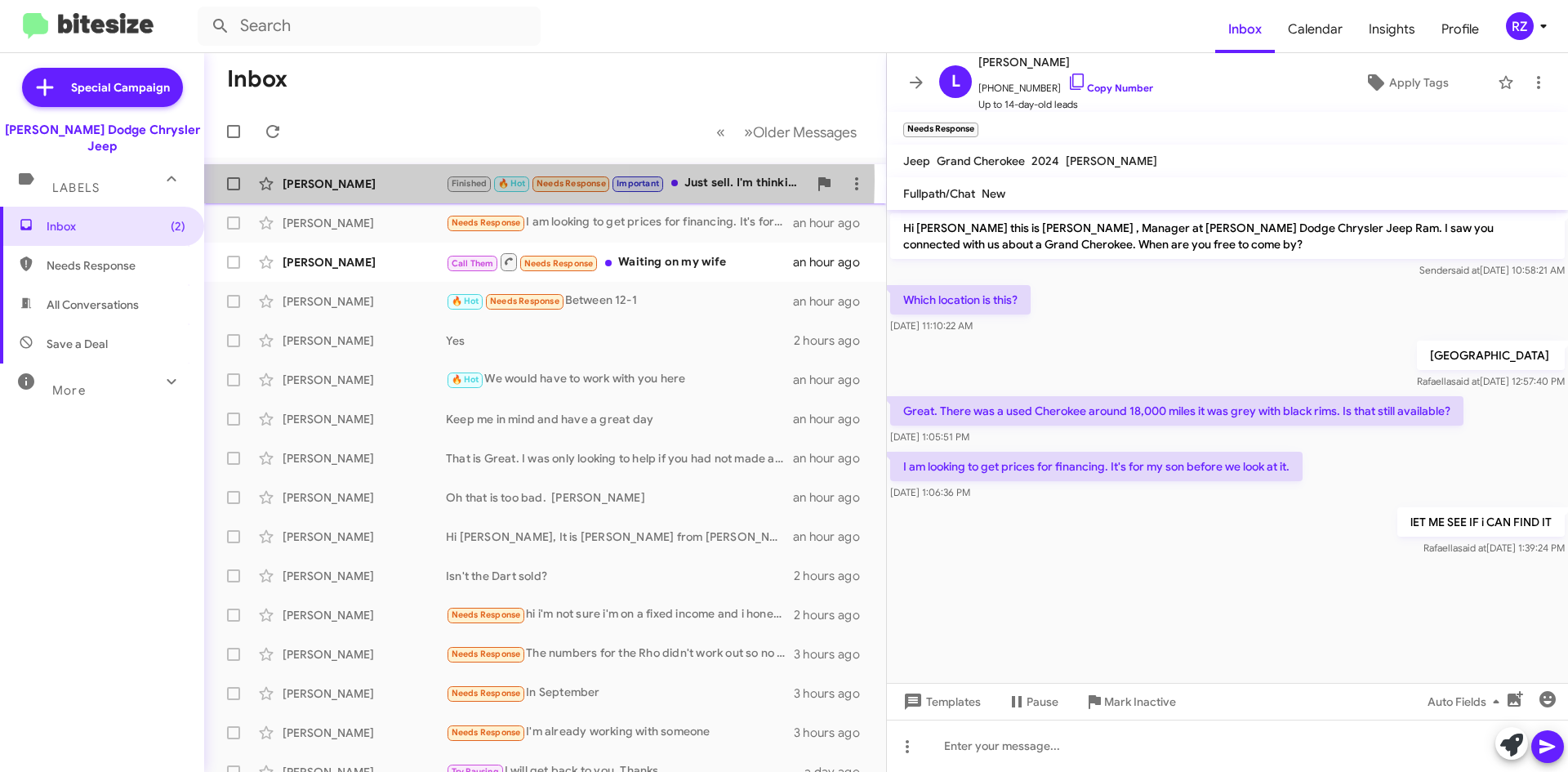
click at [440, 181] on div "[PERSON_NAME]" at bounding box center [365, 183] width 164 height 16
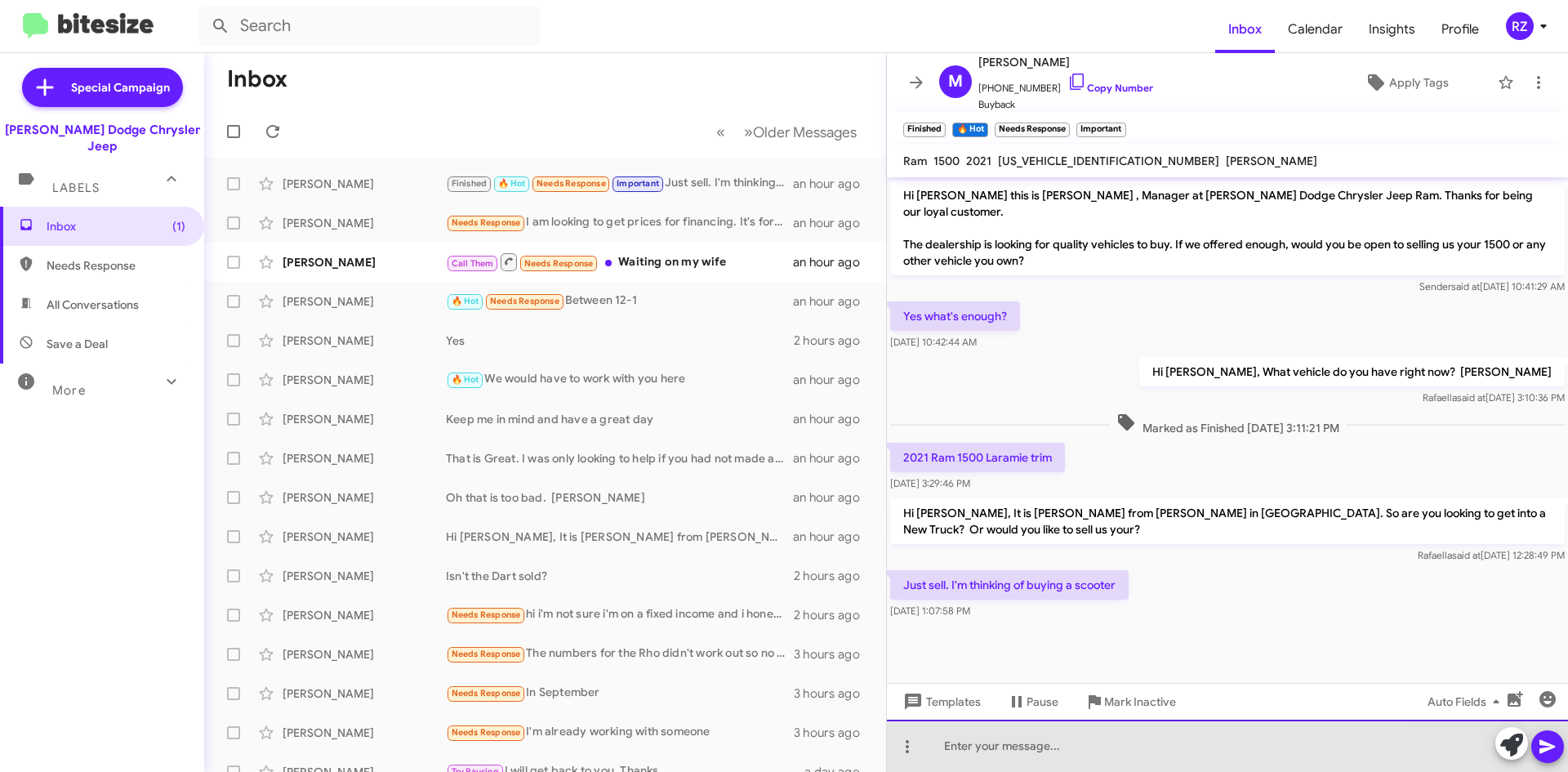
click at [973, 739] on div at bounding box center [1227, 745] width 681 height 52
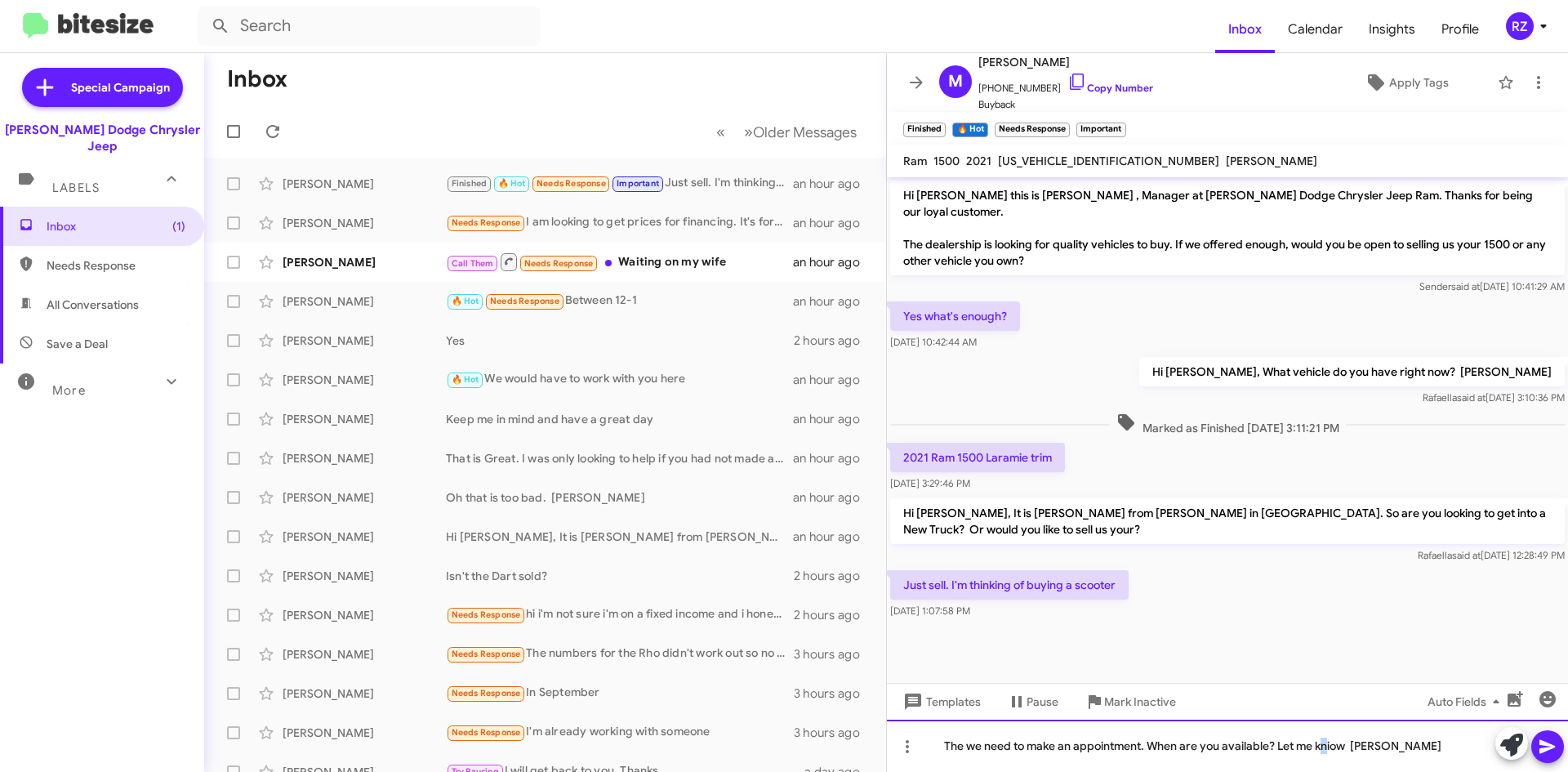
click at [1327, 744] on div "The we need to make an appointment. When are you available? Let me kniow [PERSO…" at bounding box center [1227, 745] width 681 height 52
click at [1328, 743] on div "The we need to make an appointment. When are you available? Let me kniow [PERSO…" at bounding box center [1227, 745] width 681 height 52
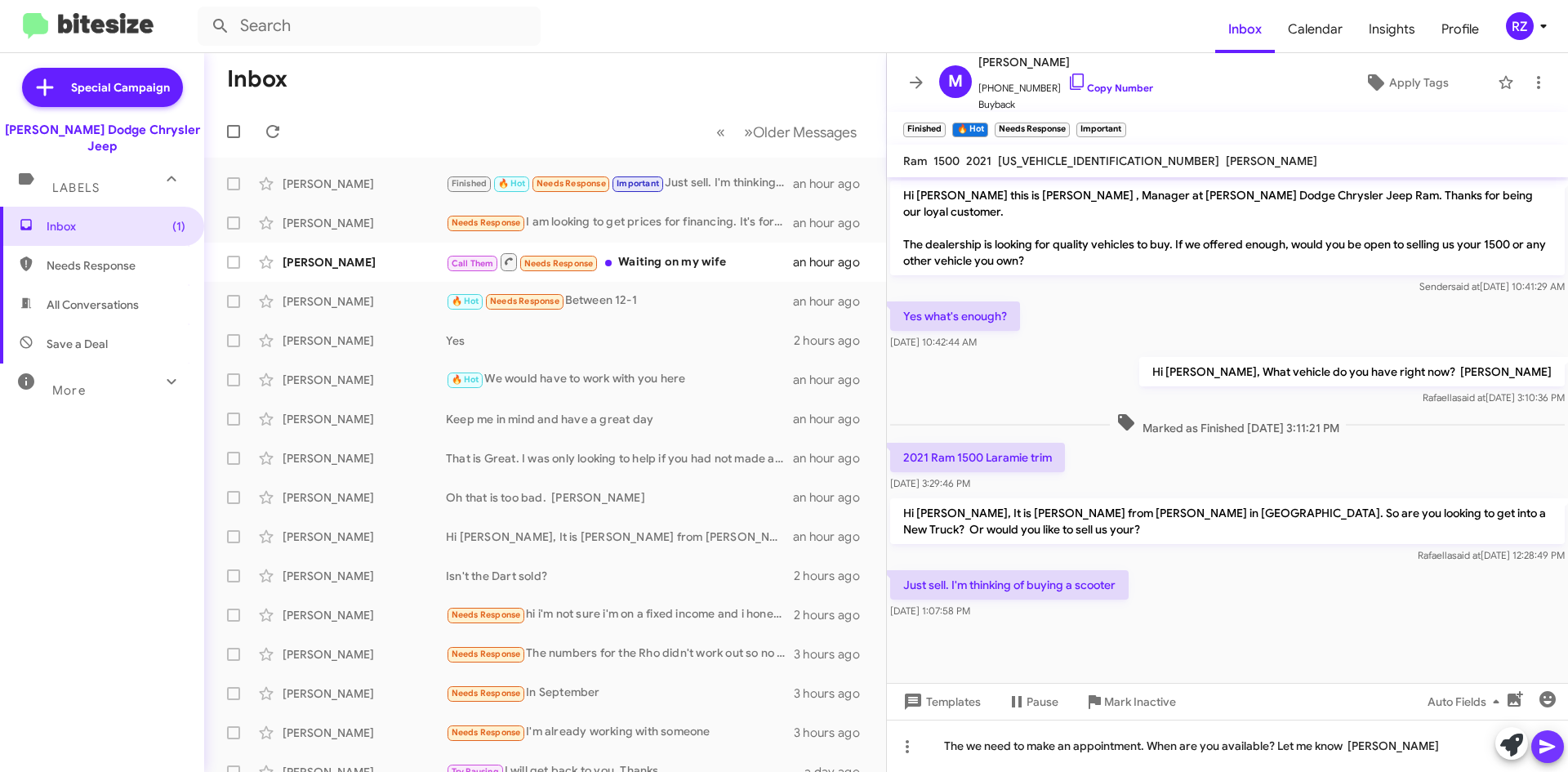
click at [1540, 741] on icon at bounding box center [1547, 747] width 15 height 14
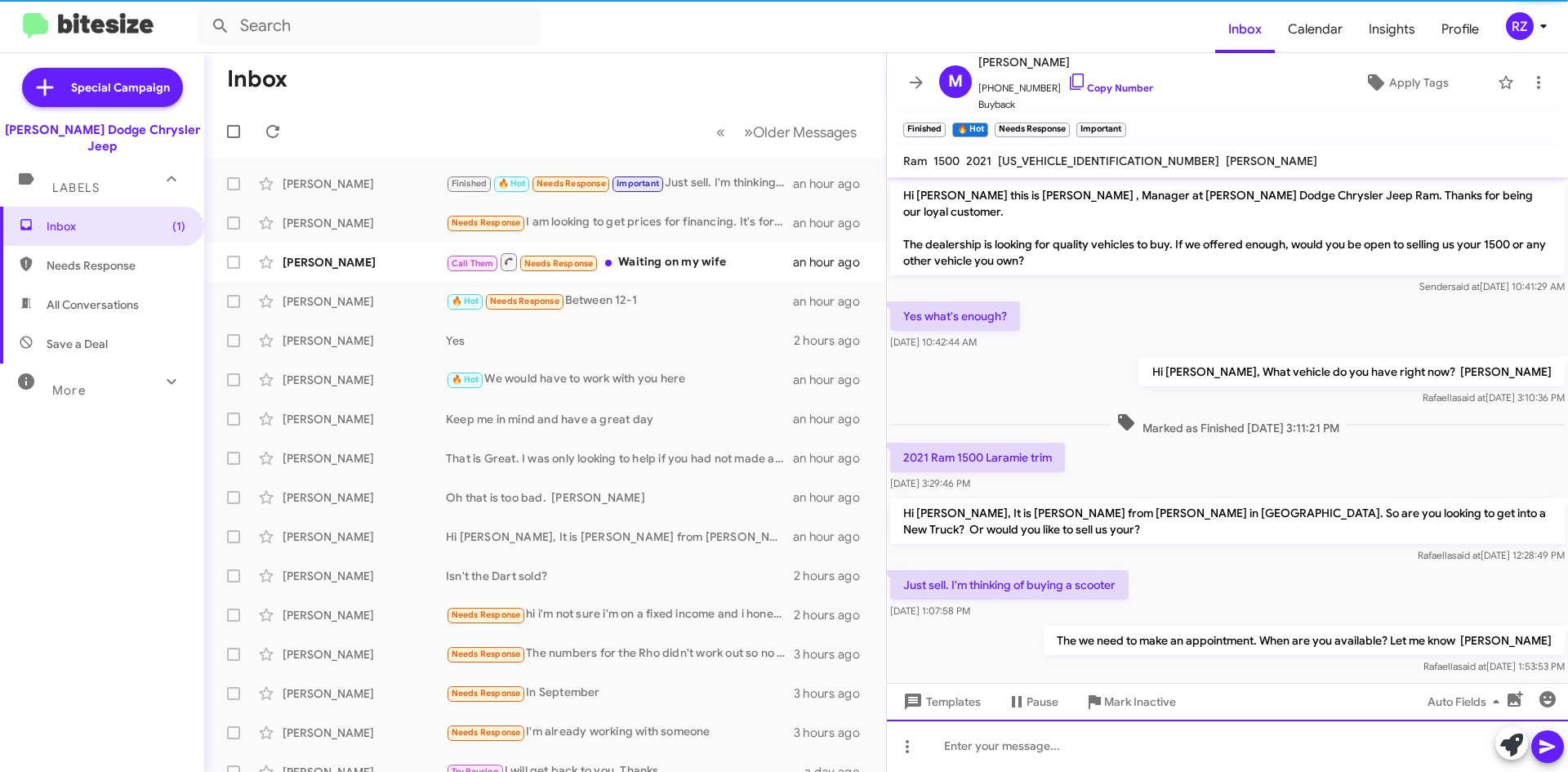
scroll to position [12, 0]
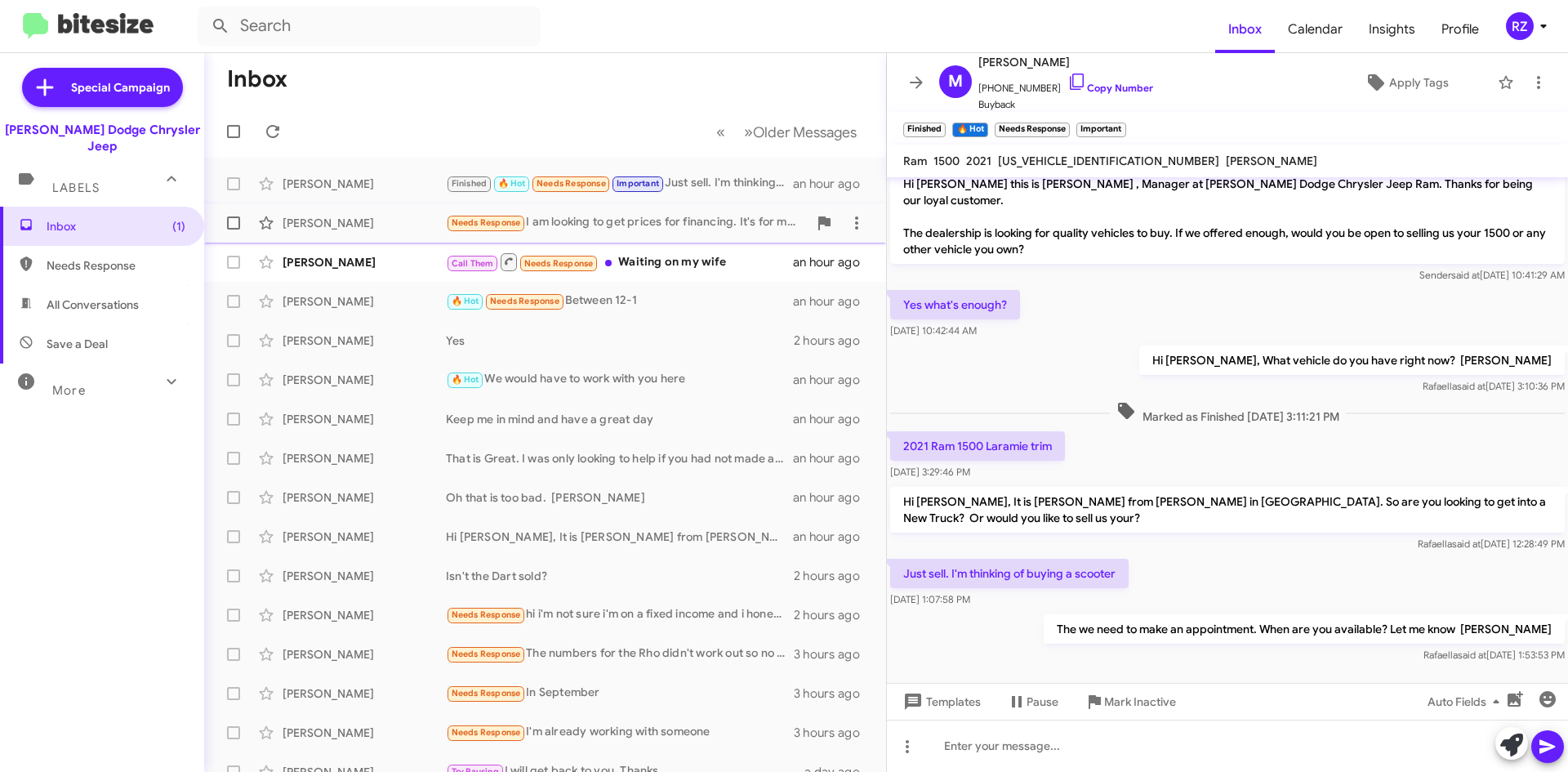
click at [620, 231] on div "Needs Response I am looking to get prices for financing. It's for my son before…" at bounding box center [626, 222] width 362 height 19
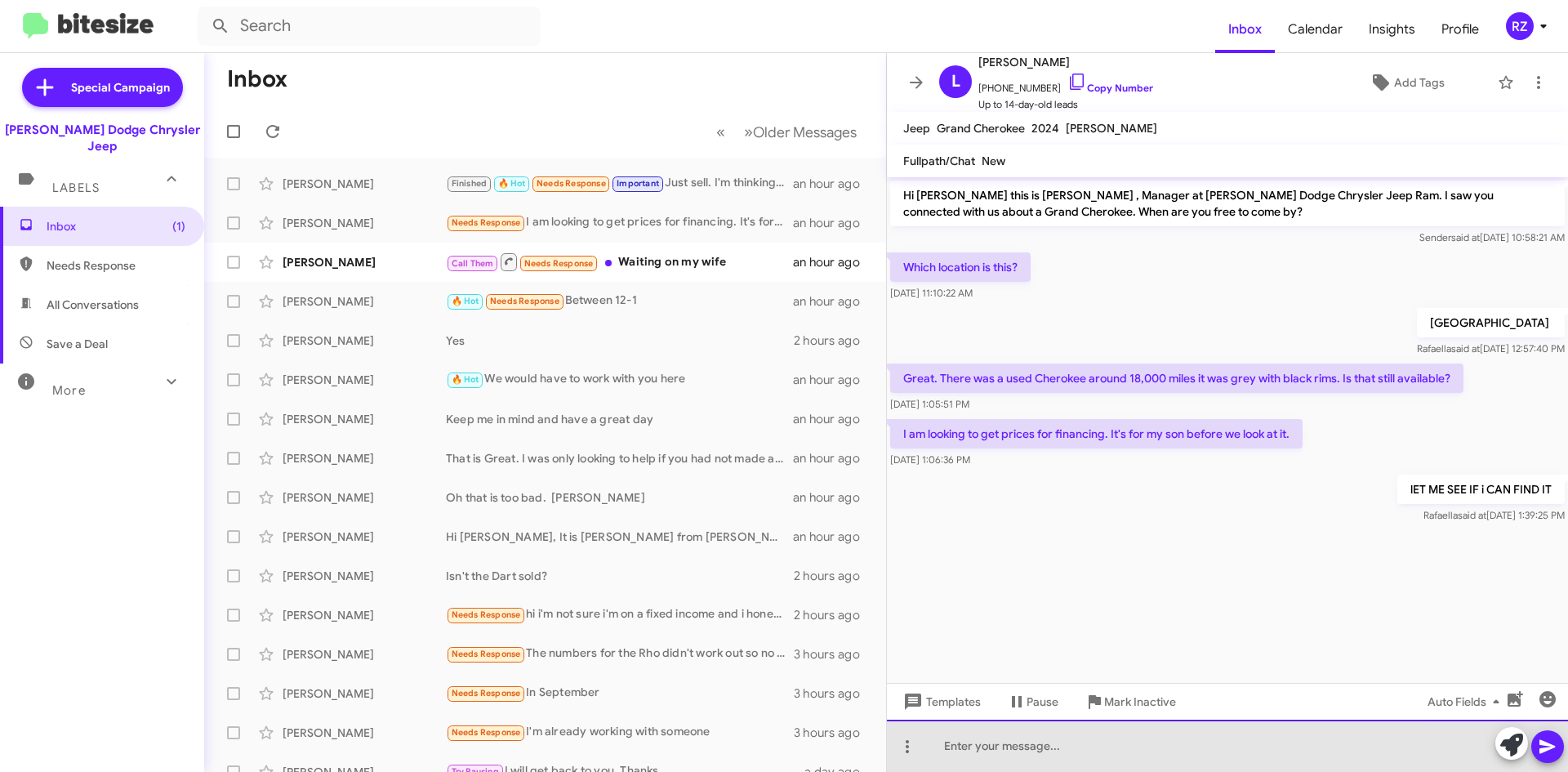
click at [978, 753] on div at bounding box center [1227, 745] width 681 height 52
drag, startPoint x: 1242, startPoint y: 748, endPoint x: 1214, endPoint y: 750, distance: 28.1
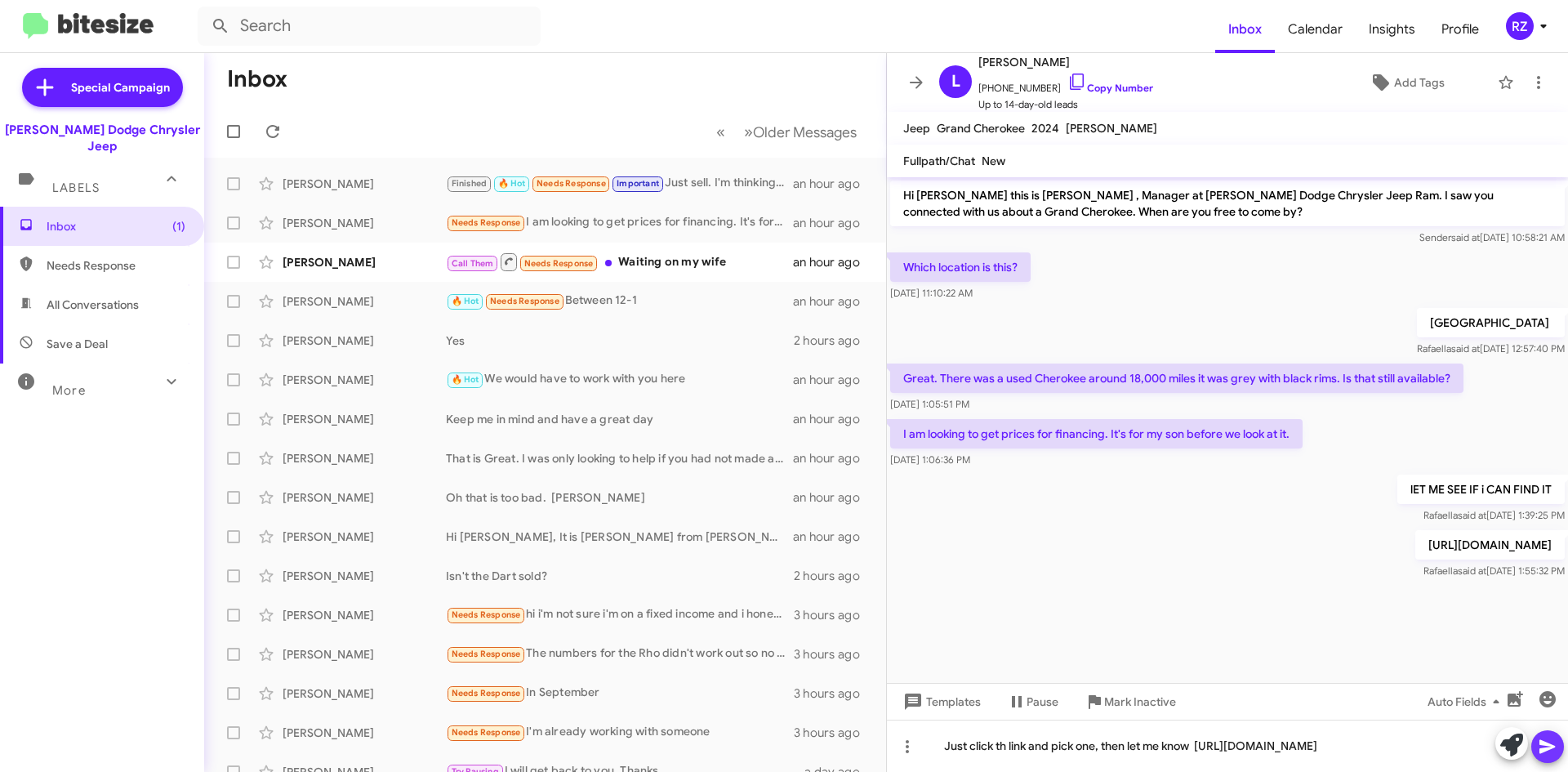
click at [1553, 748] on icon at bounding box center [1548, 746] width 20 height 20
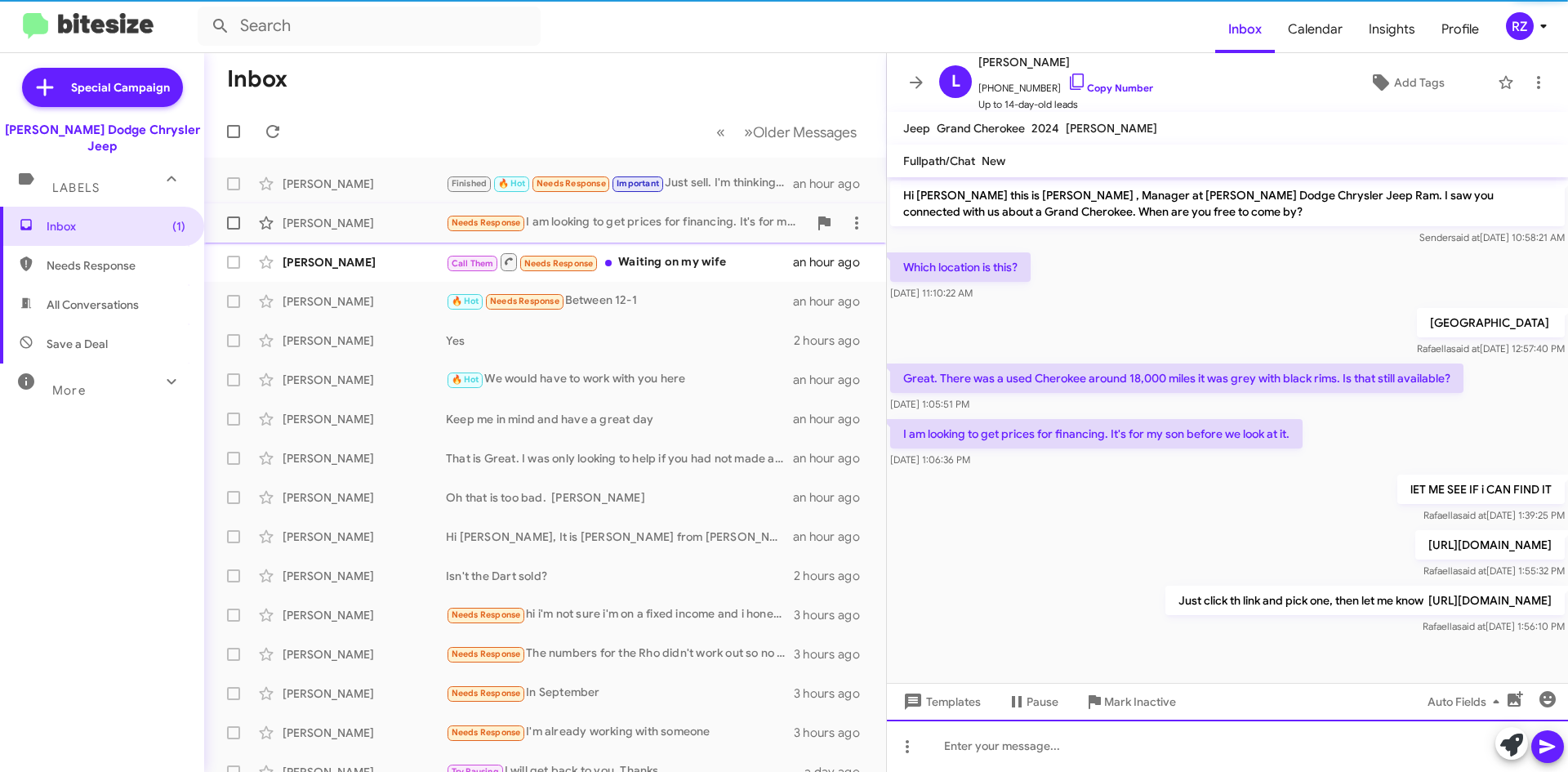
scroll to position [4, 0]
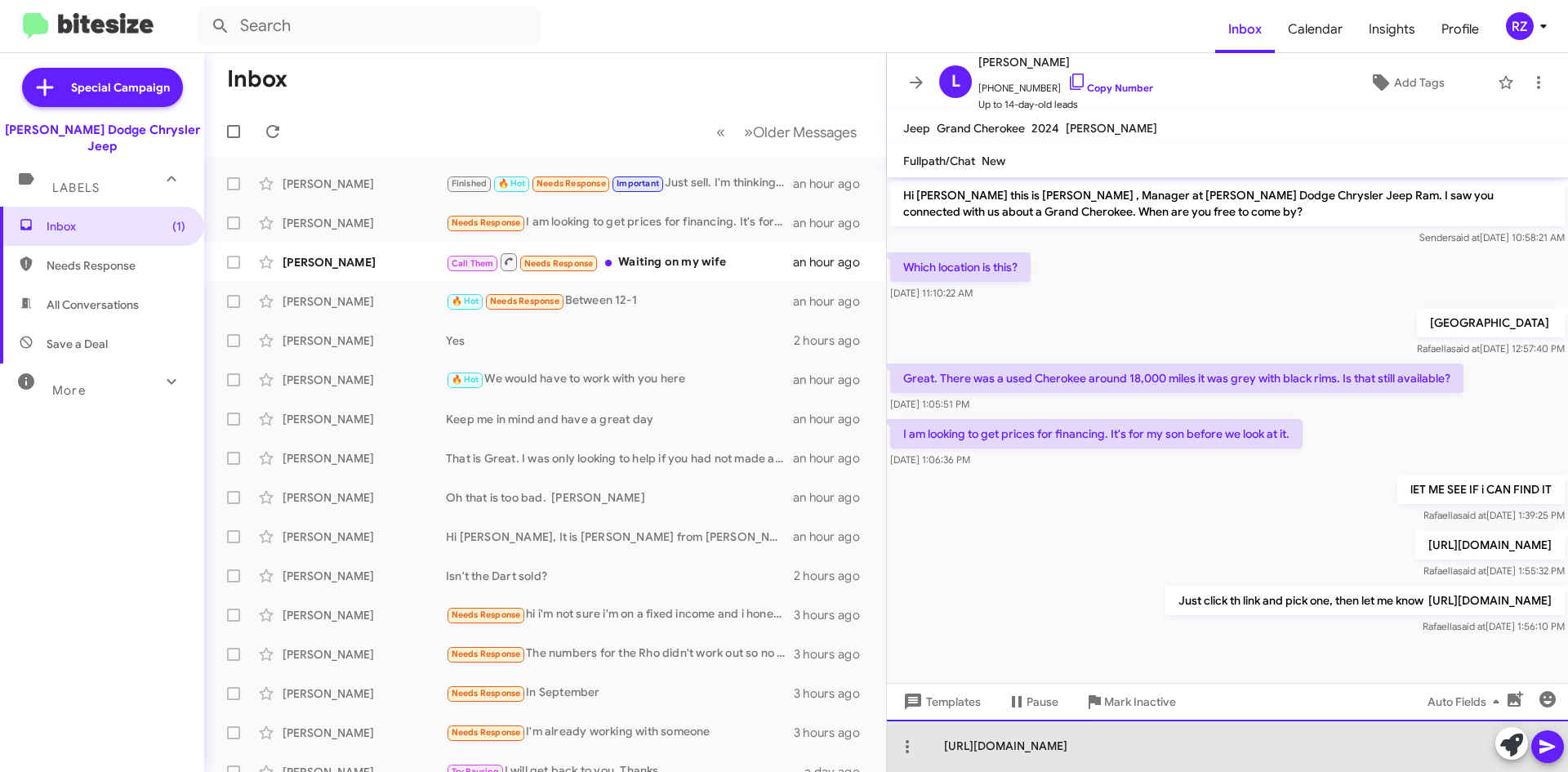
click at [1494, 753] on div "[URL][DOMAIN_NAME]" at bounding box center [1227, 745] width 681 height 52
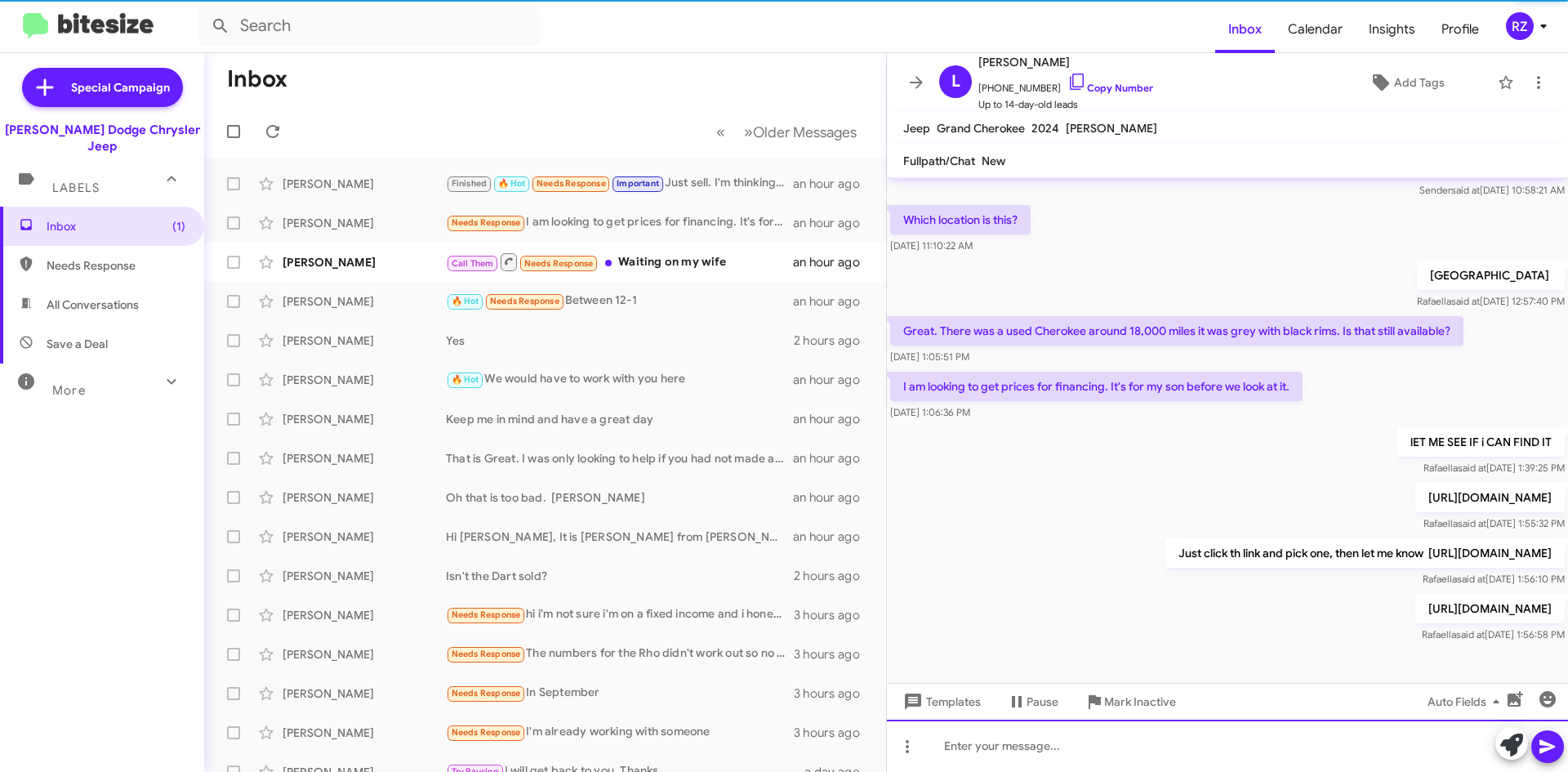
scroll to position [64, 0]
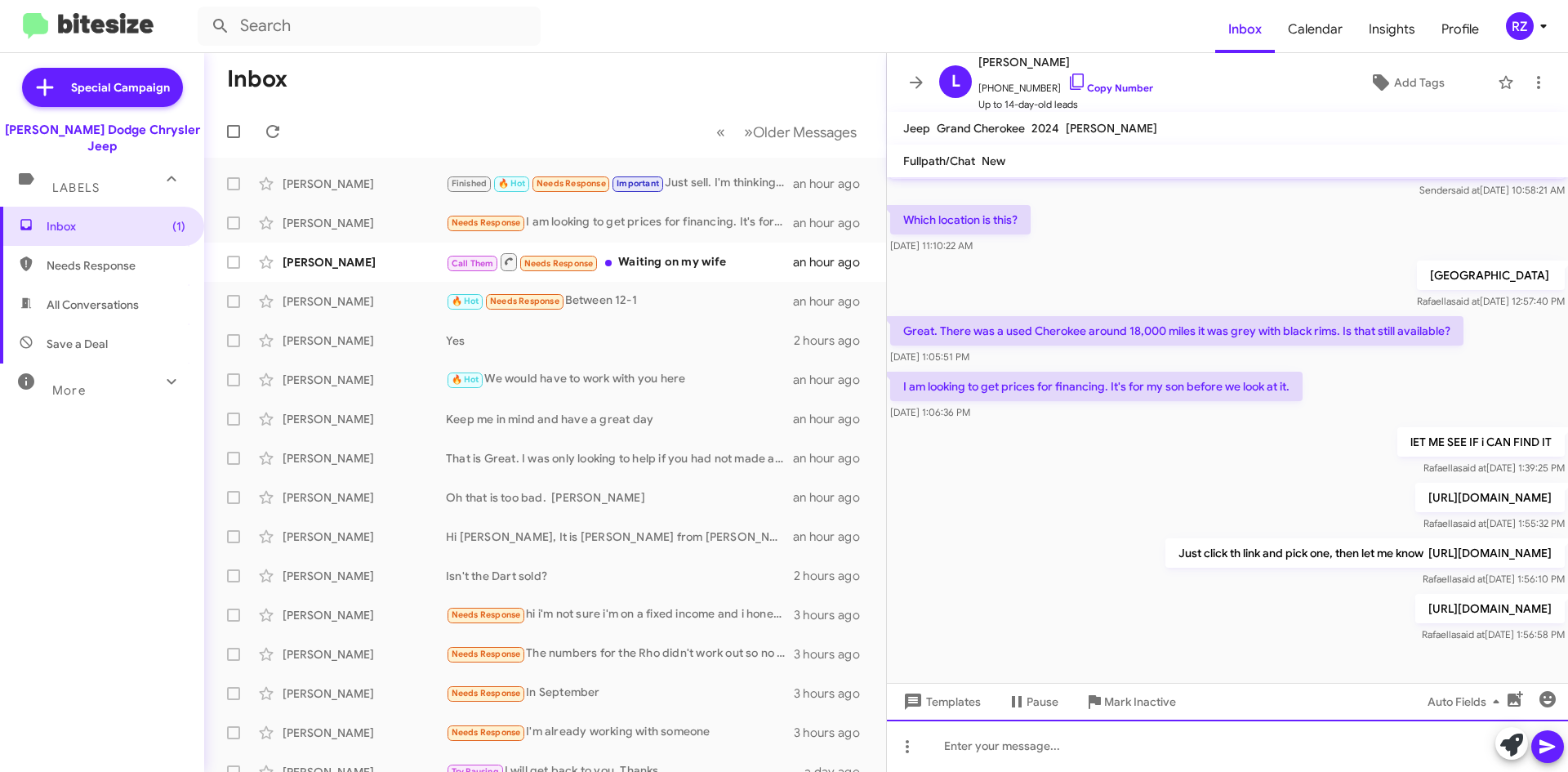
click at [980, 745] on div at bounding box center [1227, 745] width 681 height 52
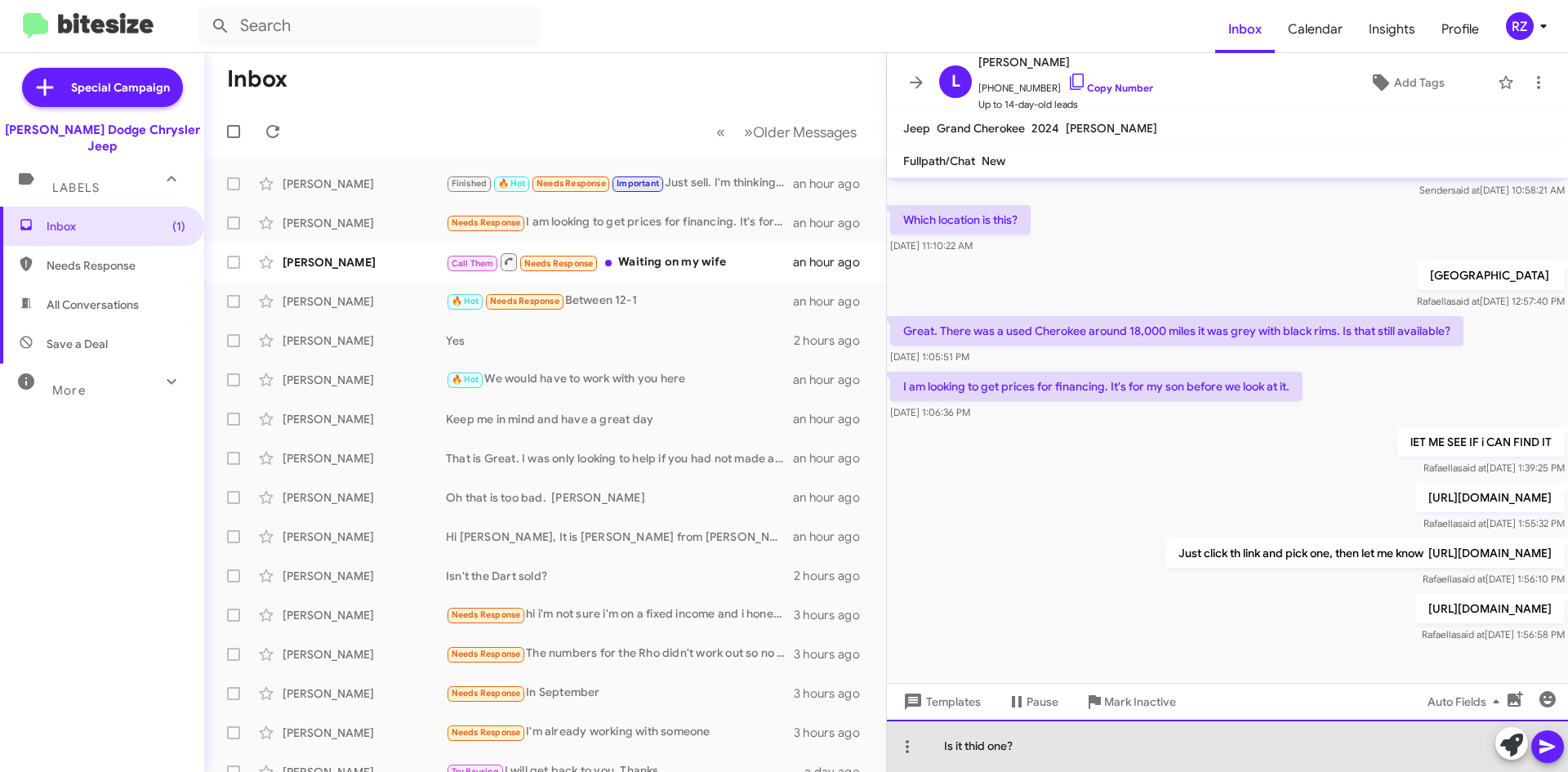
click at [982, 744] on div "Is it thid one?" at bounding box center [1227, 745] width 681 height 52
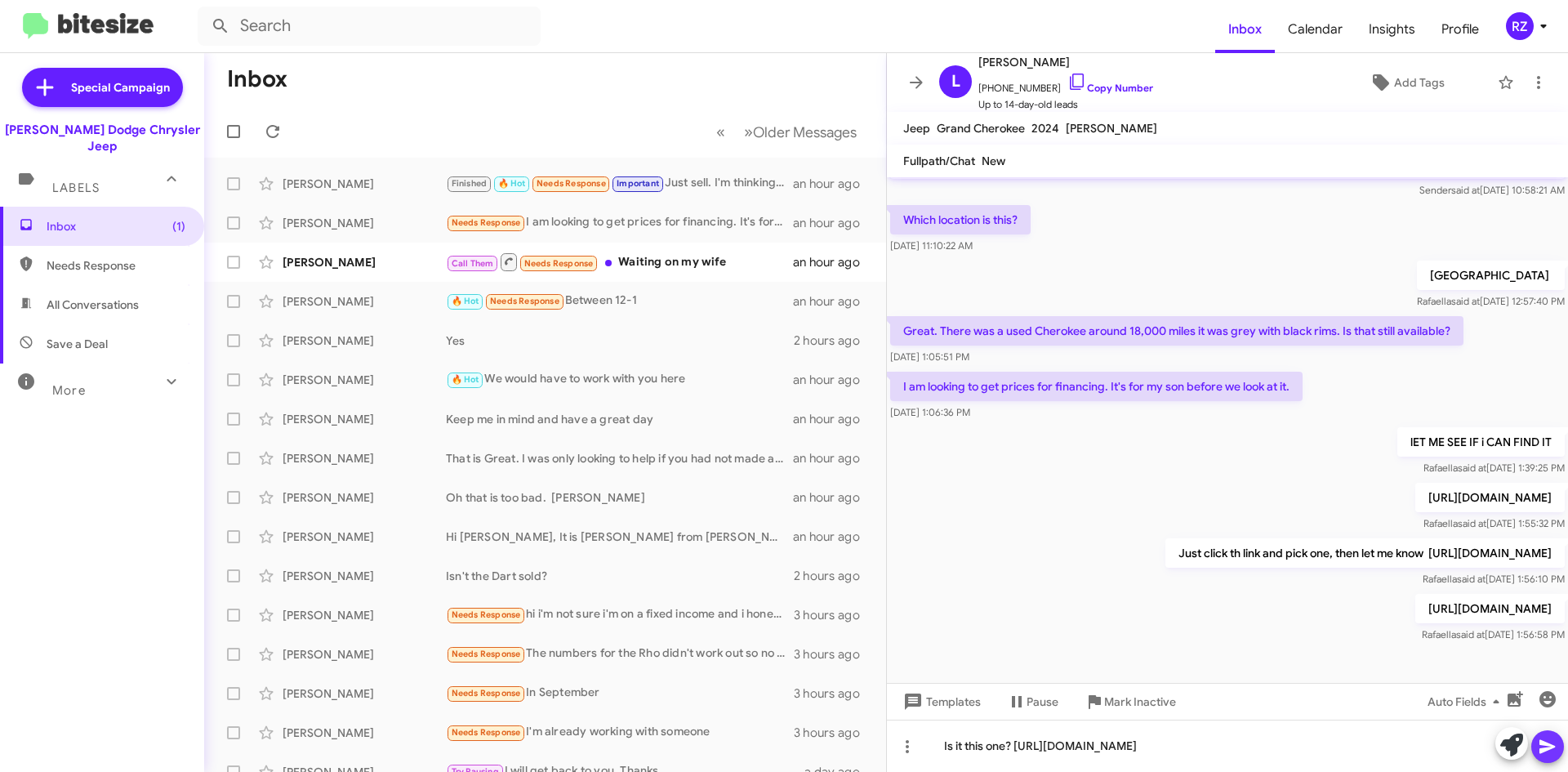
click at [1551, 744] on icon at bounding box center [1547, 747] width 15 height 14
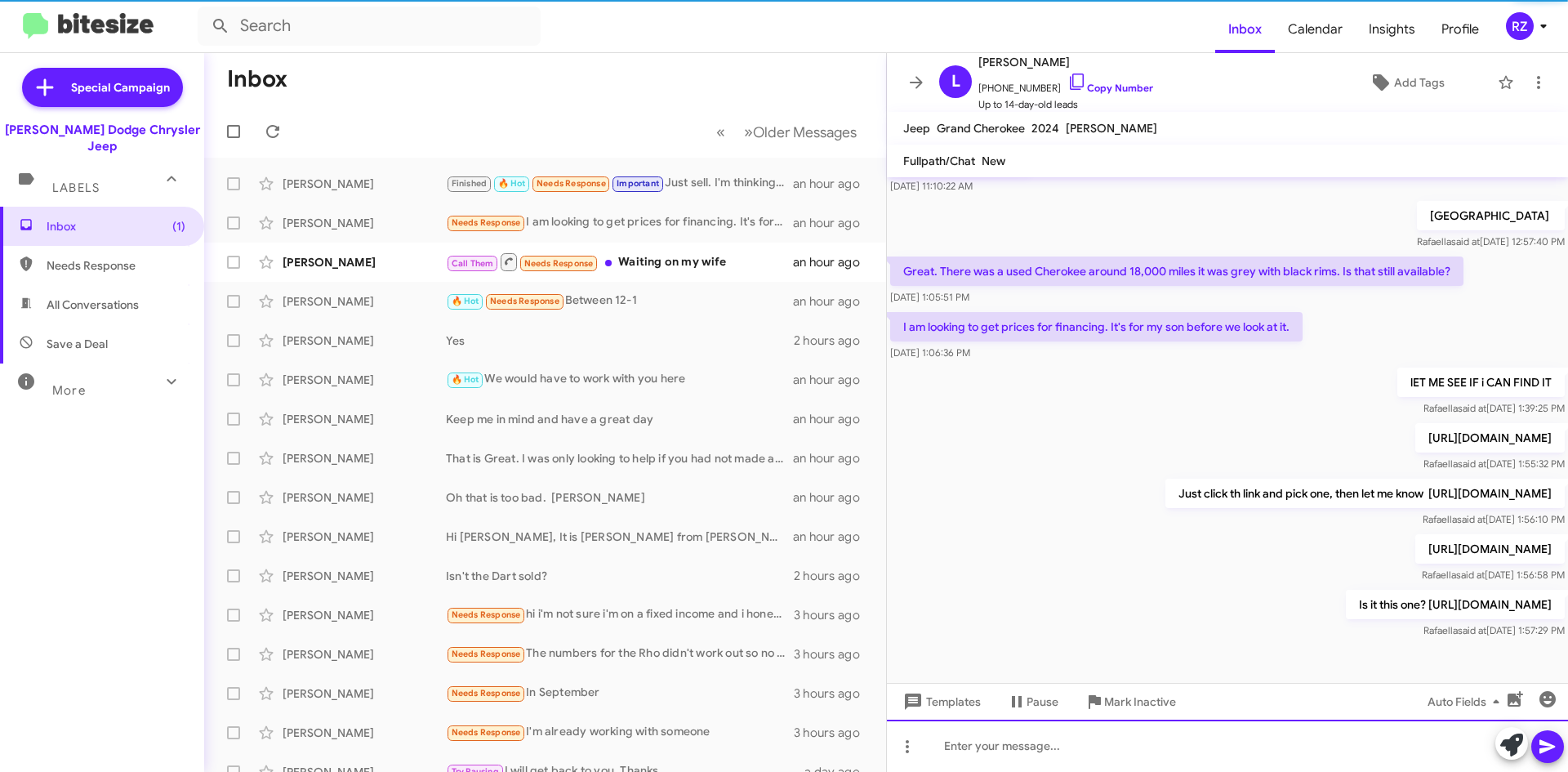
scroll to position [124, 0]
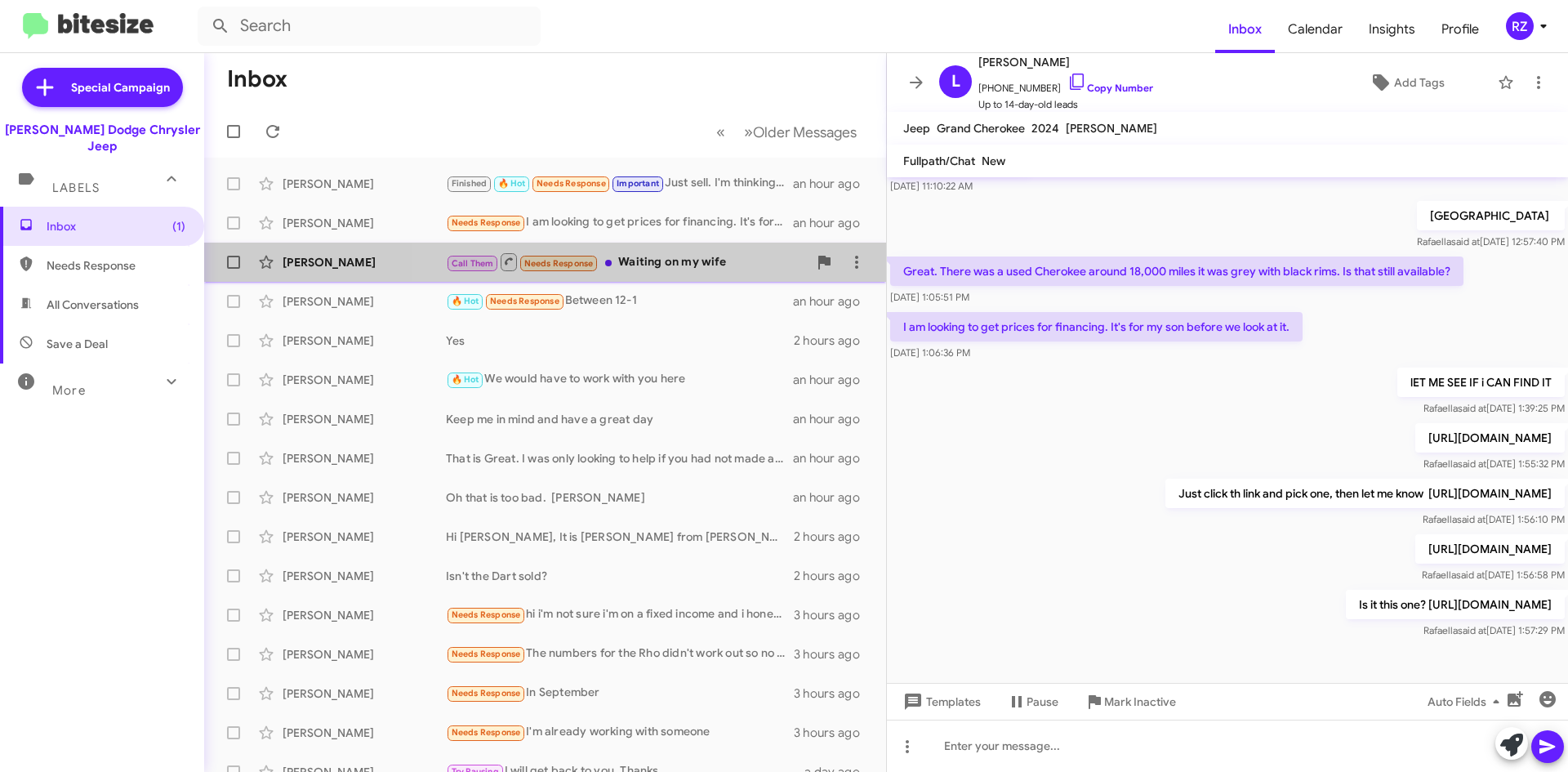
click at [745, 271] on div "Call Them Needs Response Waiting on my wife" at bounding box center [626, 261] width 362 height 20
